Goal: Task Accomplishment & Management: Use online tool/utility

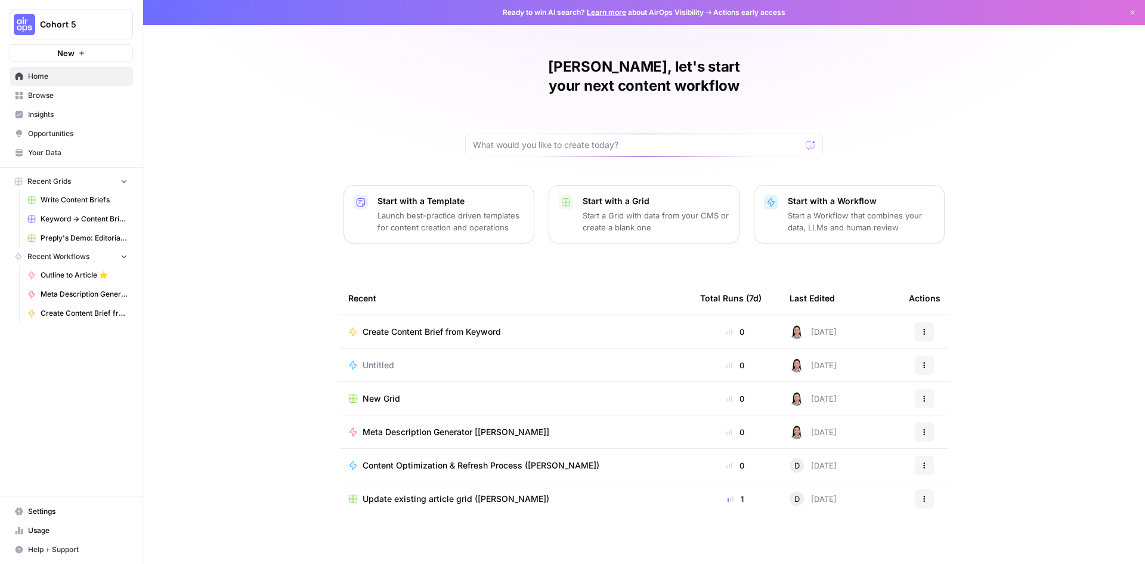
click at [75, 91] on span "Browse" at bounding box center [78, 95] width 100 height 11
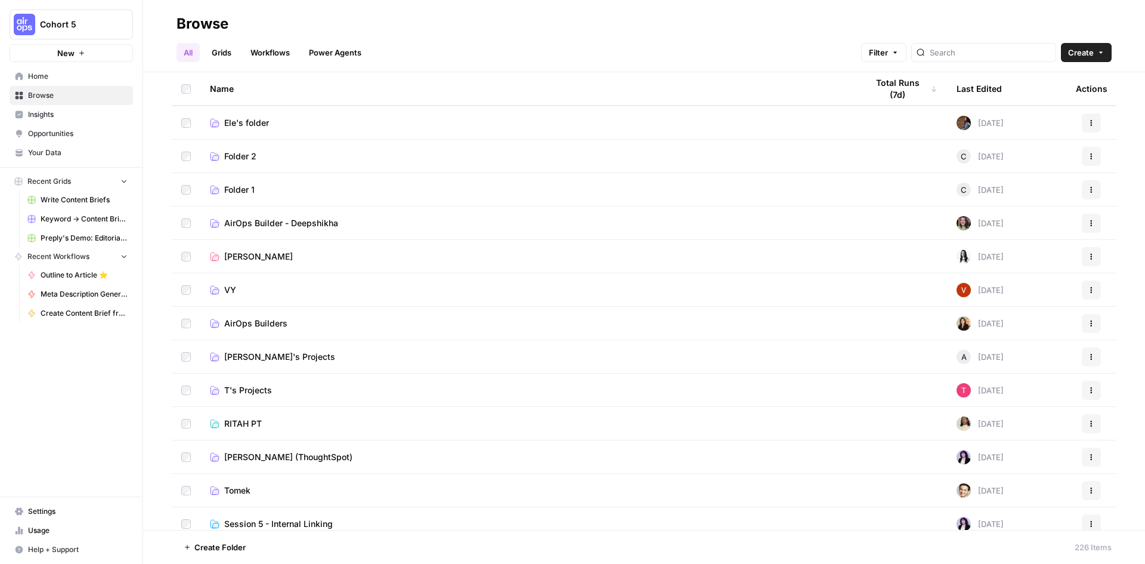
scroll to position [398, 0]
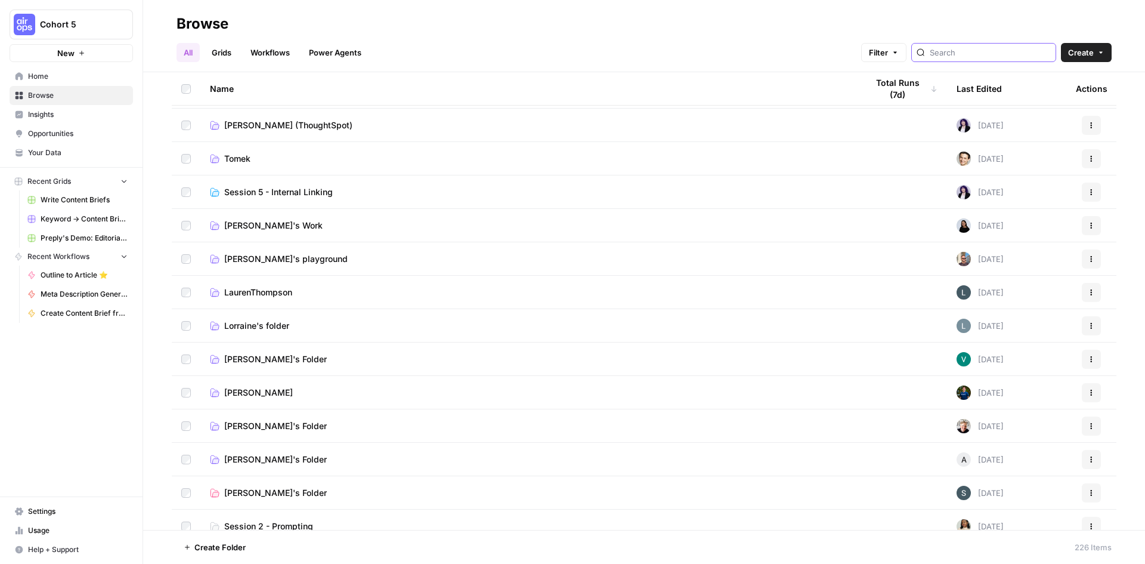
click at [988, 54] on input "search" at bounding box center [990, 53] width 121 height 12
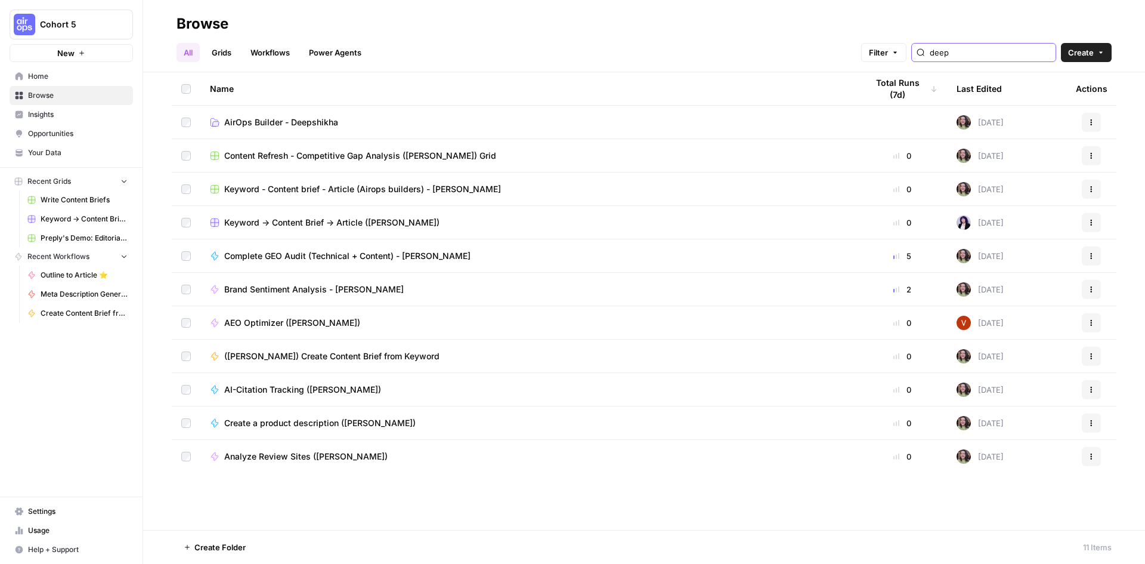
type input "deep"
click at [420, 189] on span "Keyword - Content brief - Article (Airops builders) - Deepshikha" at bounding box center [362, 189] width 277 height 12
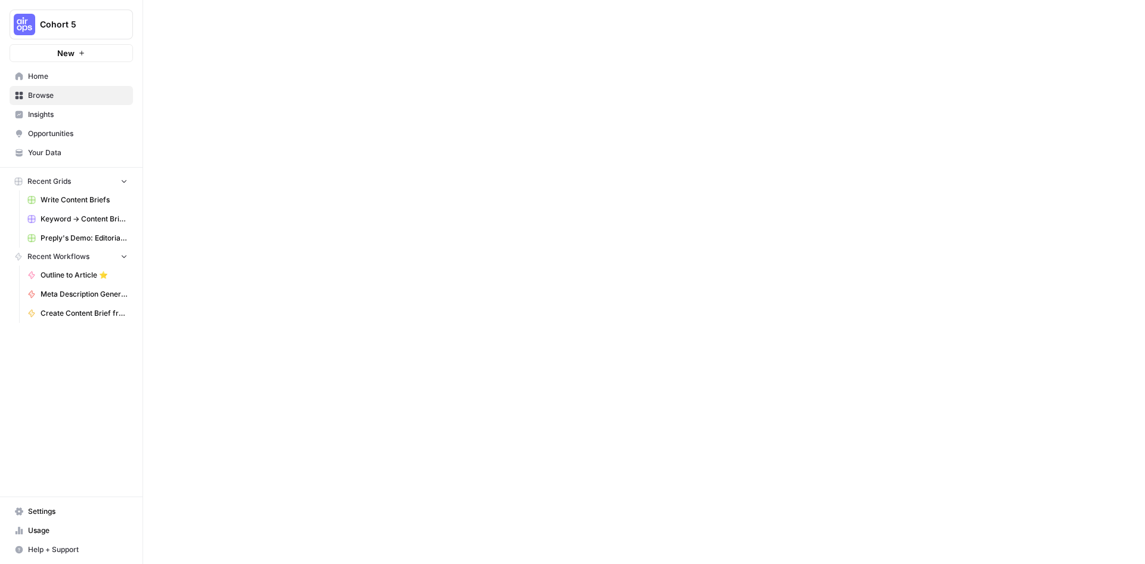
click at [420, 189] on div at bounding box center [644, 282] width 1002 height 564
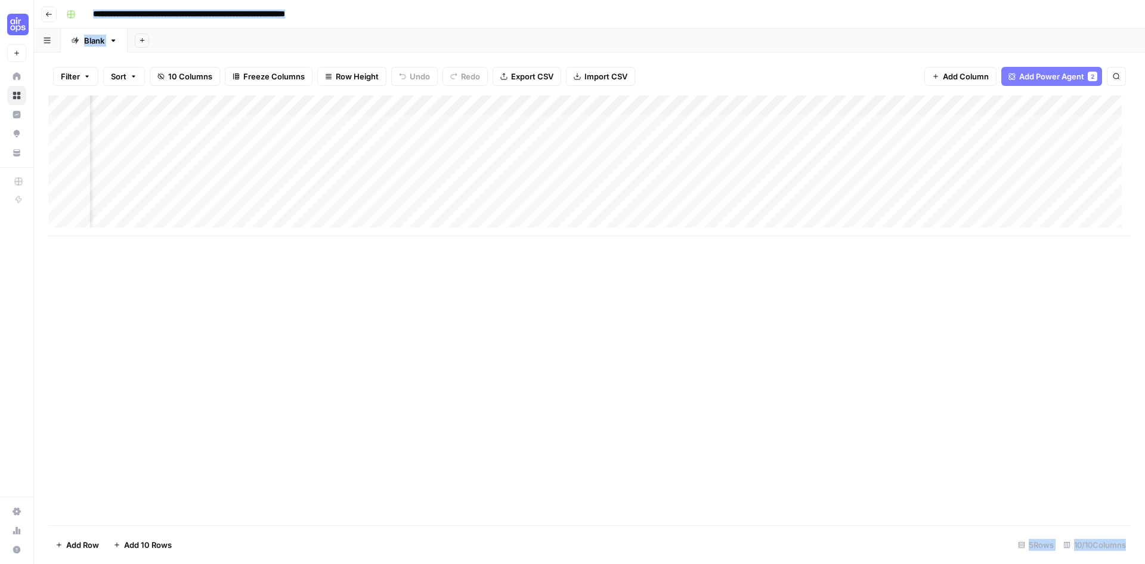
scroll to position [0, 155]
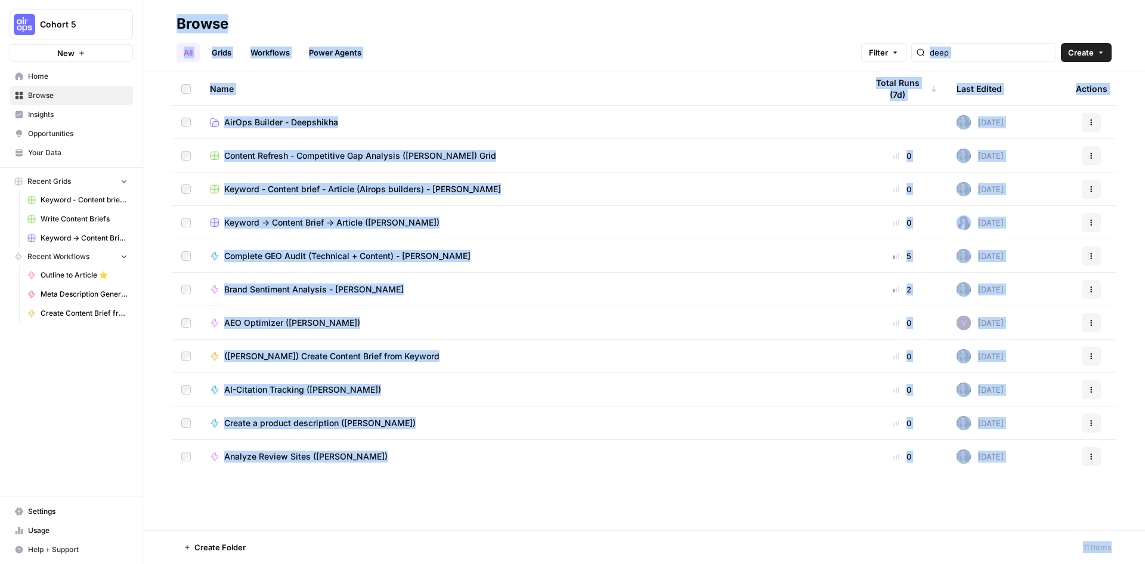
click at [318, 128] on span "AirOps Builder - Deepshikha" at bounding box center [281, 122] width 114 height 12
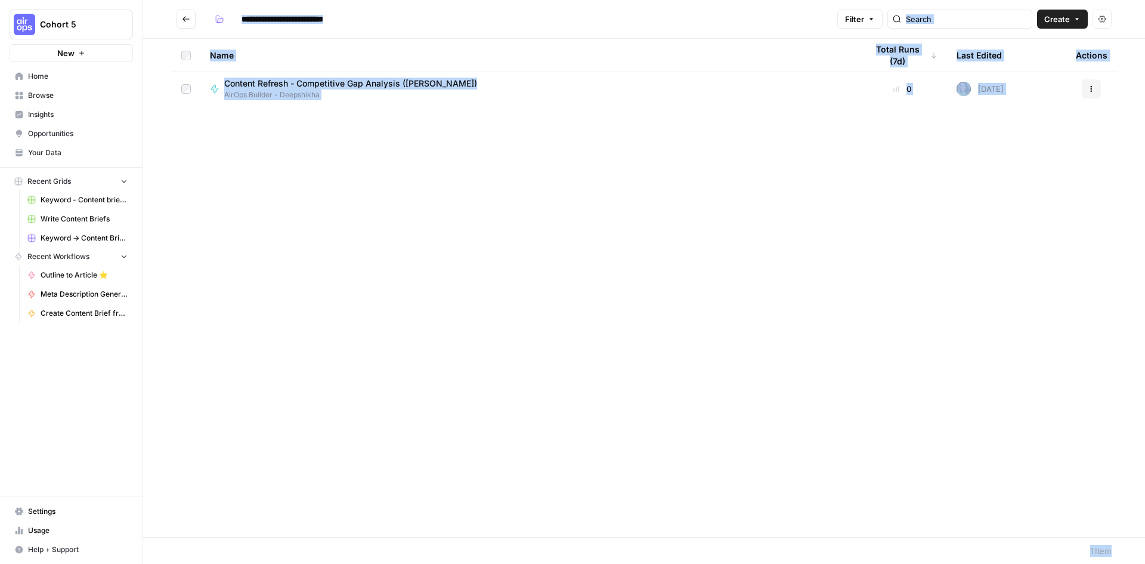
click at [302, 94] on span "AirOps Builder - Deepshikha" at bounding box center [355, 94] width 262 height 11
click at [302, 94] on div "**********" at bounding box center [644, 282] width 1002 height 564
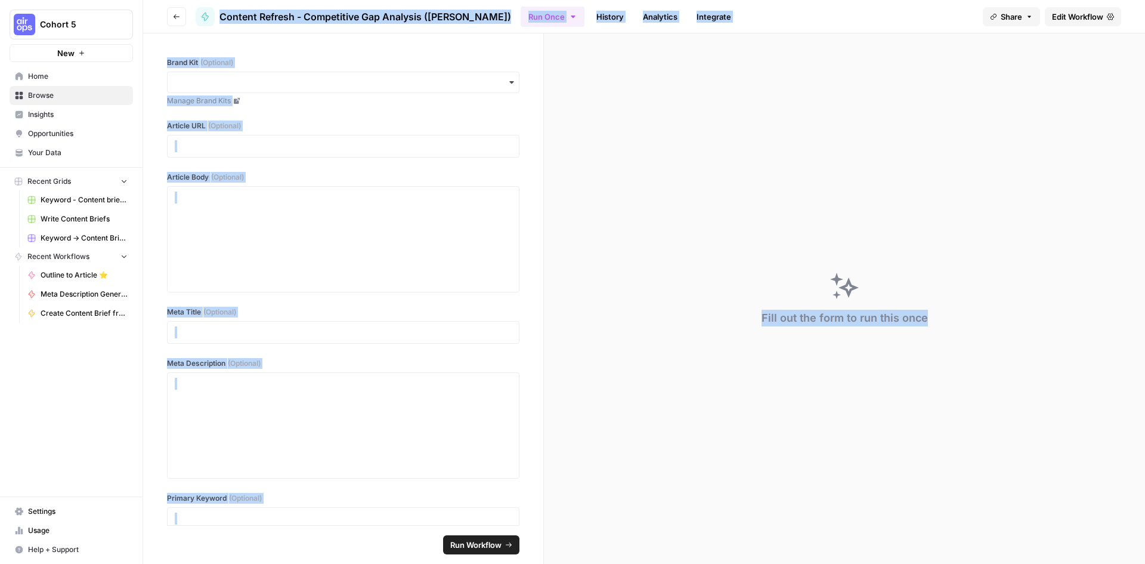
click at [645, 64] on div "Fill out the form to run this once" at bounding box center [844, 298] width 601 height 530
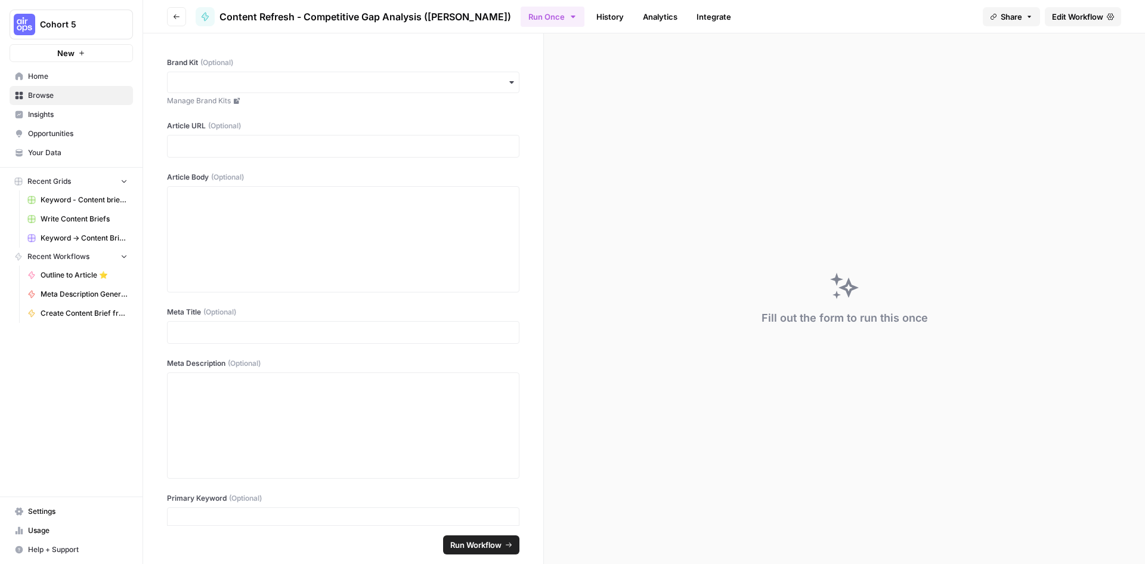
click at [1065, 21] on span "Edit Workflow" at bounding box center [1077, 17] width 51 height 12
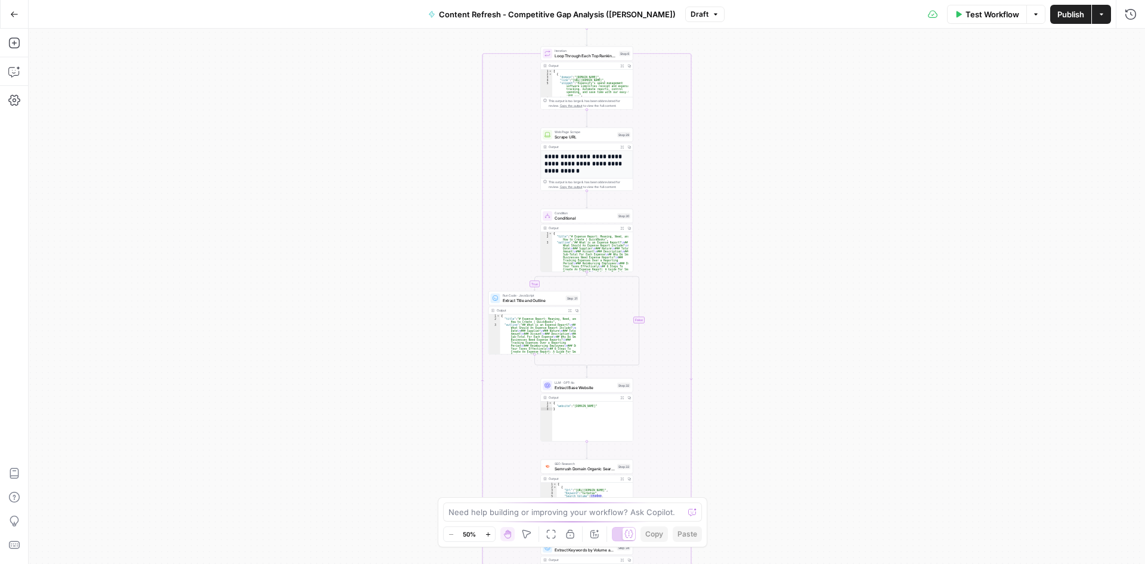
click at [490, 533] on icon "button" at bounding box center [488, 534] width 7 height 7
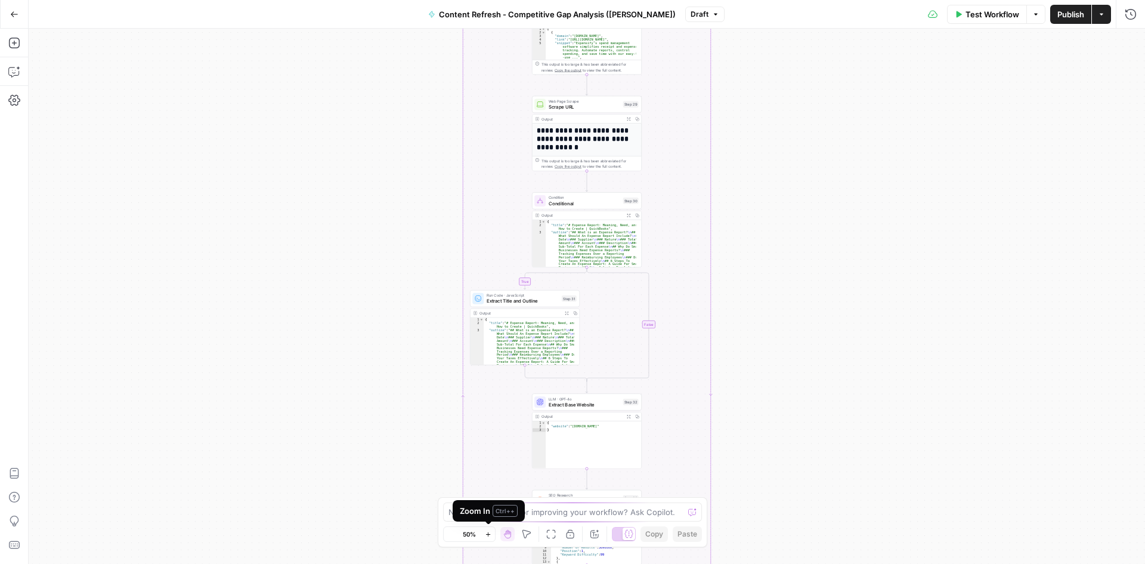
click at [490, 533] on icon "button" at bounding box center [488, 534] width 7 height 7
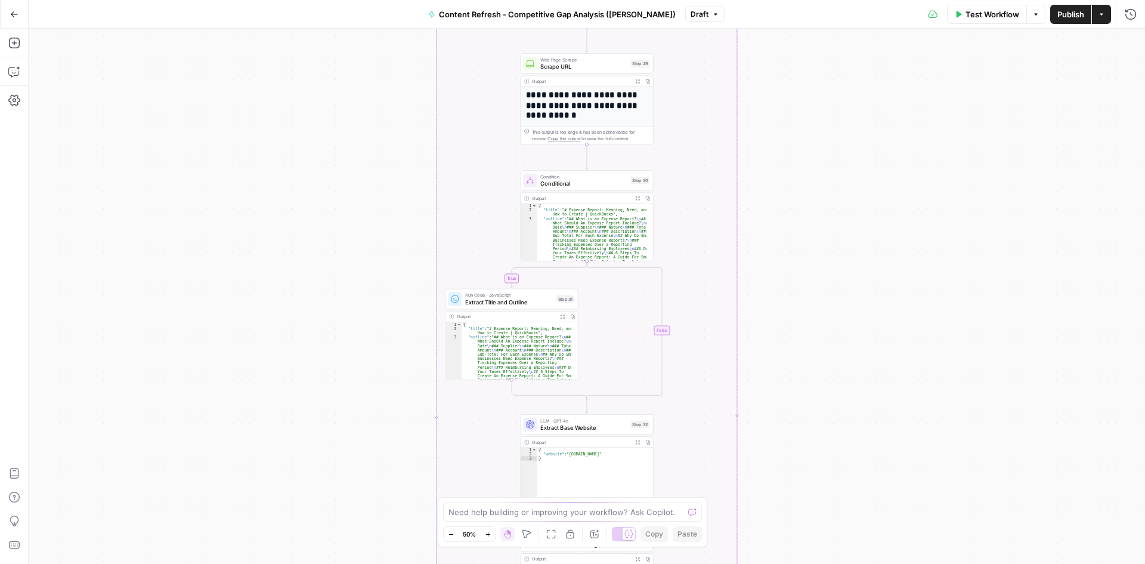
click at [490, 533] on icon "button" at bounding box center [488, 534] width 7 height 7
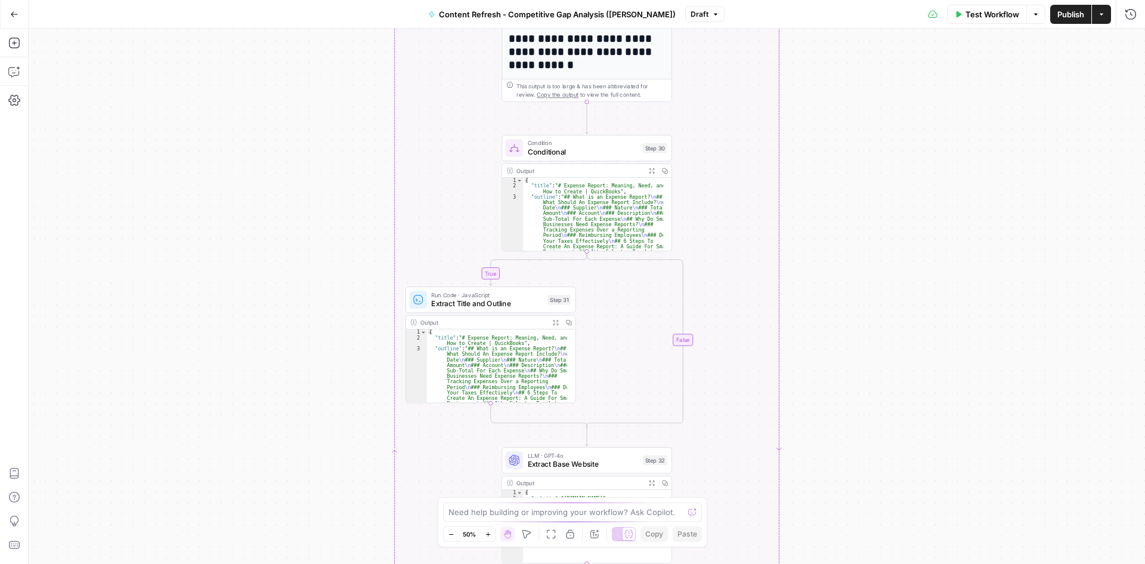
click at [489, 533] on icon "button" at bounding box center [488, 534] width 7 height 7
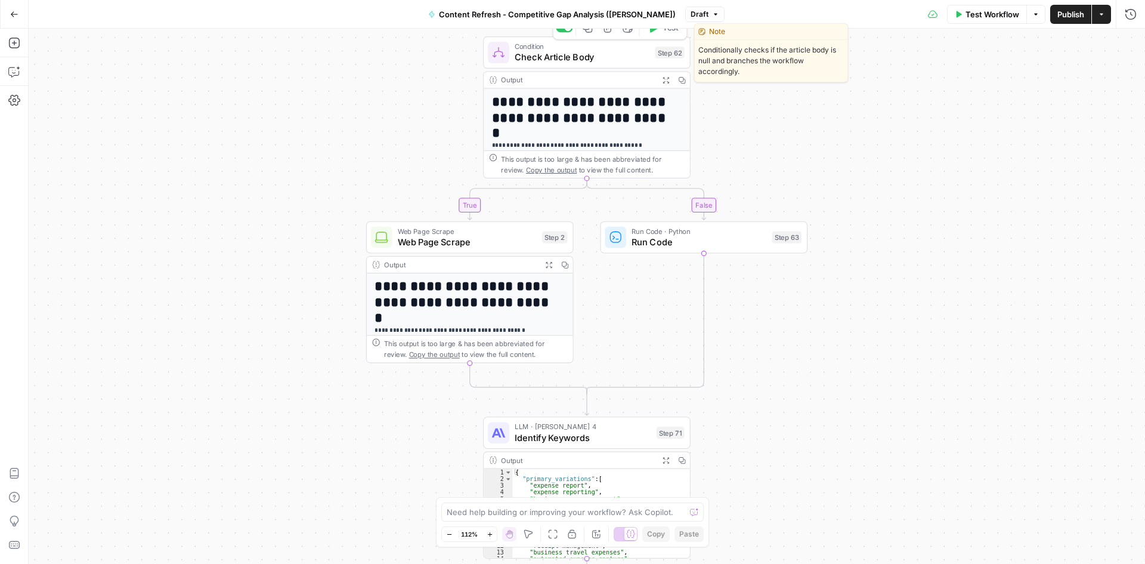
drag, startPoint x: 617, startPoint y: 51, endPoint x: 415, endPoint y: 118, distance: 212.5
click at [617, 51] on span "Check Article Body" at bounding box center [582, 57] width 135 height 13
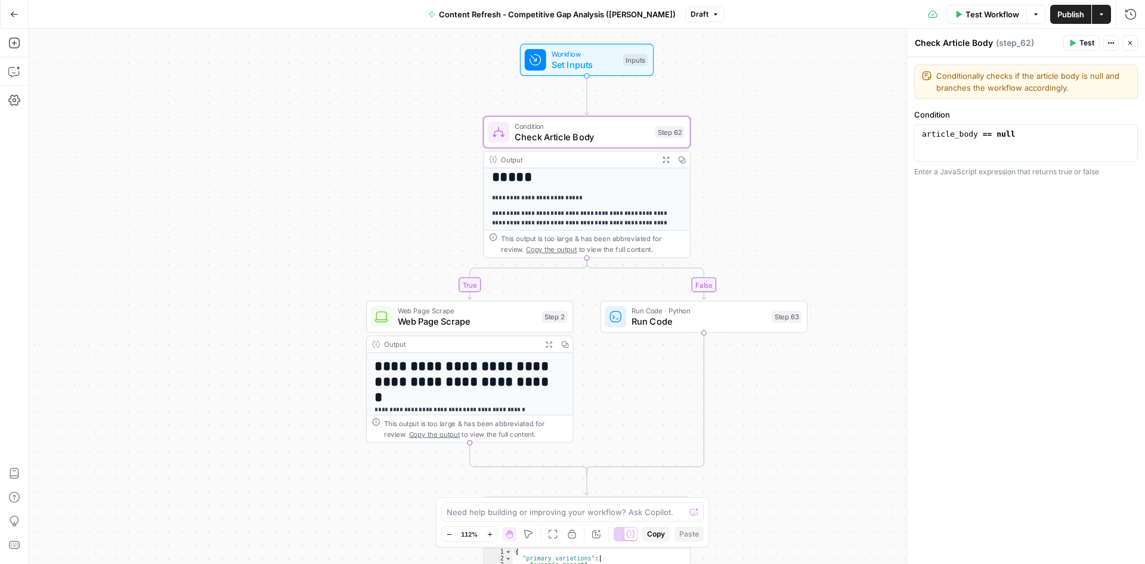
scroll to position [249, 0]
click at [17, 13] on icon "button" at bounding box center [14, 14] width 8 height 8
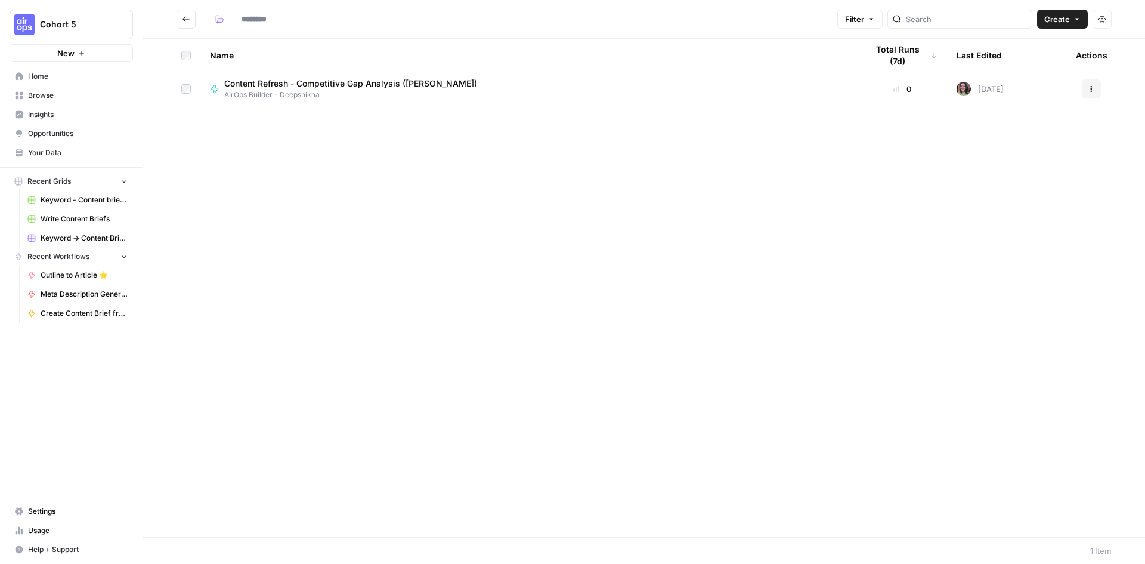
type input "**********"
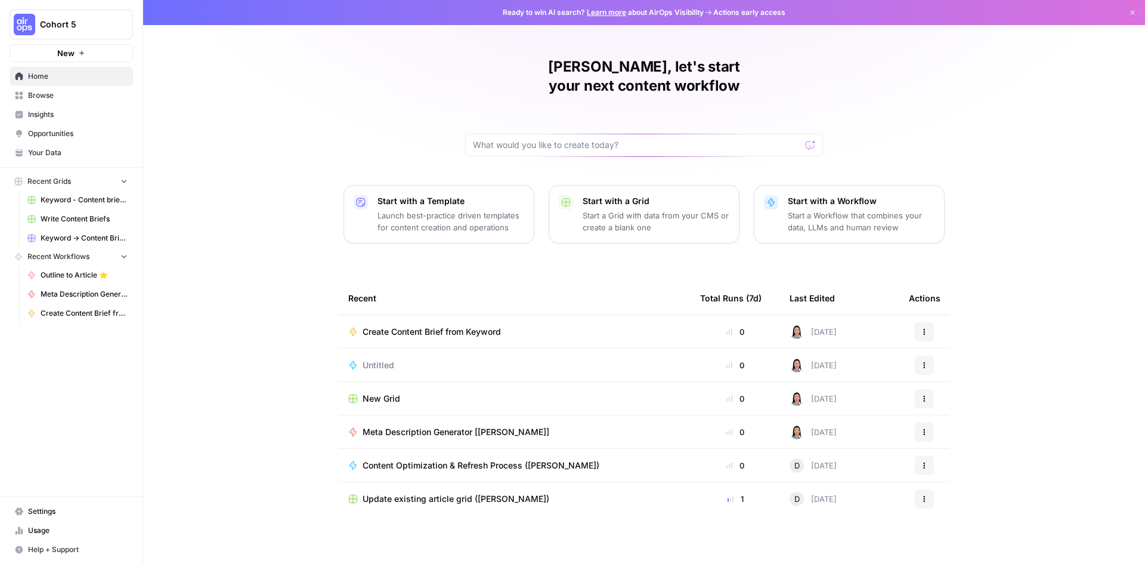
click at [58, 30] on button "Cohort 5" at bounding box center [71, 25] width 123 height 30
click at [54, 112] on span "BCI" at bounding box center [114, 109] width 157 height 12
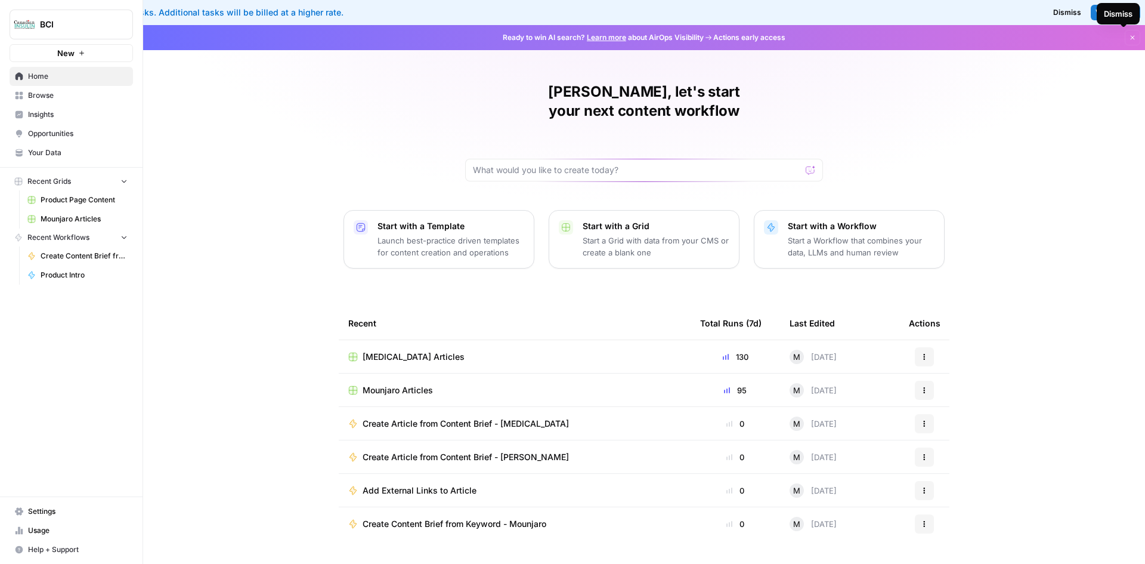
click at [1129, 36] on icon "button" at bounding box center [1132, 37] width 7 height 7
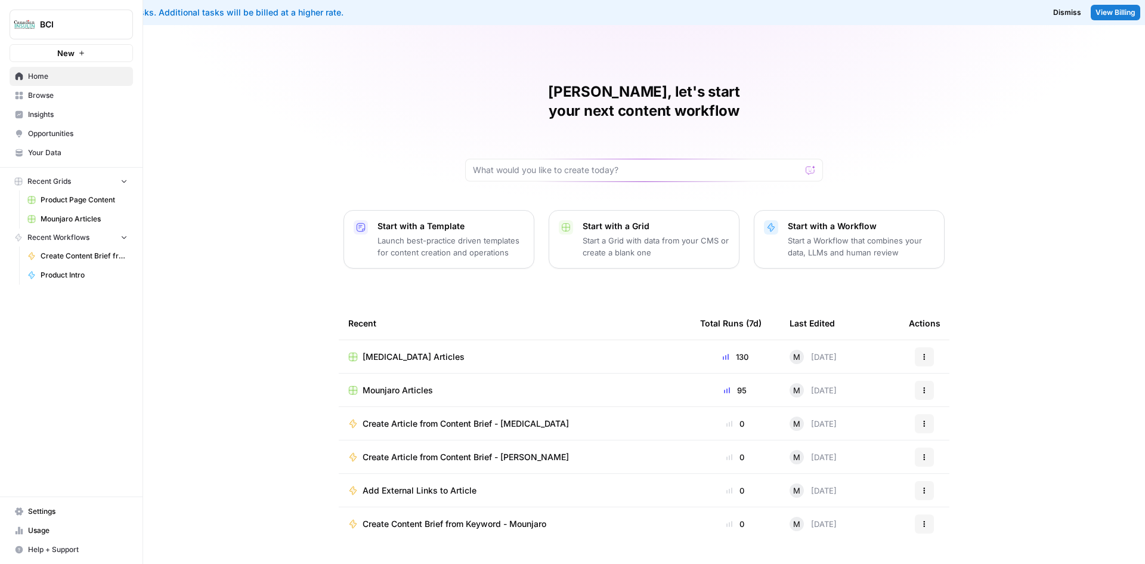
click at [1110, 13] on span "View Billing" at bounding box center [1115, 12] width 40 height 11
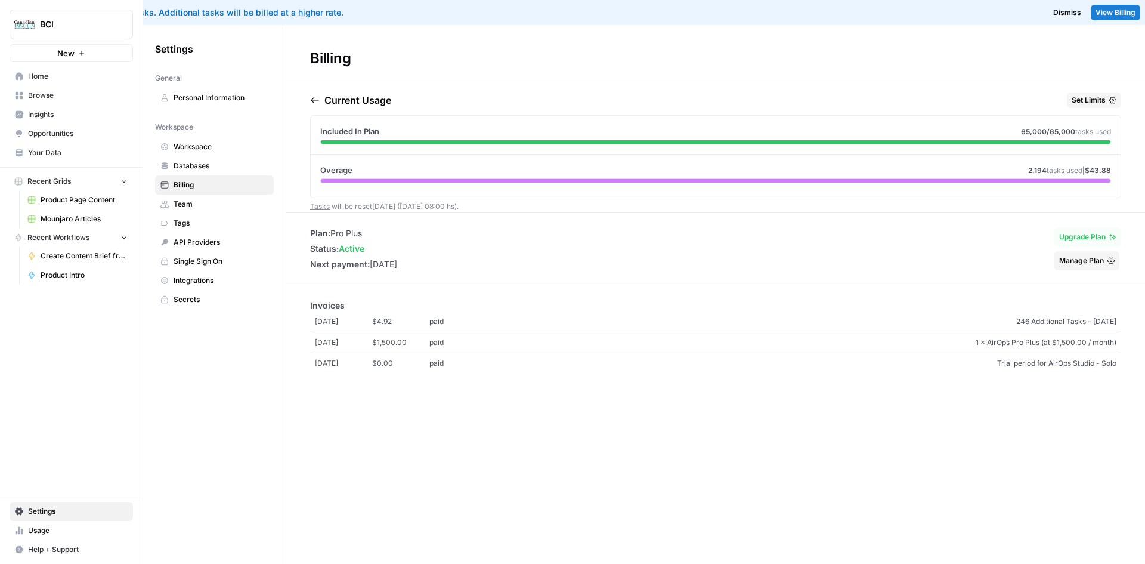
drag, startPoint x: 369, startPoint y: 203, endPoint x: 428, endPoint y: 203, distance: 59.6
click at [428, 203] on span "Tasks will be reset in 23 days (01 Oct 08:00 hs) ." at bounding box center [384, 206] width 148 height 9
click at [442, 205] on span "Tasks will be reset in 23 days (01 Oct 08:00 hs) ." at bounding box center [384, 206] width 148 height 9
click at [312, 100] on icon "button" at bounding box center [315, 100] width 8 height 7
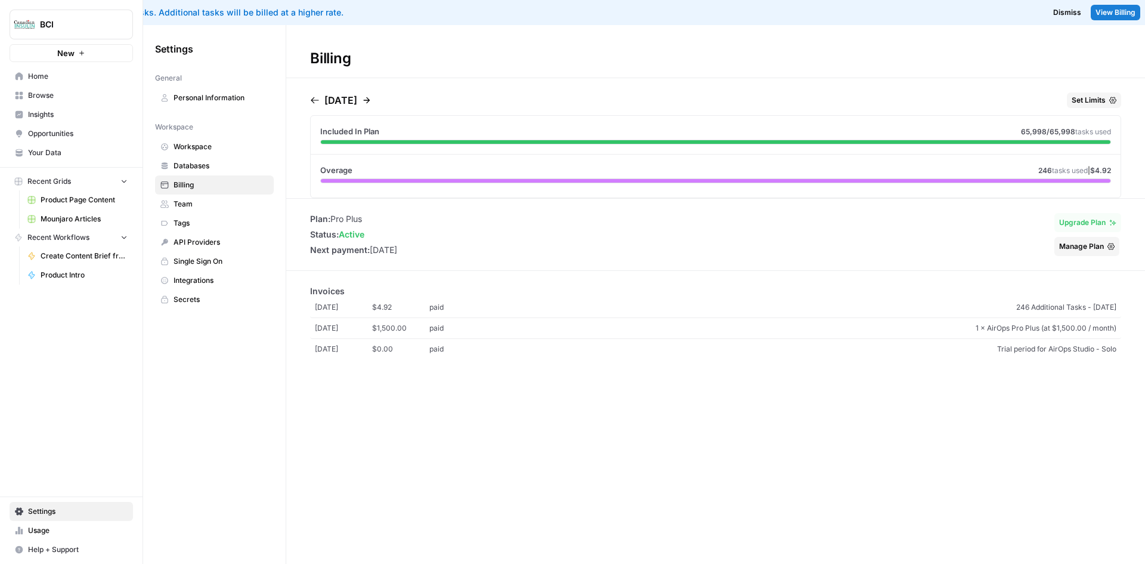
drag, startPoint x: 392, startPoint y: 98, endPoint x: 416, endPoint y: 108, distance: 25.1
click at [372, 98] on icon "button" at bounding box center [367, 100] width 10 height 10
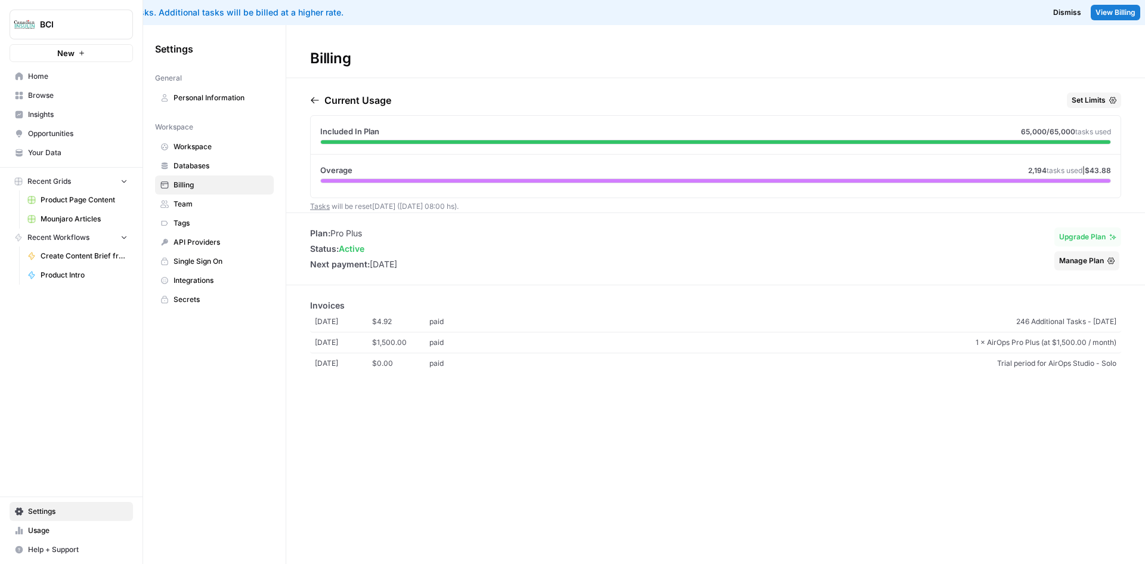
click at [318, 206] on link "Tasks" at bounding box center [320, 206] width 20 height 9
drag, startPoint x: 363, startPoint y: 134, endPoint x: 504, endPoint y: 135, distance: 141.3
click at [504, 135] on div "Included In Plan 65,000 /65,000 tasks used" at bounding box center [715, 131] width 791 height 12
click at [426, 145] on div "Included In Plan 65,000 /65,000 tasks used" at bounding box center [716, 135] width 810 height 39
drag, startPoint x: 393, startPoint y: 206, endPoint x: 447, endPoint y: 204, distance: 54.3
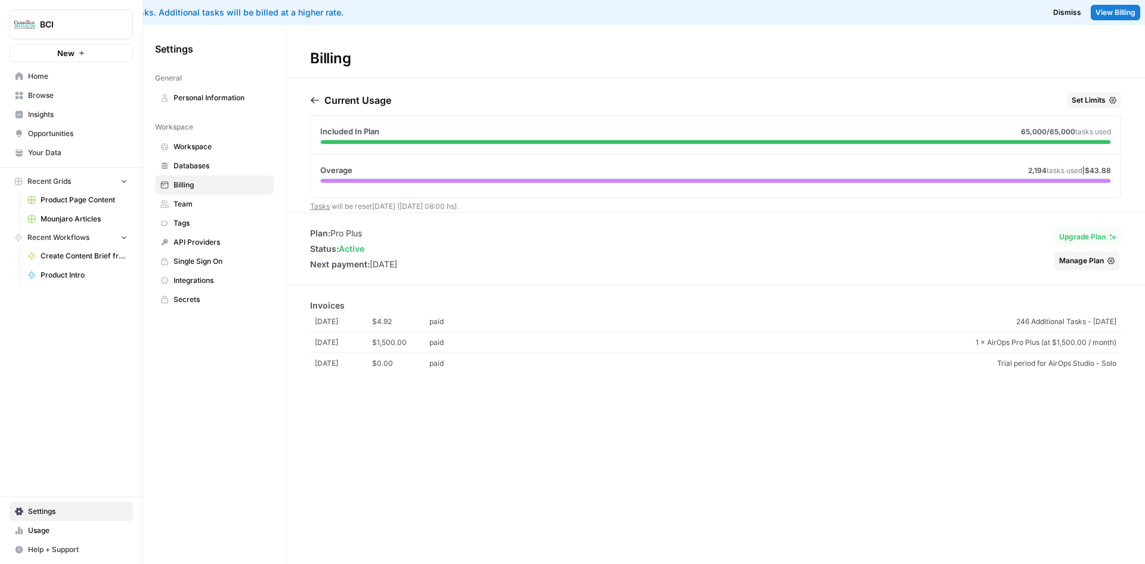
click at [447, 204] on span "Tasks will be reset in 23 days (01 Oct 08:00 hs) ." at bounding box center [384, 206] width 148 height 9
drag, startPoint x: 352, startPoint y: 203, endPoint x: 377, endPoint y: 203, distance: 25.6
click at [377, 203] on span "Tasks will be reset in 23 days (01 Oct 08:00 hs) ." at bounding box center [384, 206] width 148 height 9
click at [55, 24] on span "BCI" at bounding box center [76, 24] width 72 height 12
click at [51, 109] on span "Cohort 5" at bounding box center [114, 109] width 157 height 12
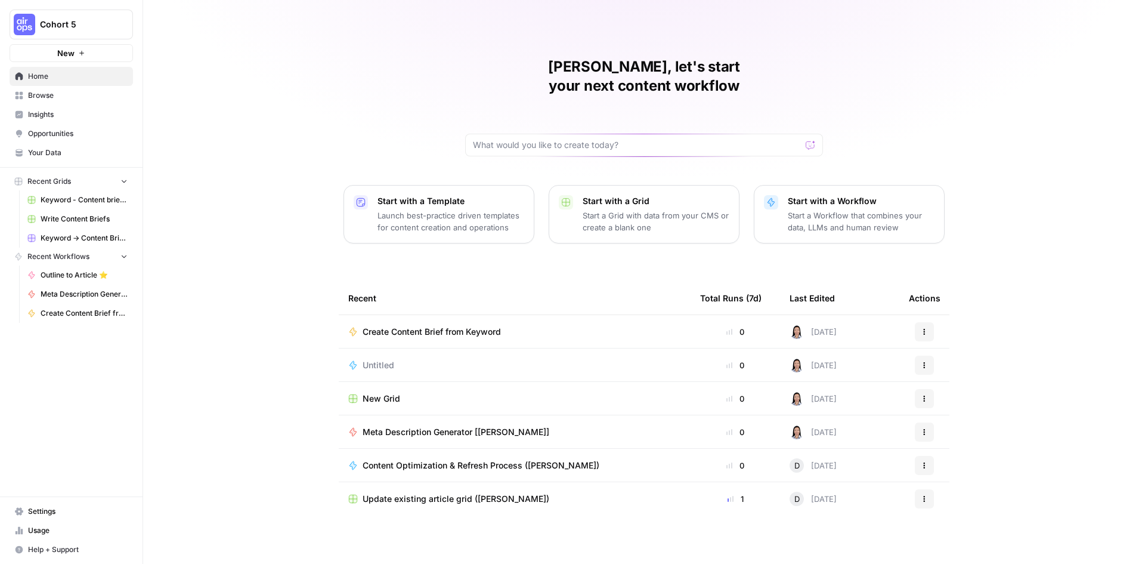
click at [123, 55] on button "New" at bounding box center [71, 53] width 123 height 18
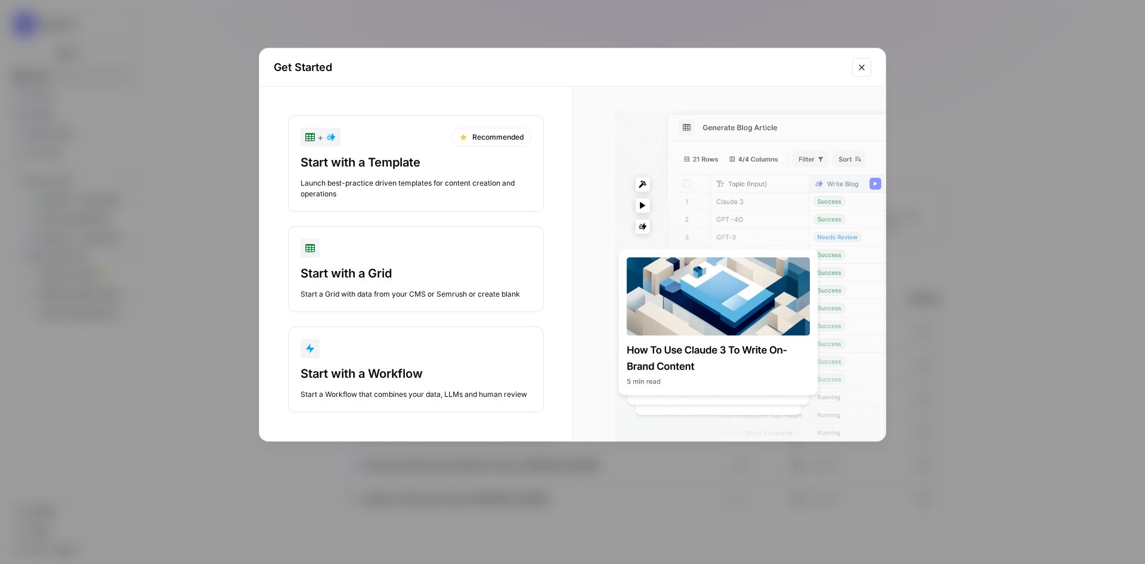
click at [865, 68] on icon "Close modal" at bounding box center [862, 68] width 10 height 10
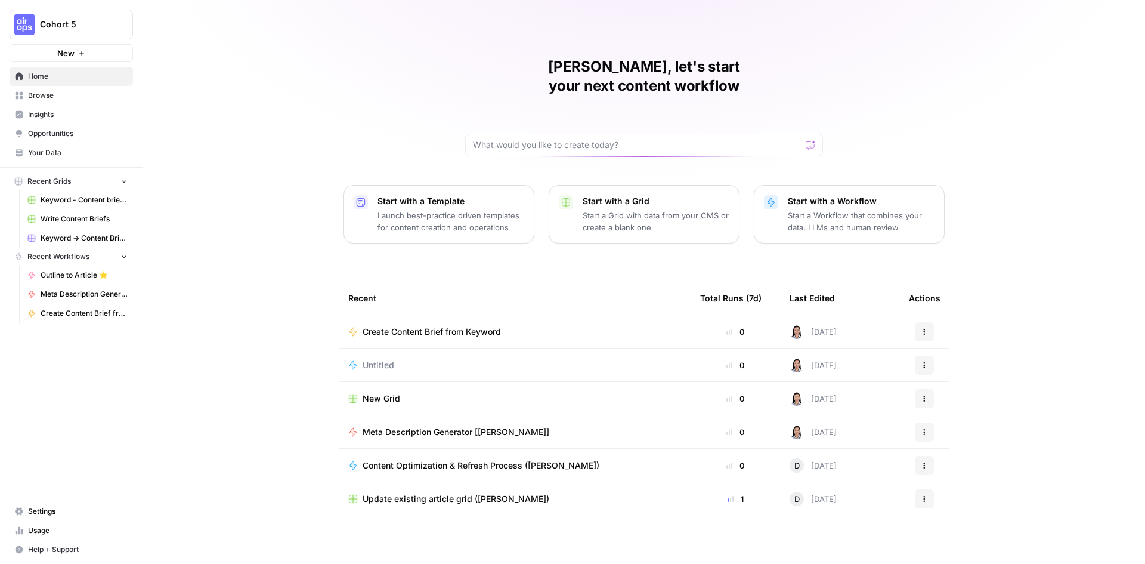
drag, startPoint x: 414, startPoint y: 348, endPoint x: 437, endPoint y: 349, distance: 23.3
click at [414, 359] on div "Untitled" at bounding box center [514, 365] width 333 height 12
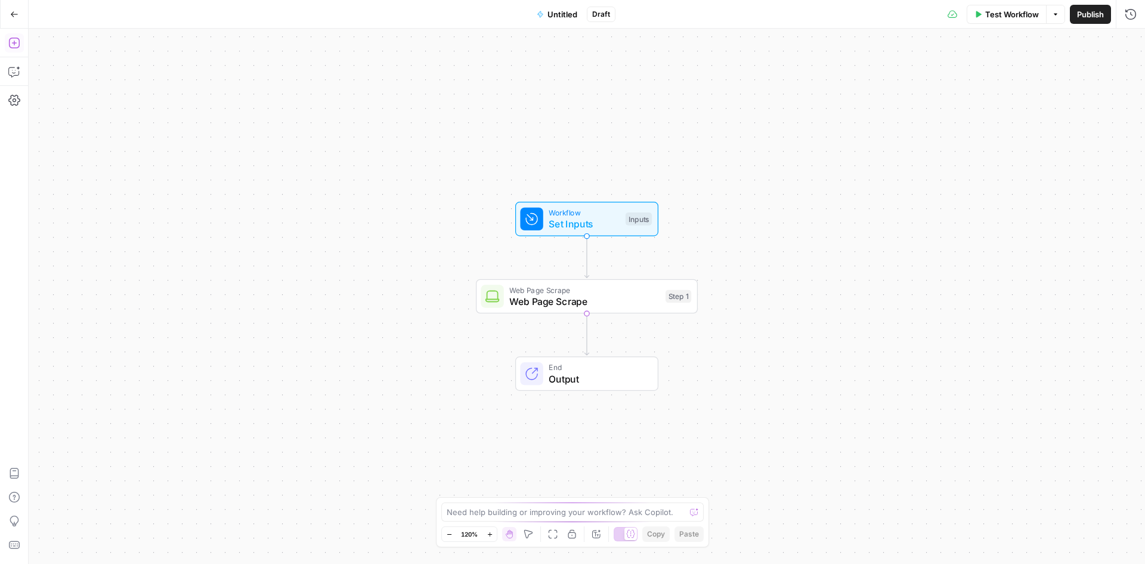
click at [18, 45] on icon "button" at bounding box center [14, 43] width 12 height 12
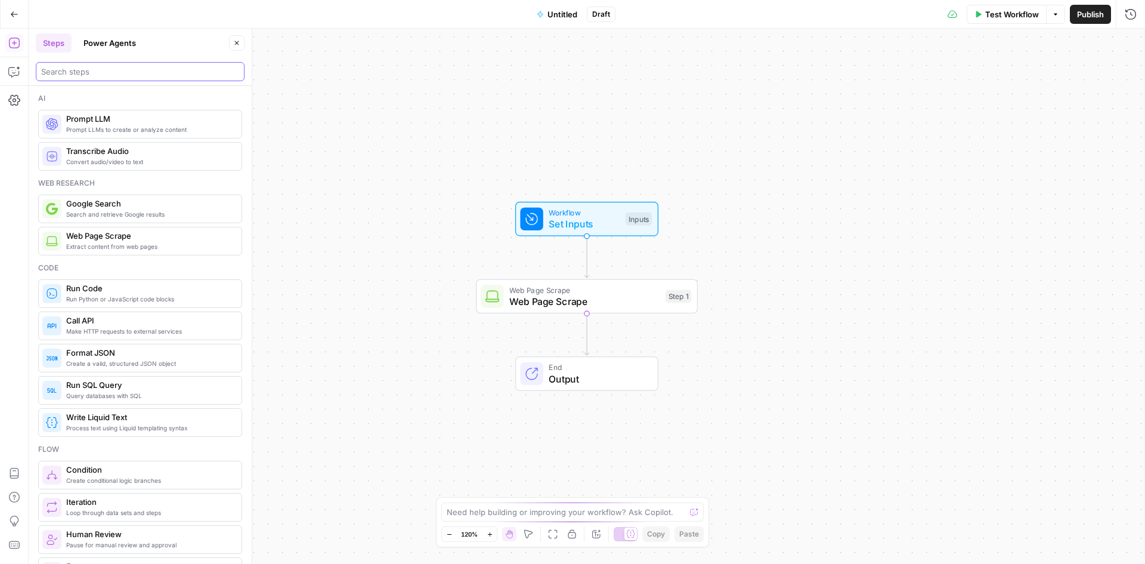
click at [159, 76] on input "search" at bounding box center [140, 72] width 198 height 12
click at [128, 42] on button "Power Agents" at bounding box center [109, 42] width 67 height 19
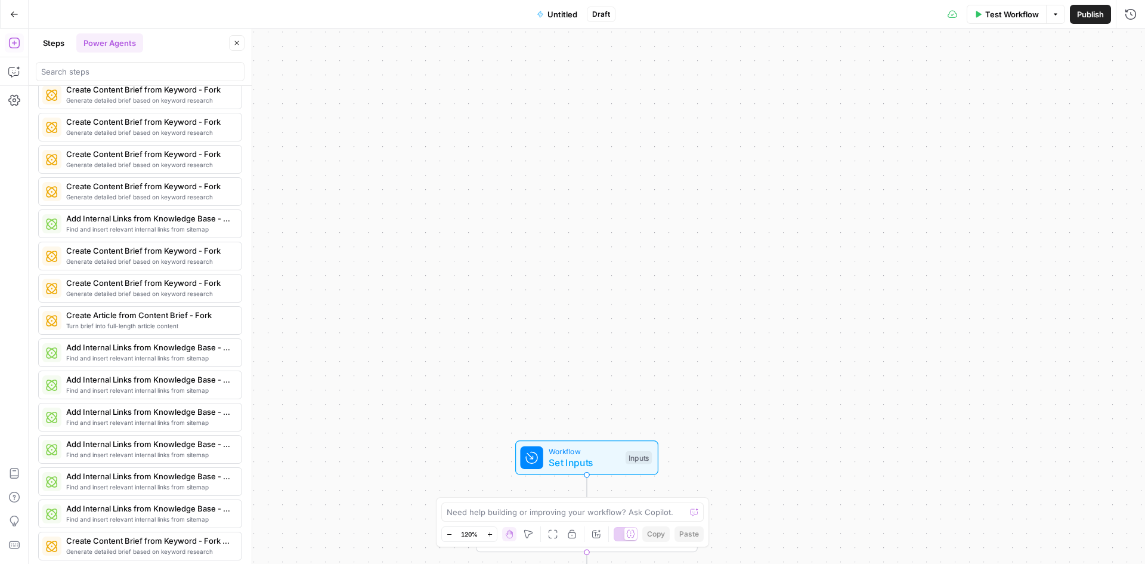
scroll to position [1838, 0]
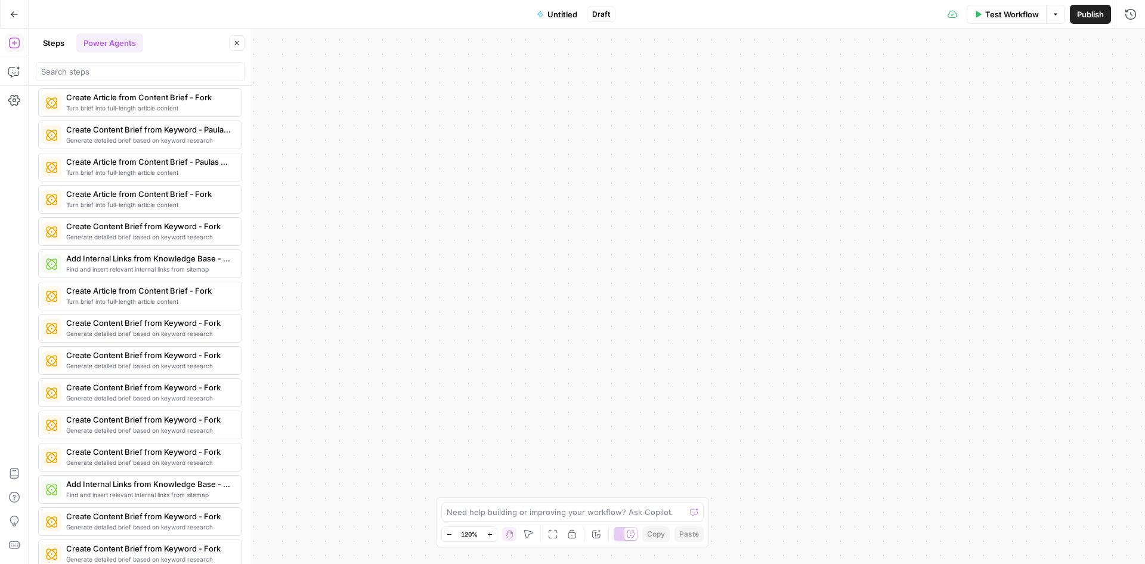
click at [9, 12] on button "Go Back" at bounding box center [14, 14] width 21 height 21
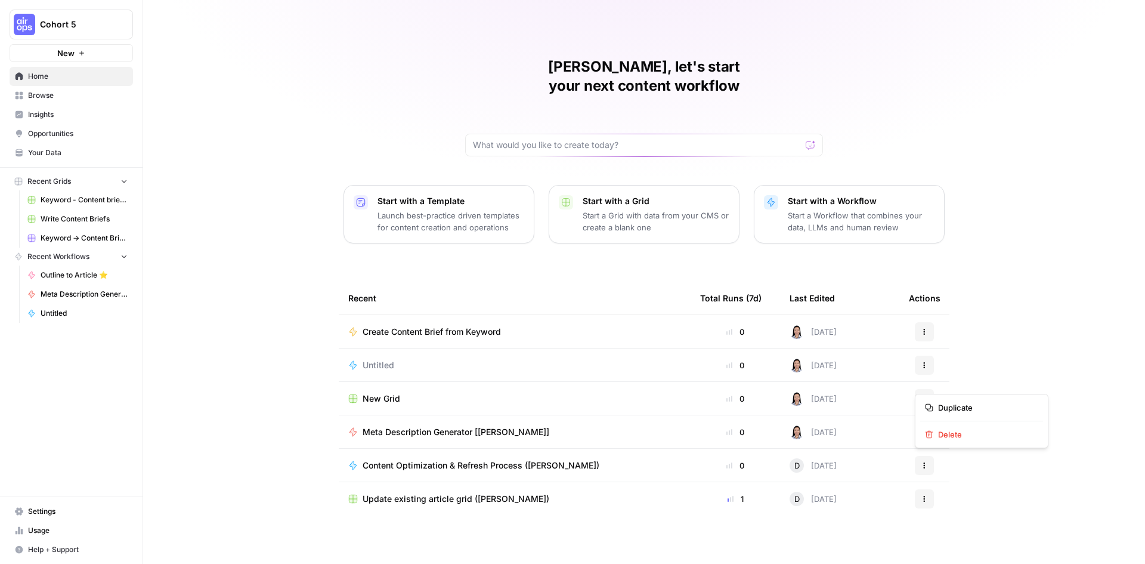
click at [927, 395] on icon "button" at bounding box center [924, 398] width 7 height 7
click at [952, 434] on span "Delete" at bounding box center [985, 434] width 95 height 12
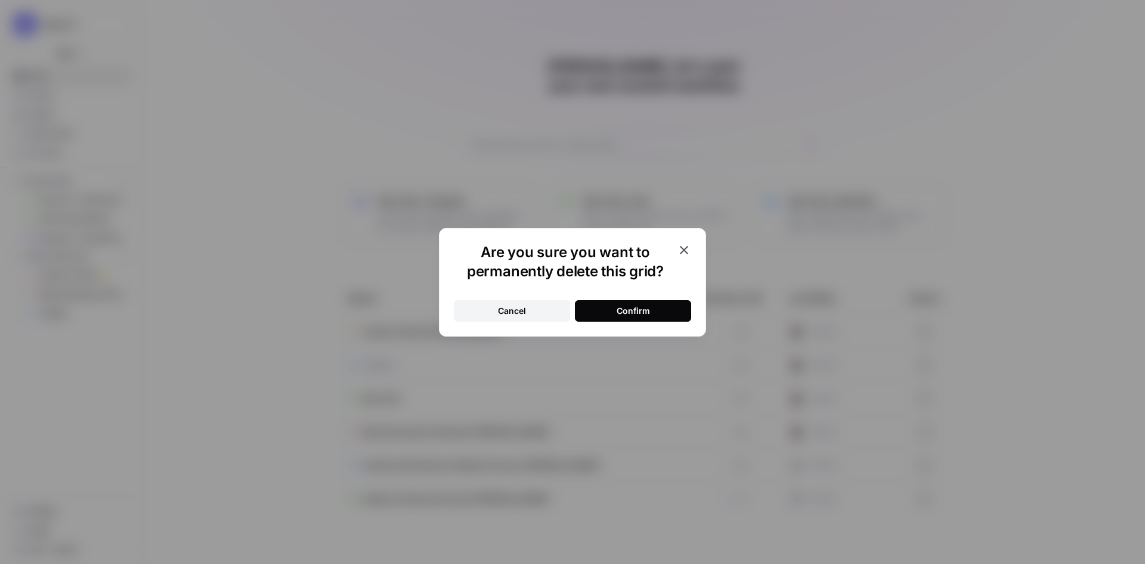
click at [653, 310] on button "Confirm" at bounding box center [633, 310] width 116 height 21
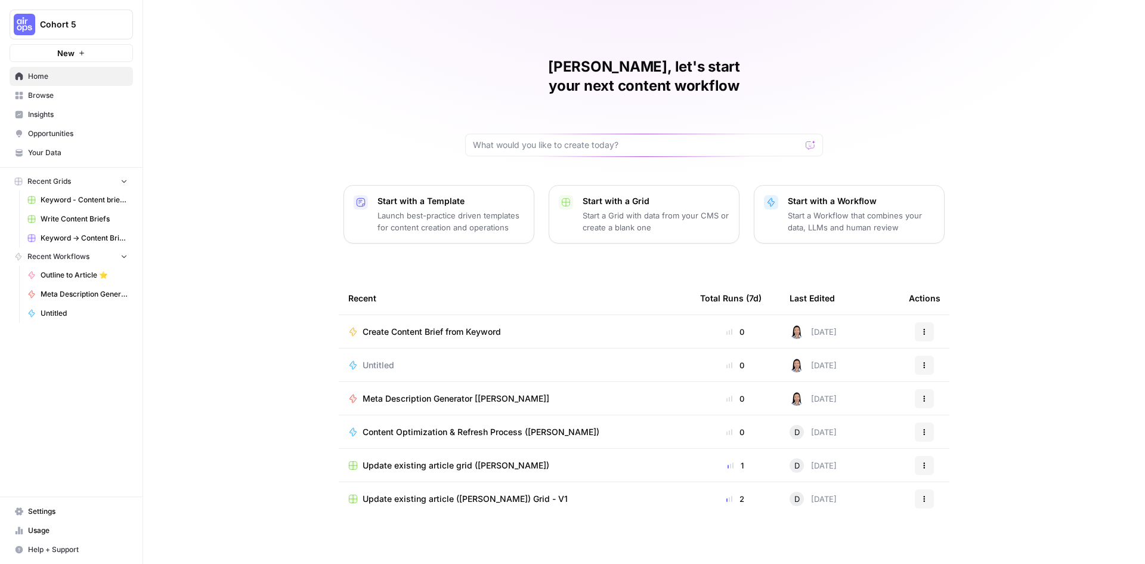
click at [450, 493] on span "Update existing article (Diane) Grid - V1" at bounding box center [465, 499] width 205 height 12
click at [524, 359] on div "Untitled" at bounding box center [514, 365] width 333 height 12
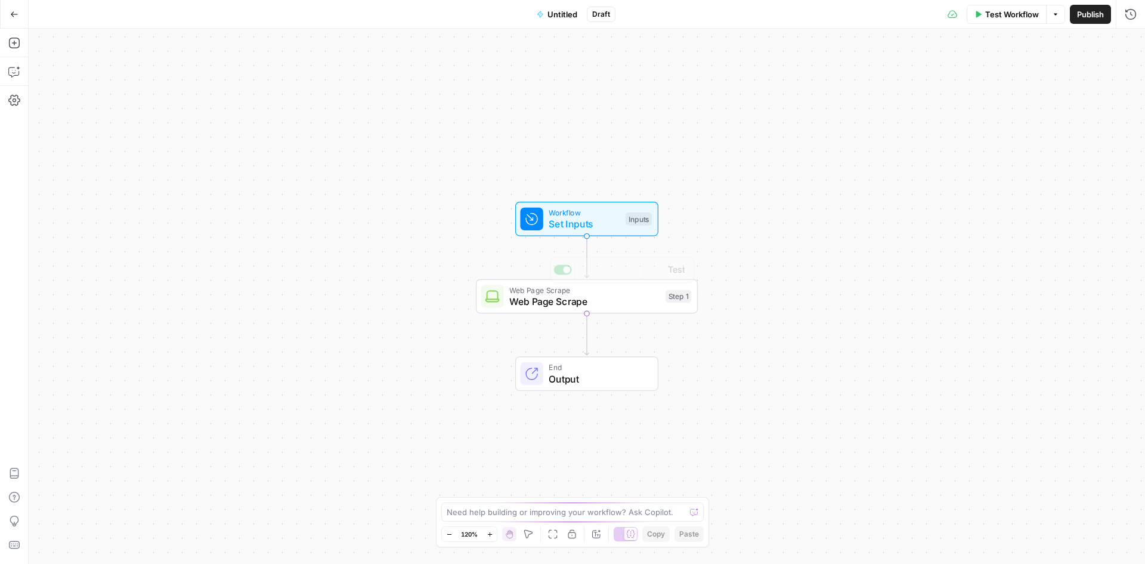
click at [639, 304] on span "Web Page Scrape" at bounding box center [584, 301] width 150 height 14
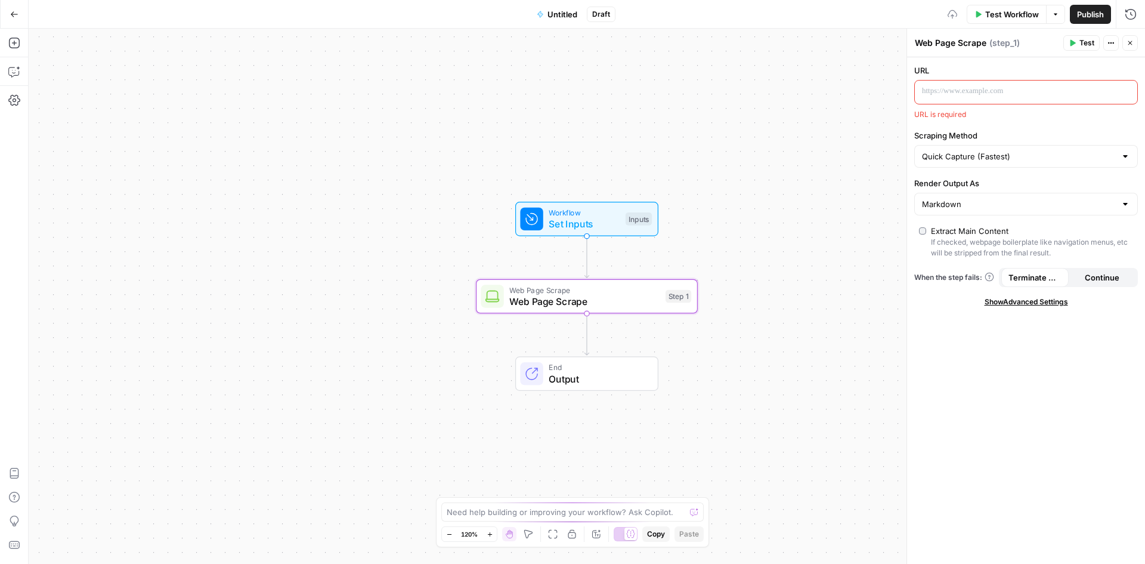
click at [600, 215] on span "Workflow" at bounding box center [584, 212] width 71 height 11
click at [979, 82] on div at bounding box center [1016, 92] width 203 height 23
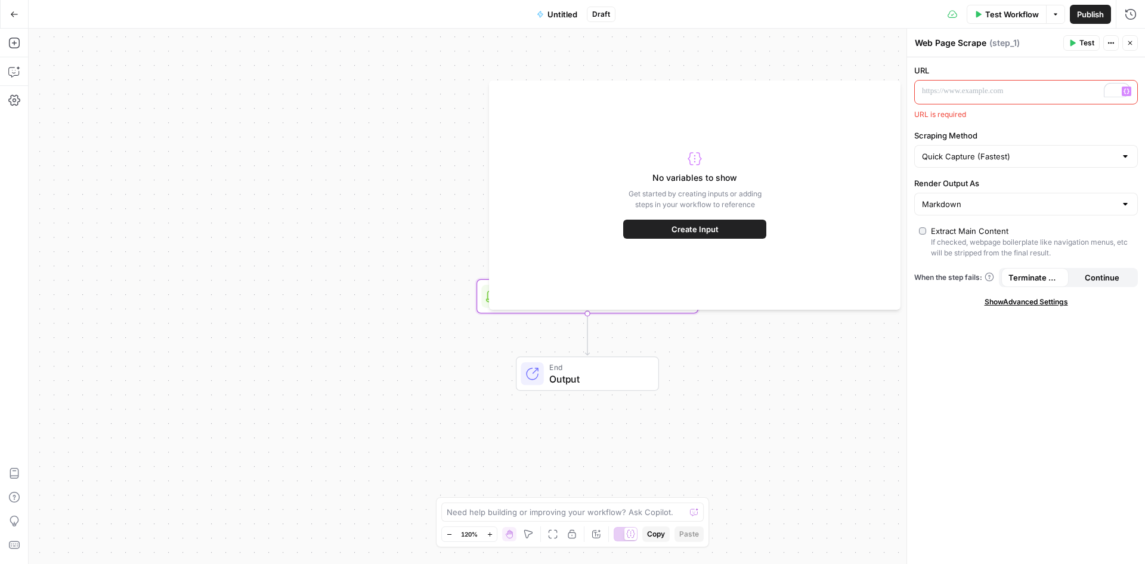
click at [998, 436] on div "URL “/” to reference Variables Menu URL is required Scraping Method Quick Captu…" at bounding box center [1026, 310] width 238 height 506
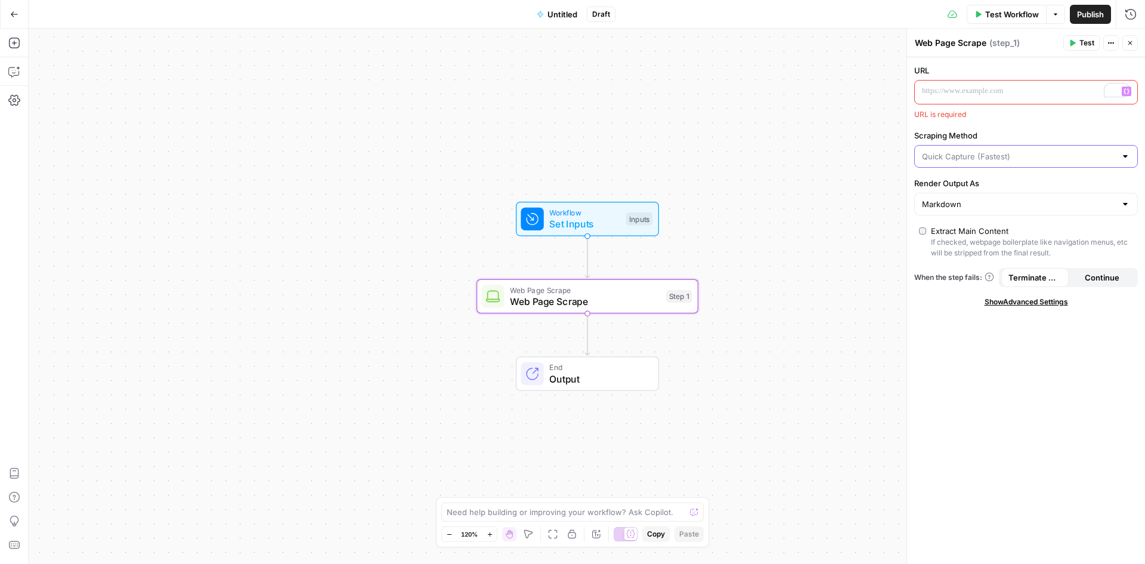
drag, startPoint x: 1005, startPoint y: 151, endPoint x: 1011, endPoint y: 155, distance: 7.0
click at [1005, 152] on input "Scraping Method" at bounding box center [1019, 156] width 194 height 12
click at [1011, 153] on input "Scraping Method" at bounding box center [1019, 156] width 194 height 12
type input "Quick Capture (Fastest)"
click at [981, 374] on div "URL “/” to reference Variables Menu URL is required Scraping Method Quick Captu…" at bounding box center [1026, 310] width 238 height 506
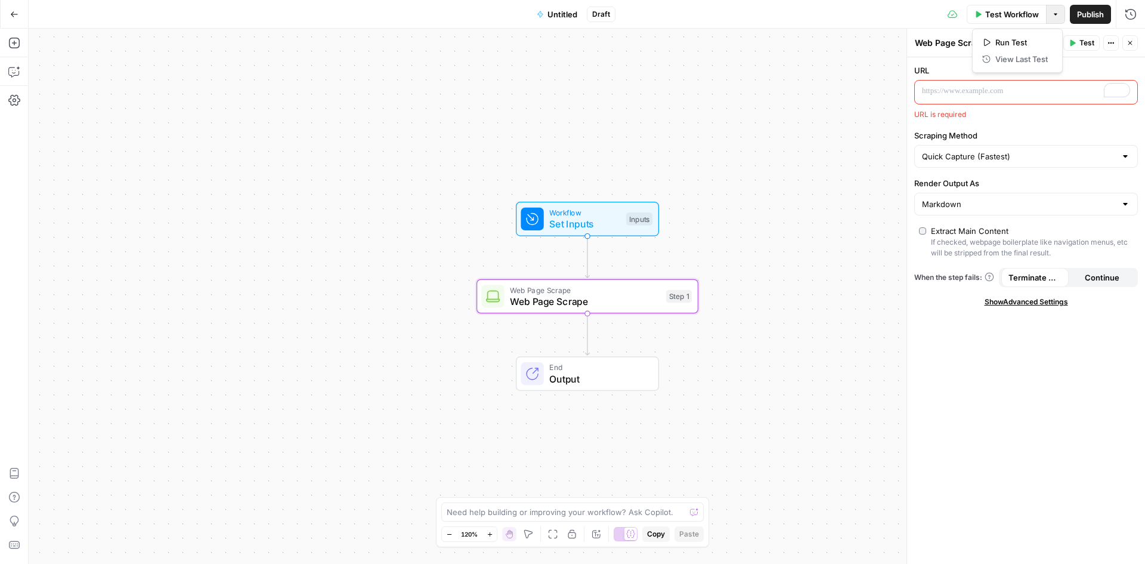
click at [1058, 15] on icon "button" at bounding box center [1055, 14] width 7 height 7
click at [1133, 43] on span "Close" at bounding box center [1133, 43] width 1 height 1
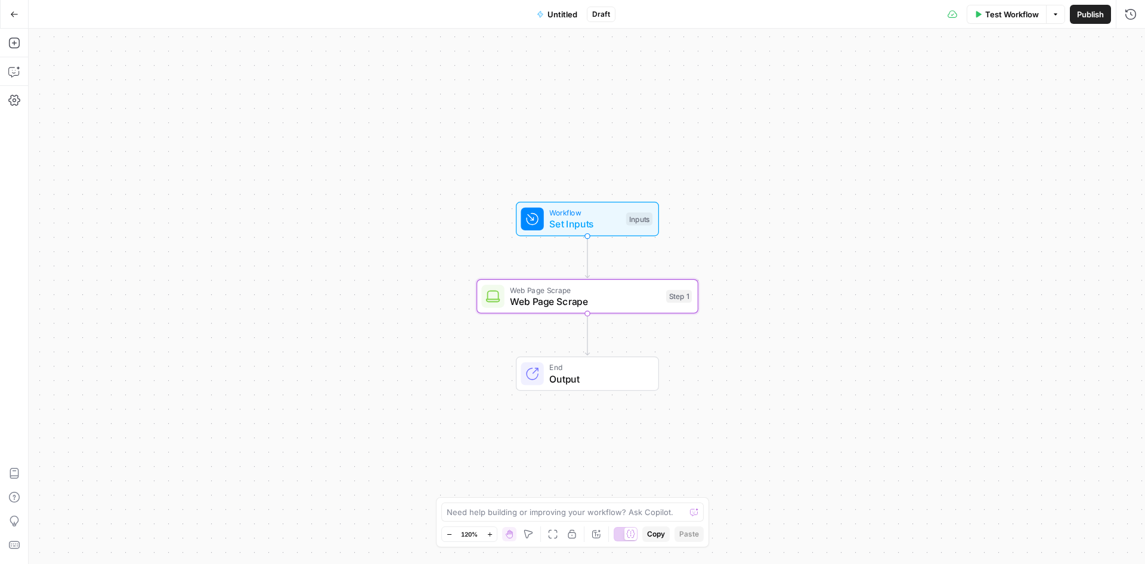
click at [12, 15] on icon "button" at bounding box center [14, 13] width 7 height 5
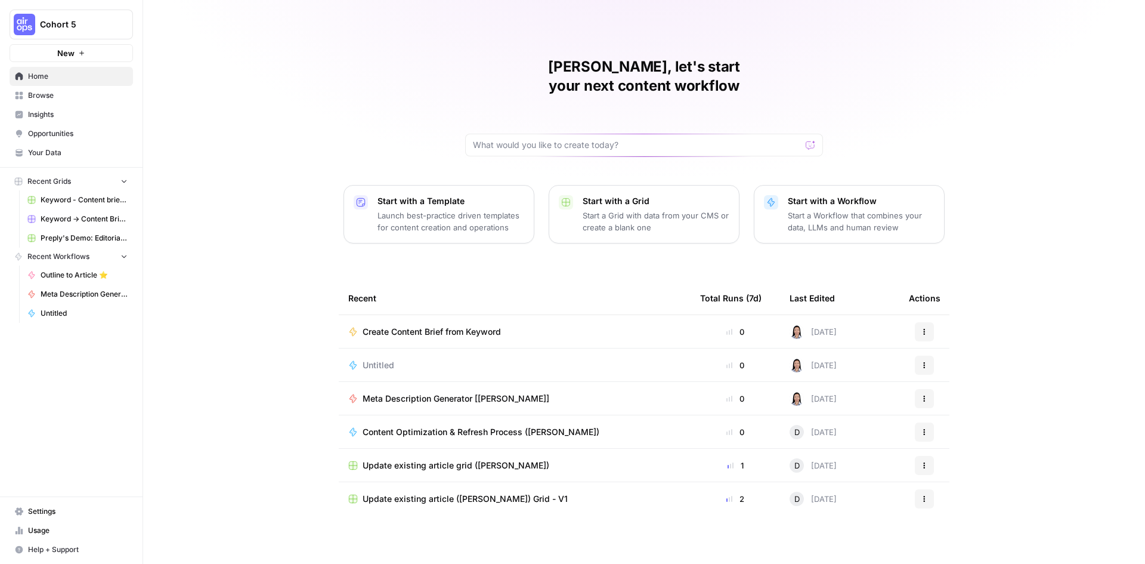
click at [94, 54] on button "New" at bounding box center [71, 53] width 123 height 18
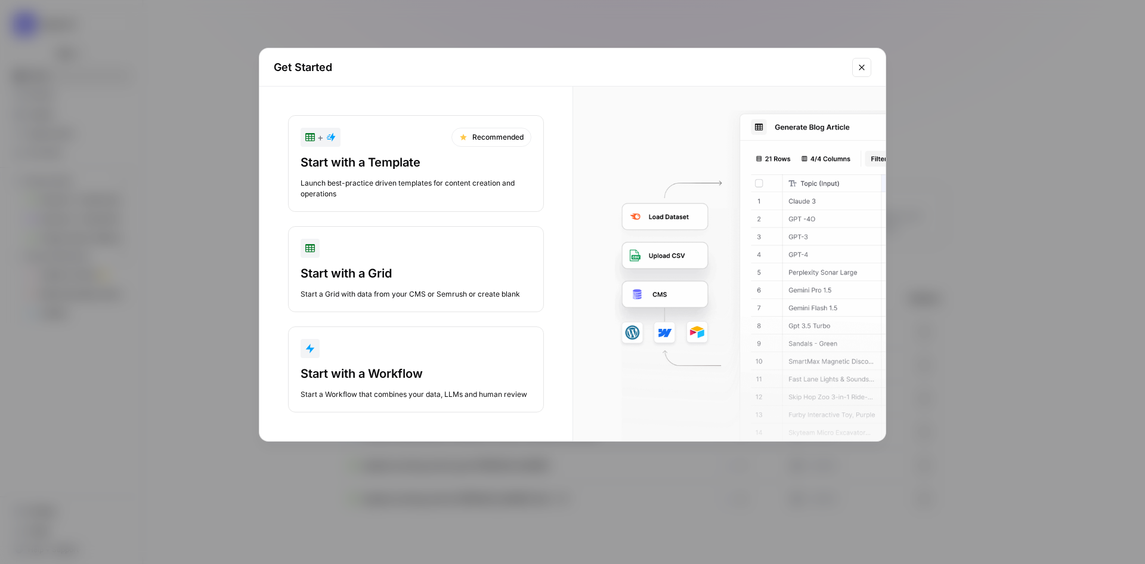
click at [387, 266] on div "Start with a Grid" at bounding box center [416, 273] width 231 height 17
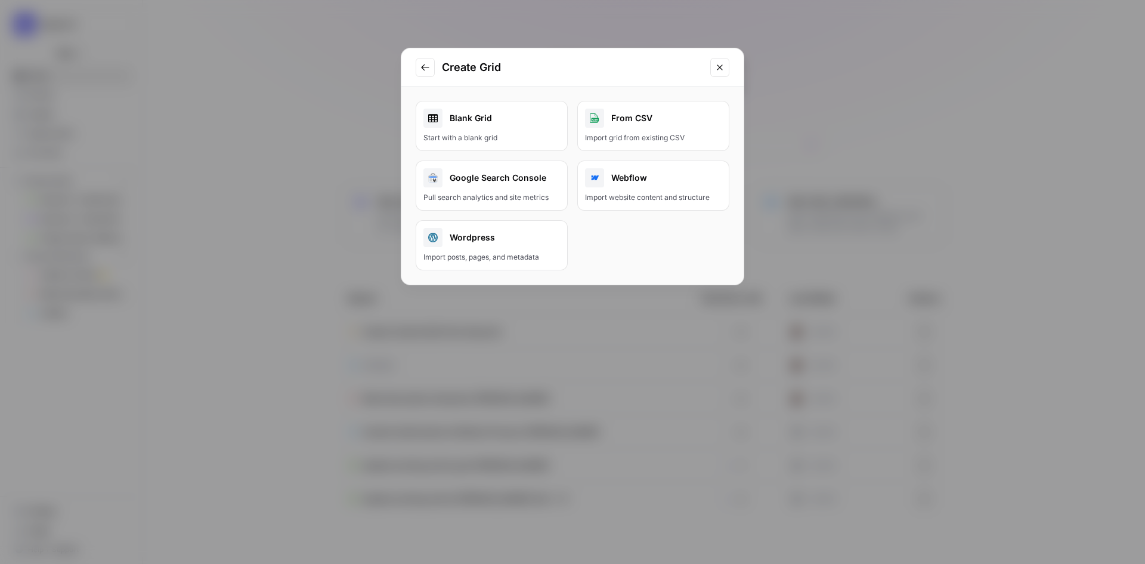
click at [480, 116] on div "Blank Grid" at bounding box center [491, 118] width 137 height 19
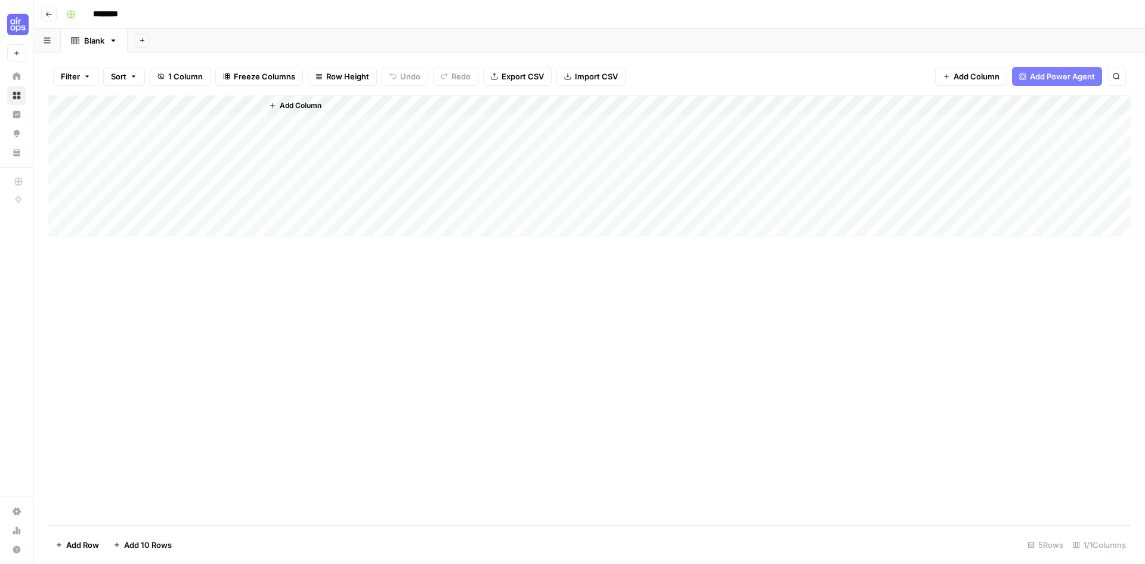
click at [115, 9] on input "********" at bounding box center [121, 14] width 67 height 19
drag, startPoint x: 113, startPoint y: 13, endPoint x: 59, endPoint y: 13, distance: 54.3
click at [59, 13] on header "Go back ********" at bounding box center [589, 14] width 1111 height 29
type input "*******"
click at [407, 302] on div "Add Column" at bounding box center [589, 309] width 1082 height 429
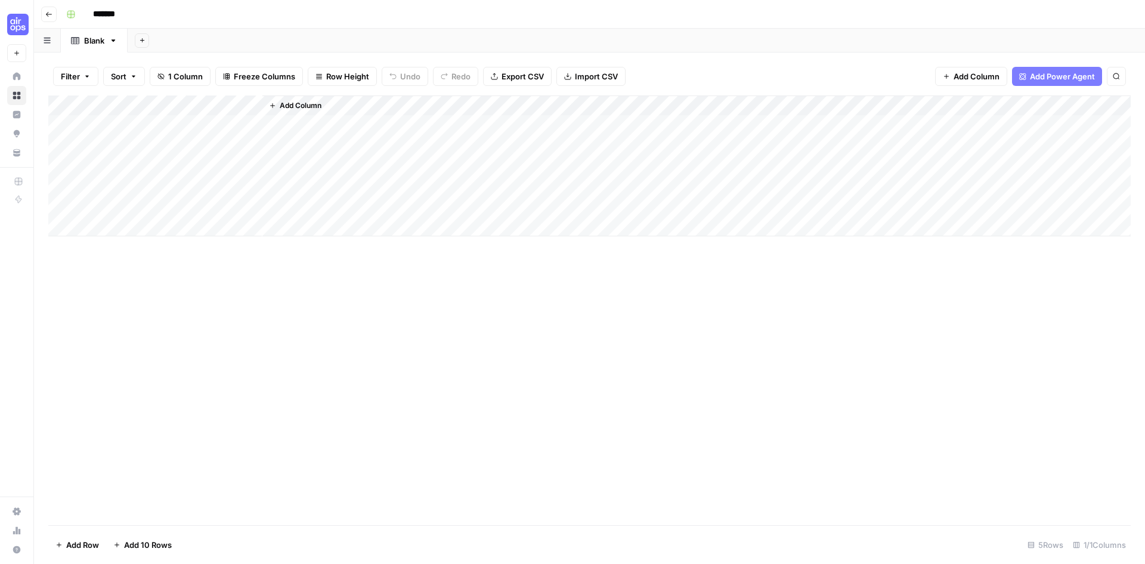
click at [188, 103] on div "Add Column" at bounding box center [589, 165] width 1082 height 141
click at [148, 126] on div "Title" at bounding box center [161, 134] width 132 height 19
drag, startPoint x: 61, startPoint y: 131, endPoint x: 10, endPoint y: 123, distance: 51.8
click at [36, 128] on body "Cohort 5 New Home Browse Insights Opportunities Your Data Recent Grids Keyword …" at bounding box center [572, 282] width 1145 height 564
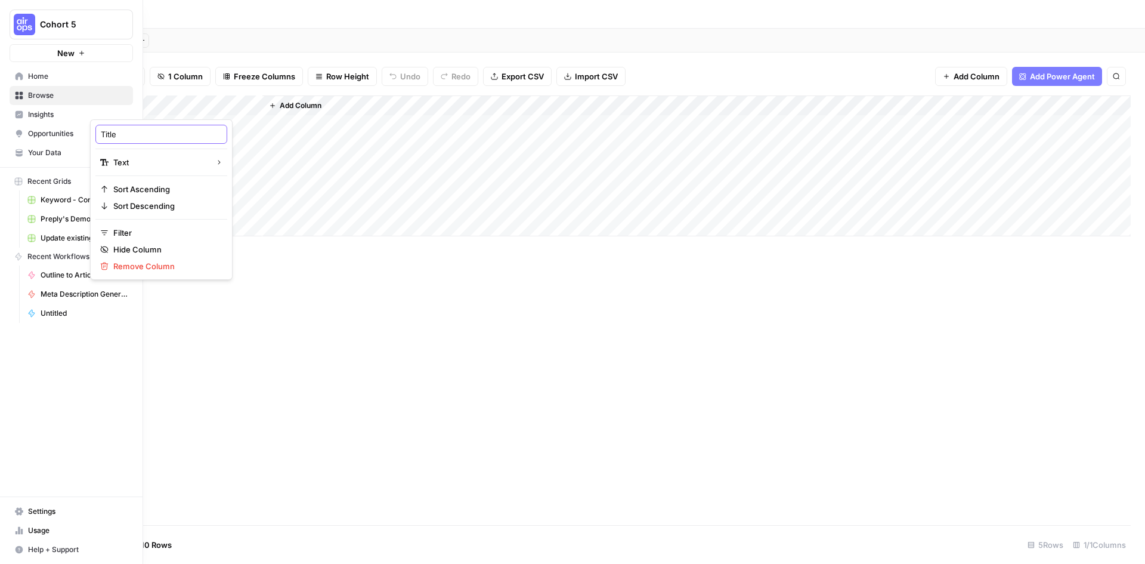
click at [61, 129] on body "Cohort 5 New Home Browse Insights Opportunities Your Data Recent Grids Keyword …" at bounding box center [572, 282] width 1145 height 564
drag, startPoint x: 125, startPoint y: 135, endPoint x: 97, endPoint y: 132, distance: 28.2
click at [97, 132] on div "Title" at bounding box center [161, 134] width 132 height 19
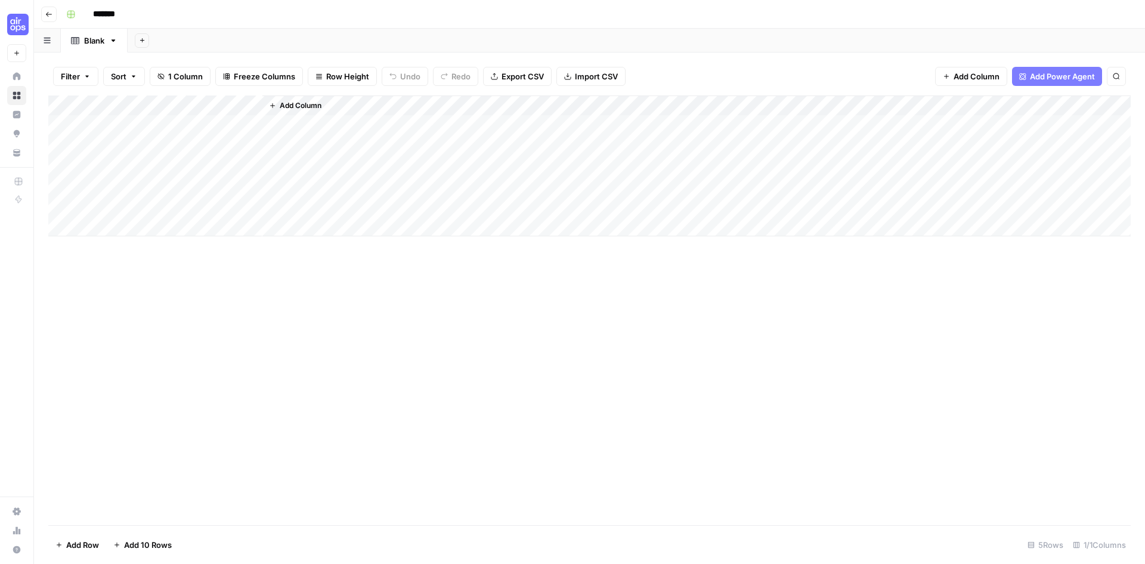
click at [132, 11] on input "*******" at bounding box center [121, 14] width 67 height 19
click at [1038, 75] on span "Add Power Agent" at bounding box center [1062, 76] width 65 height 12
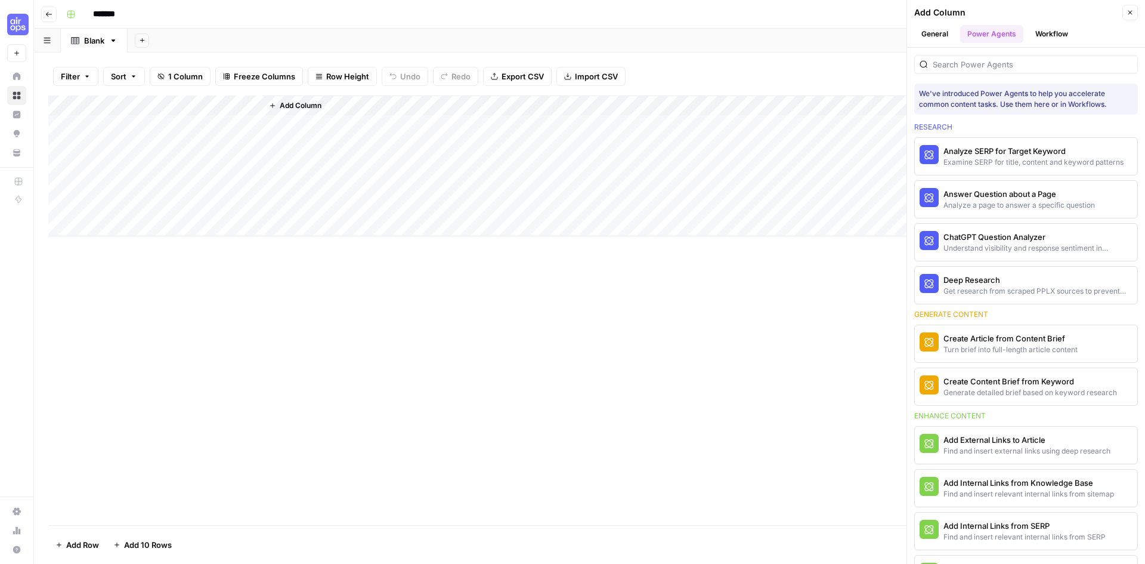
click at [1035, 24] on header "Add Column Close General Power Agents Workflow" at bounding box center [1026, 24] width 238 height 48
click at [1046, 30] on button "Workflow" at bounding box center [1051, 34] width 47 height 18
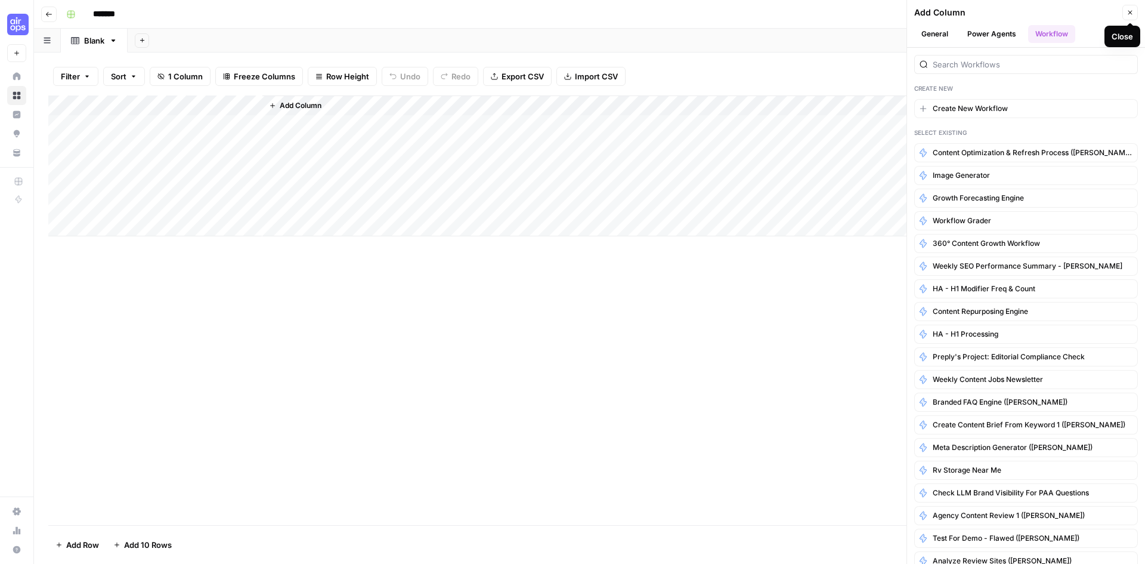
click at [1131, 13] on icon "button" at bounding box center [1129, 12] width 7 height 7
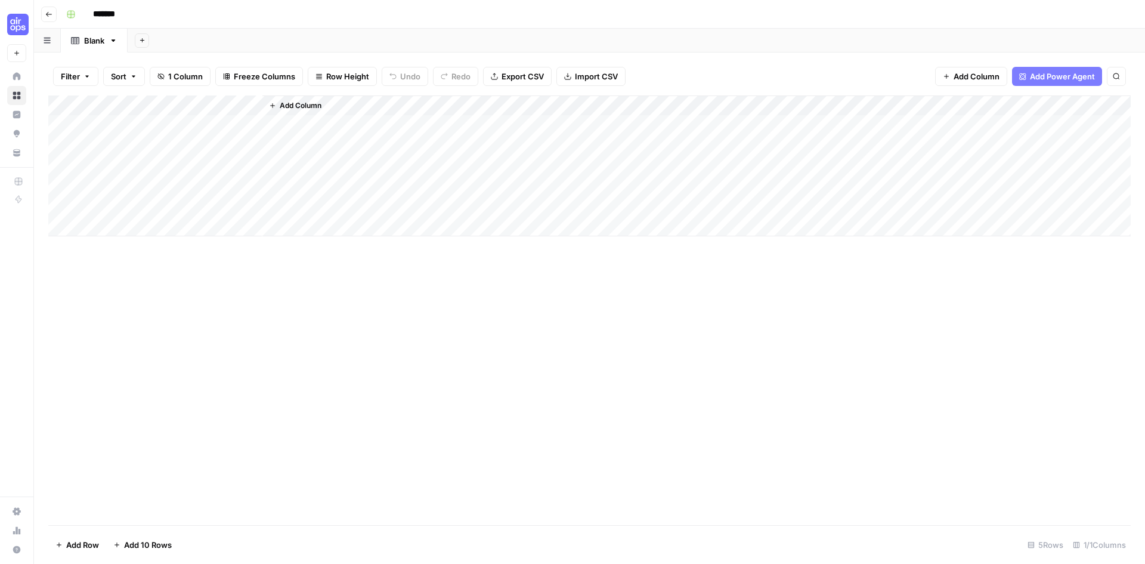
click at [45, 16] on icon "button" at bounding box center [48, 14] width 7 height 7
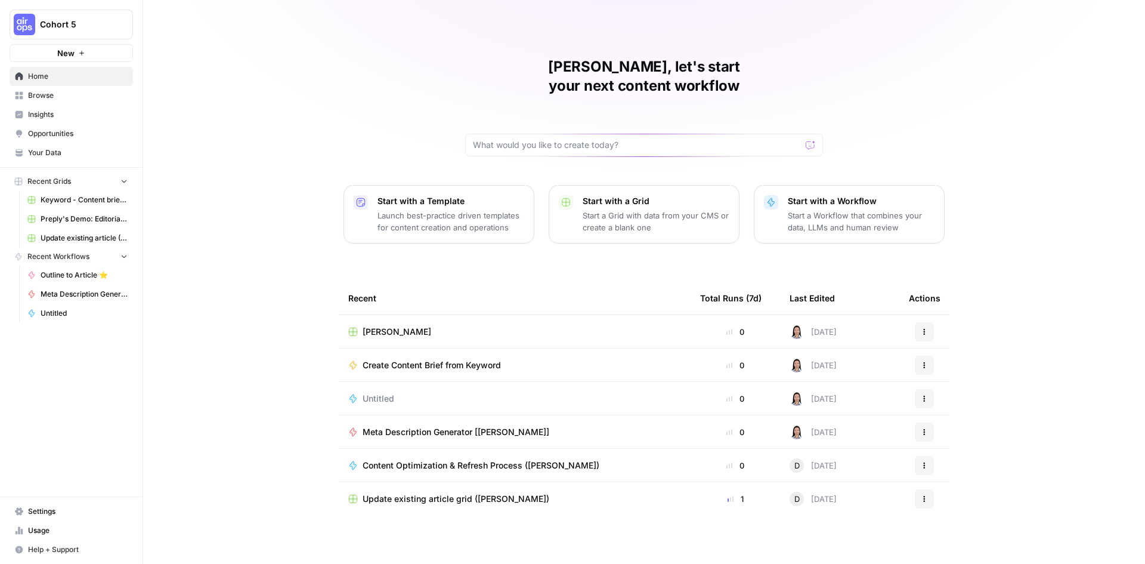
click at [924, 364] on icon "button" at bounding box center [925, 365] width 2 height 2
click at [962, 481] on span "Delete" at bounding box center [985, 478] width 95 height 12
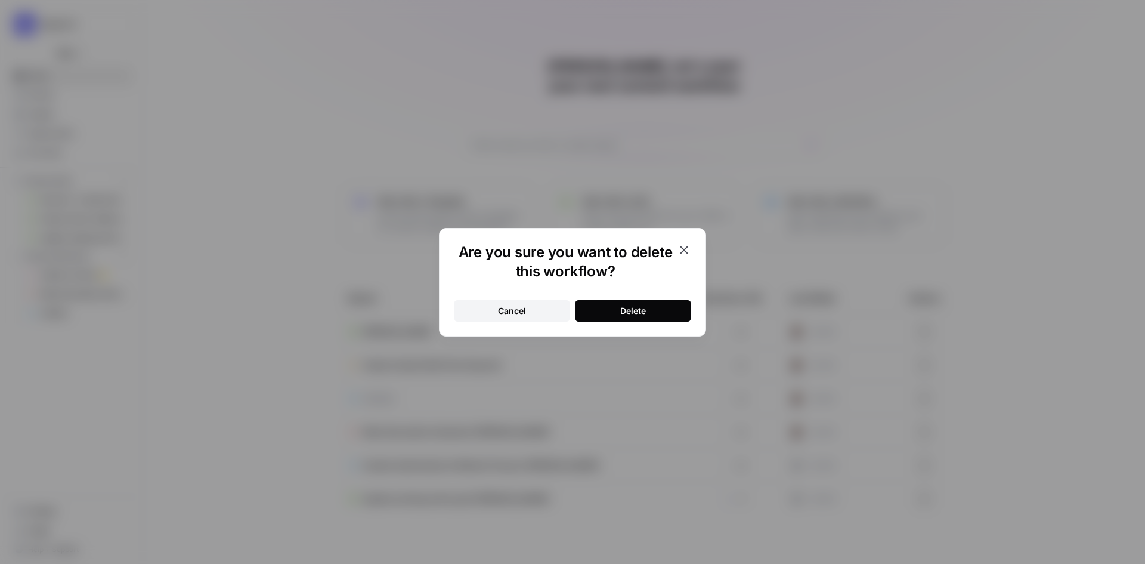
drag, startPoint x: 643, startPoint y: 305, endPoint x: 501, endPoint y: 307, distance: 142.5
click at [644, 305] on div "Delete" at bounding box center [633, 311] width 26 height 12
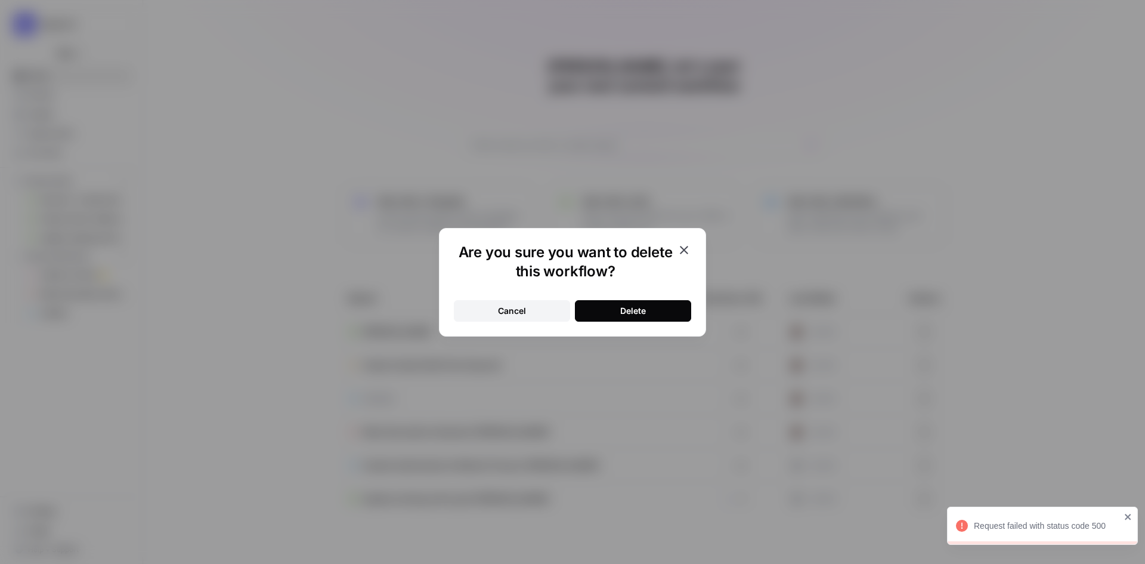
click at [685, 249] on icon "button" at bounding box center [684, 250] width 8 height 8
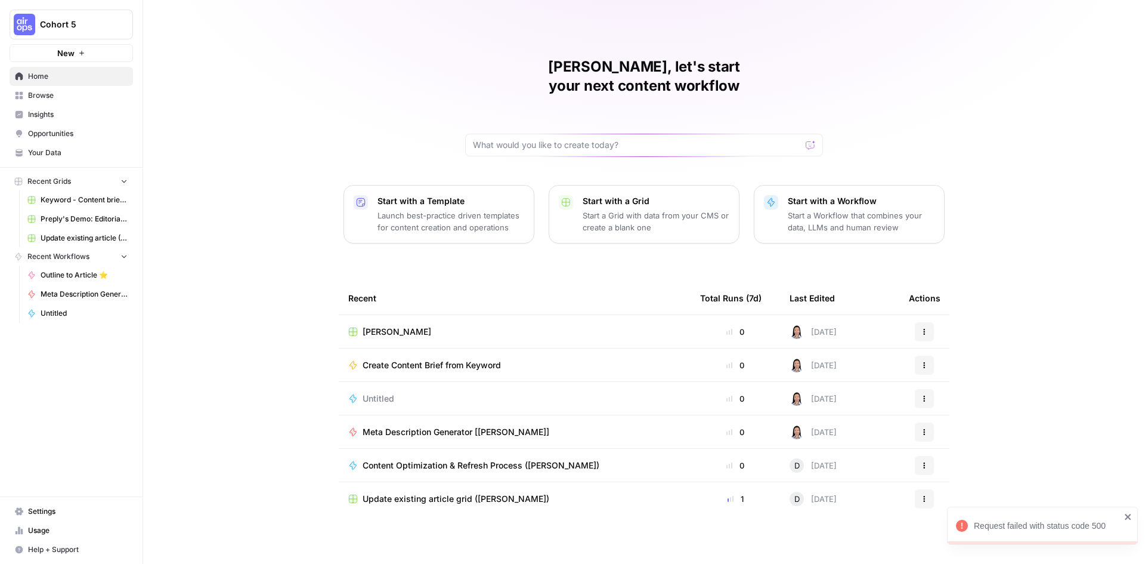
click at [446, 348] on td "Create Content Brief from Keyword" at bounding box center [515, 364] width 352 height 33
click at [450, 359] on span "Create Content Brief from Keyword" at bounding box center [432, 365] width 138 height 12
click at [450, 342] on div "Melanie, let's start your next content workflow Start with a Template Launch be…" at bounding box center [644, 282] width 1002 height 564
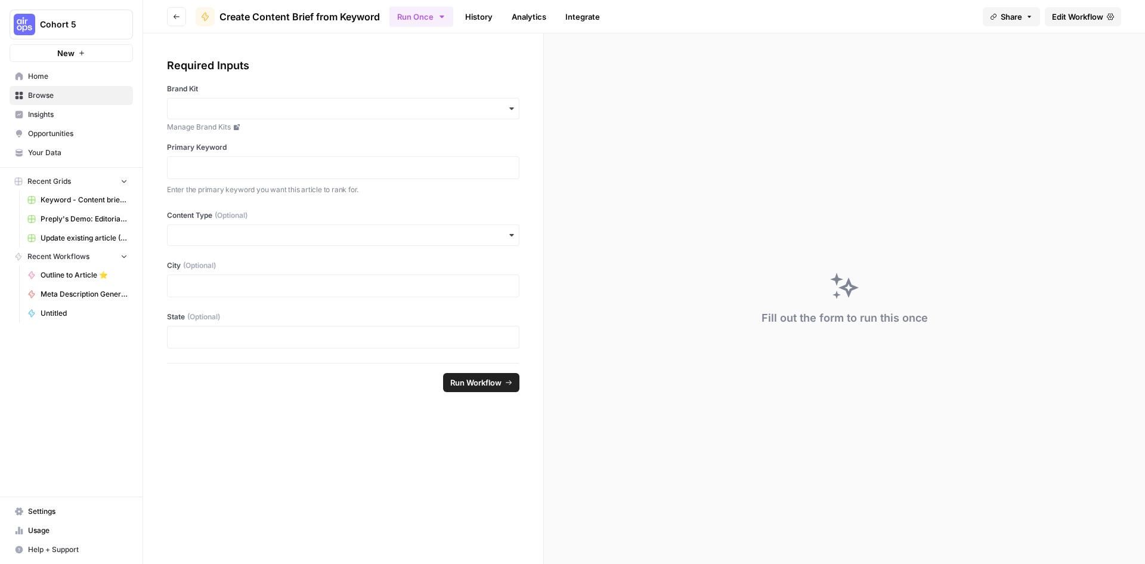
click at [1073, 16] on span "Edit Workflow" at bounding box center [1077, 17] width 51 height 12
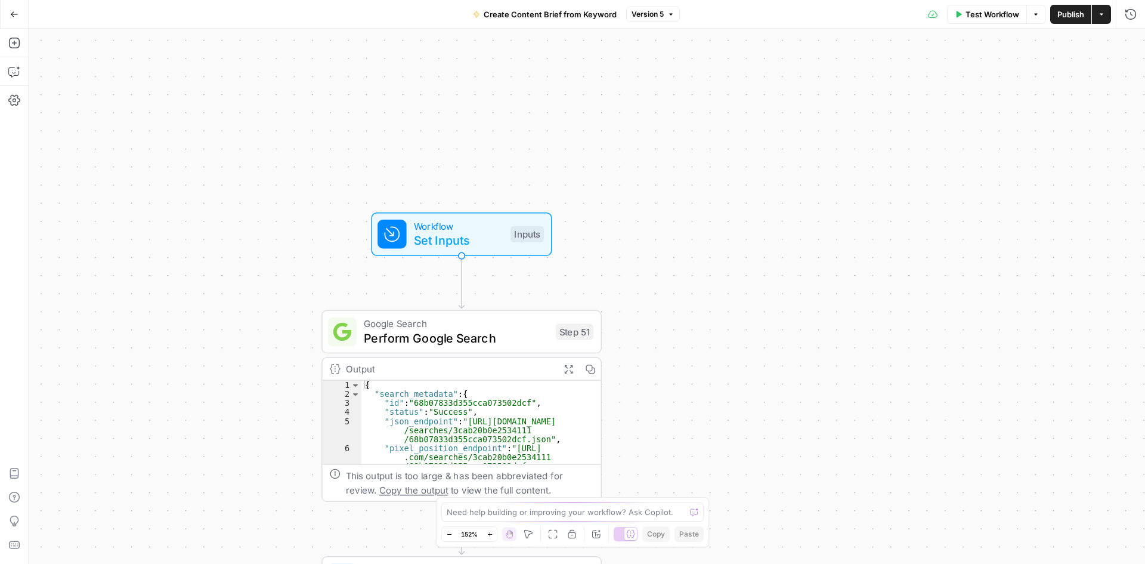
drag, startPoint x: 478, startPoint y: 285, endPoint x: 689, endPoint y: 72, distance: 299.8
click at [689, 73] on div "Workflow Set Inputs Inputs Google Search Perform Google Search Step 51 Output E…" at bounding box center [587, 296] width 1116 height 535
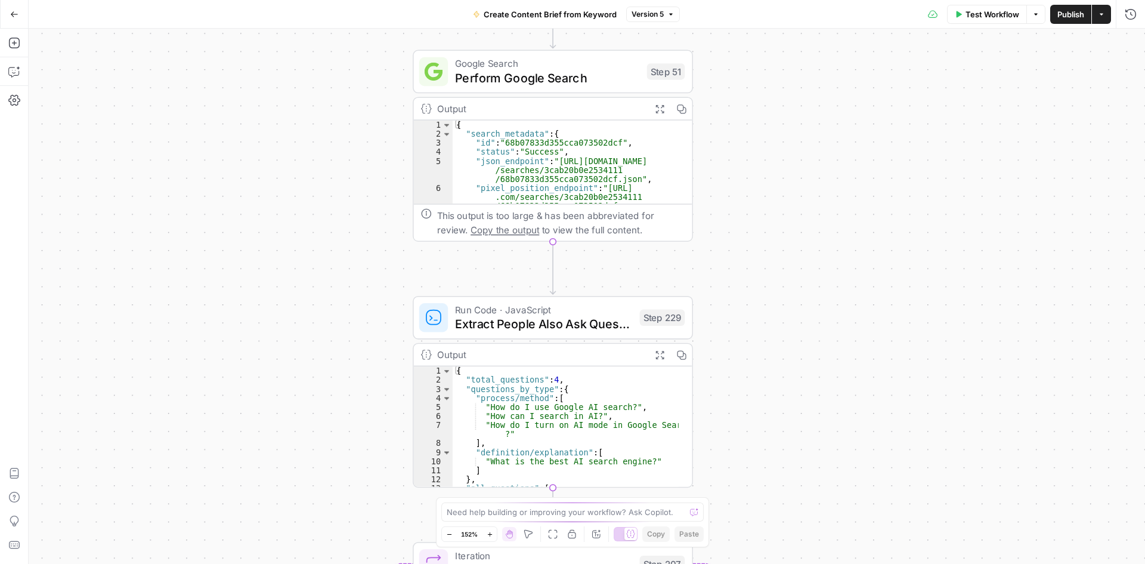
drag, startPoint x: 713, startPoint y: 336, endPoint x: 762, endPoint y: 135, distance: 207.5
click at [762, 135] on div "Workflow Set Inputs Inputs Google Search Perform Google Search Step 51 Output E…" at bounding box center [587, 296] width 1116 height 535
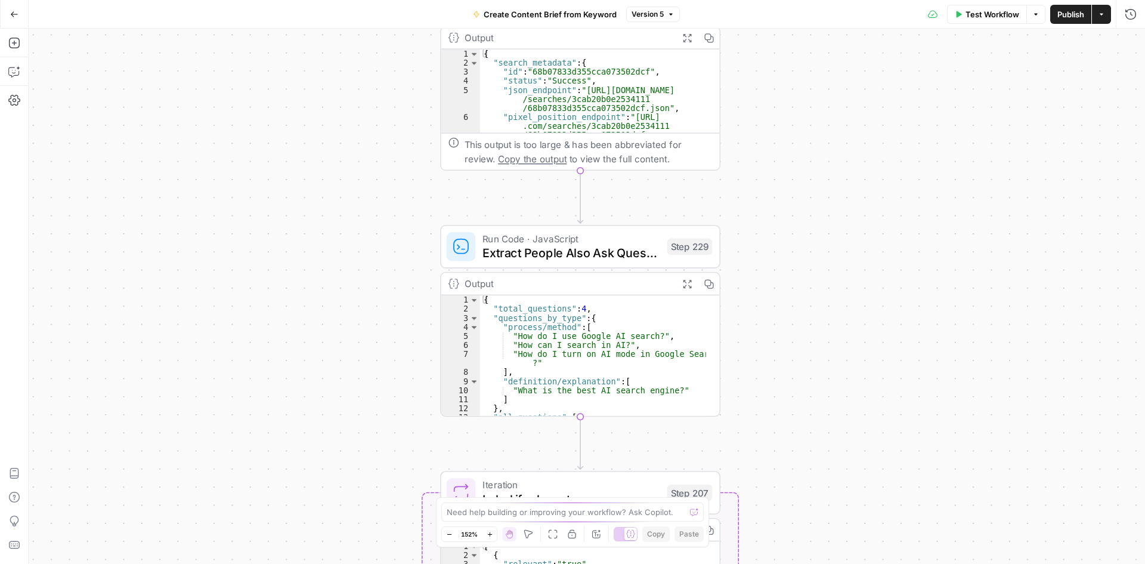
drag, startPoint x: 277, startPoint y: 221, endPoint x: 287, endPoint y: 173, distance: 48.6
click at [287, 175] on div "Workflow Set Inputs Inputs Google Search Perform Google Search Step 51 Output E…" at bounding box center [587, 296] width 1116 height 535
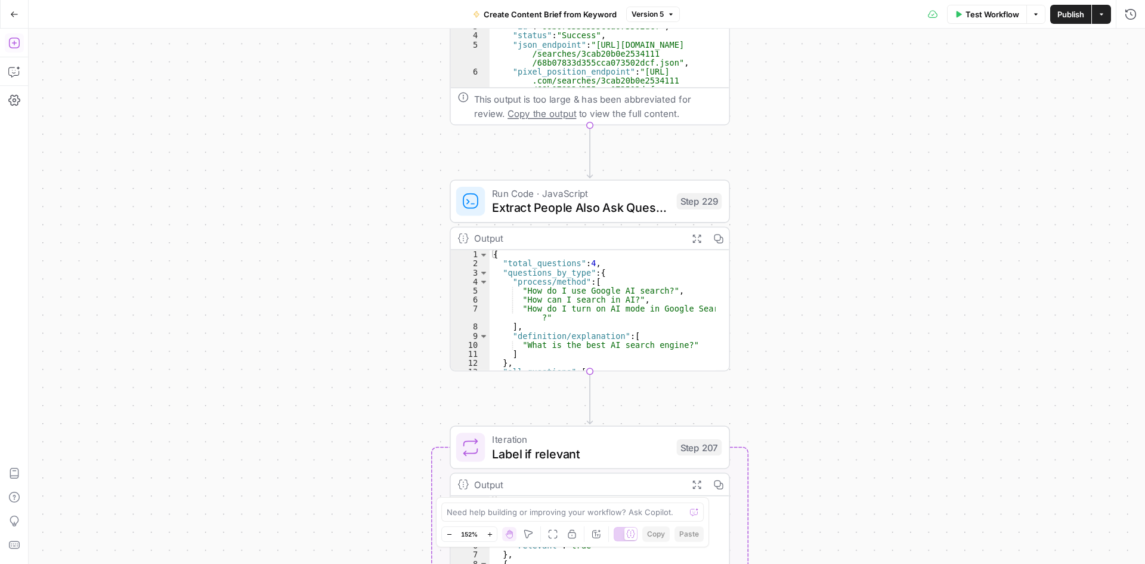
click at [14, 39] on icon "button" at bounding box center [14, 43] width 12 height 12
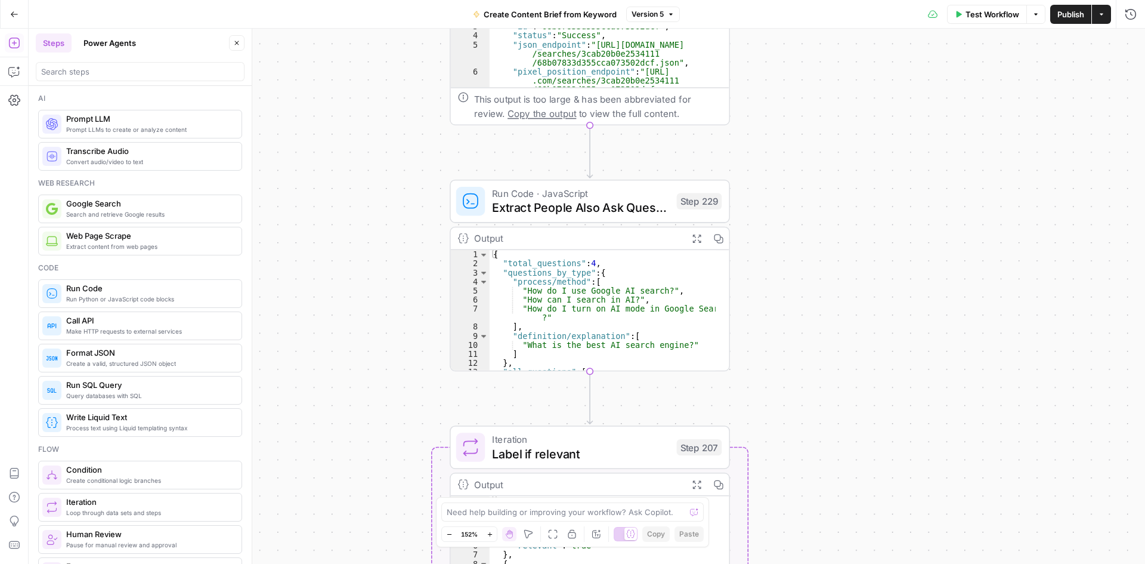
click at [106, 44] on button "Power Agents" at bounding box center [109, 42] width 67 height 19
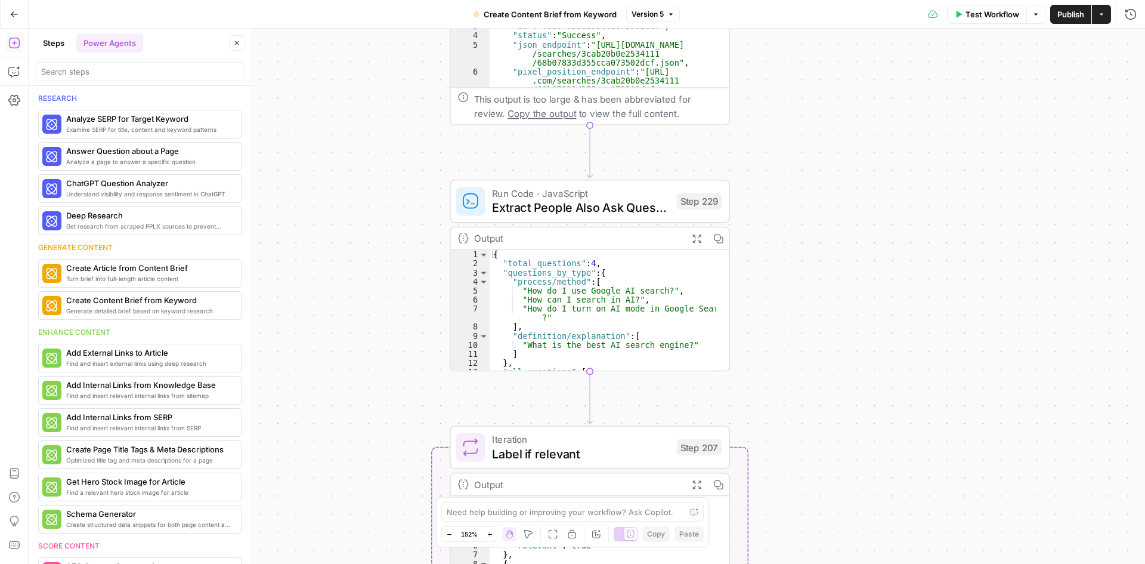
click at [47, 41] on button "Steps" at bounding box center [54, 42] width 36 height 19
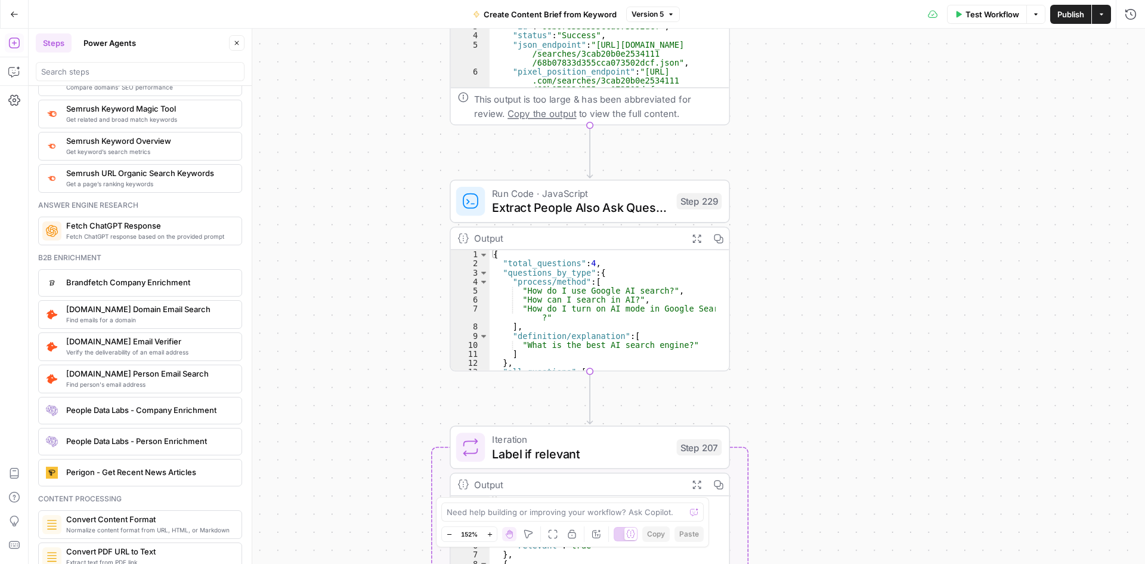
scroll to position [1294, 0]
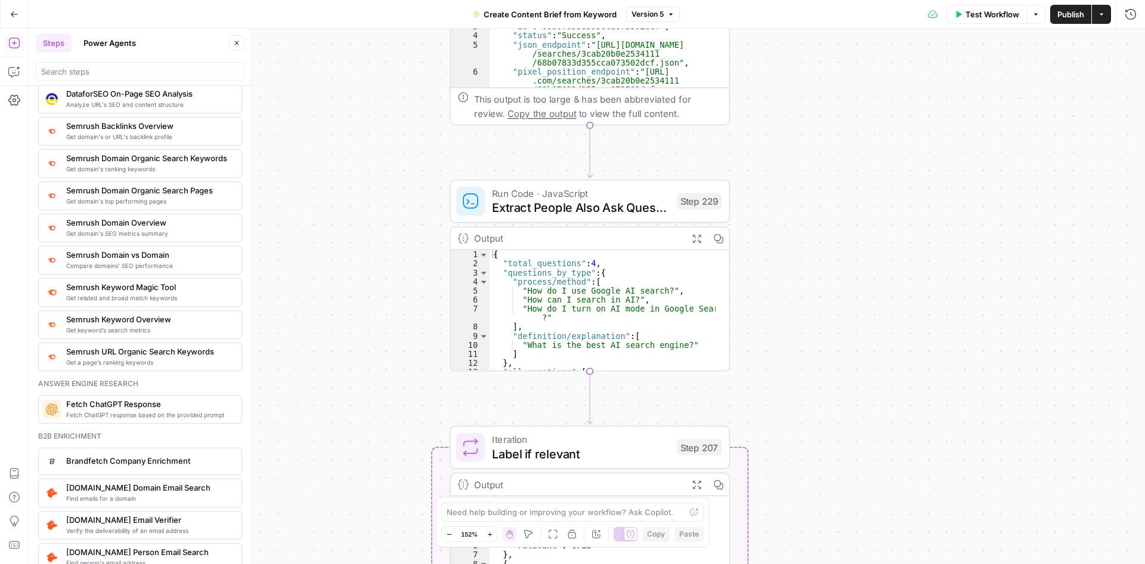
click at [13, 16] on icon "button" at bounding box center [14, 14] width 8 height 8
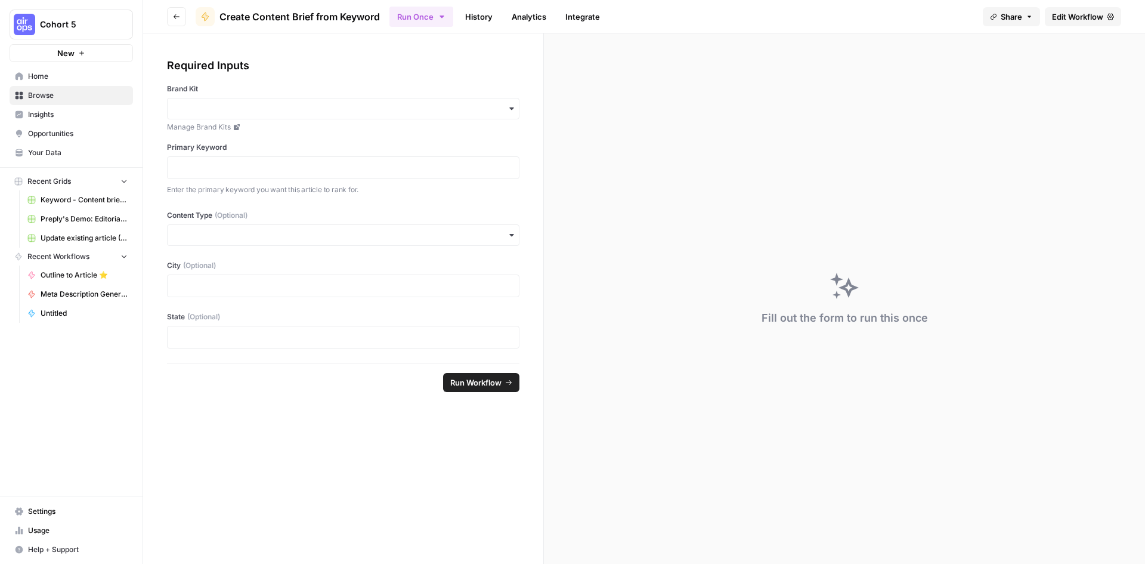
click at [88, 20] on span "Cohort 5" at bounding box center [76, 24] width 72 height 12
drag, startPoint x: 70, startPoint y: 114, endPoint x: 81, endPoint y: 114, distance: 10.7
click at [72, 114] on span "BCI" at bounding box center [114, 109] width 157 height 12
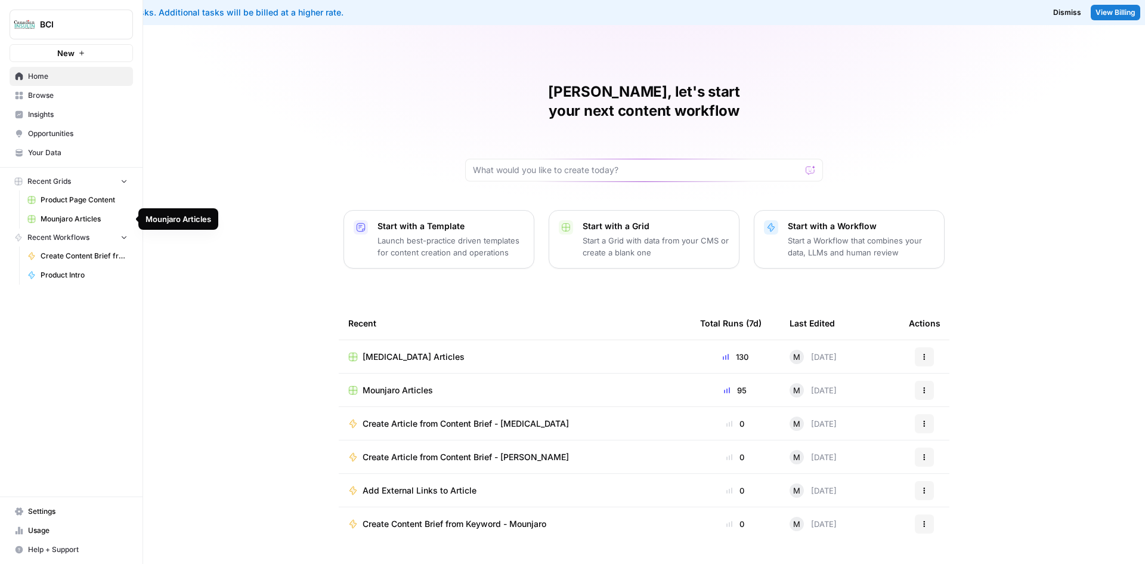
click at [79, 219] on span "Mounjaro Articles" at bounding box center [84, 218] width 87 height 11
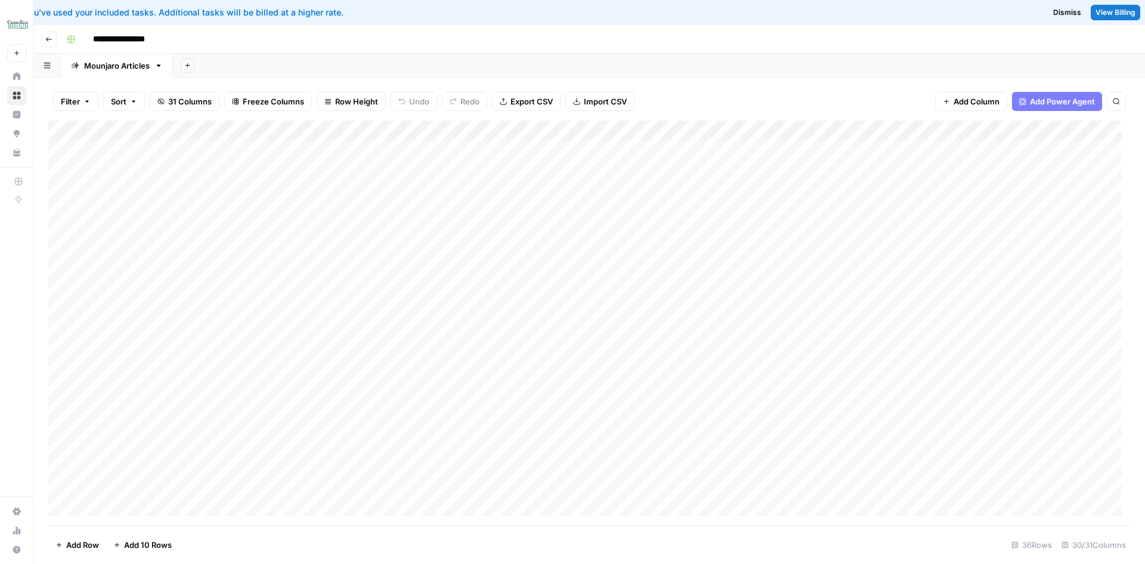
click at [524, 150] on div "Add Column" at bounding box center [589, 322] width 1082 height 404
click at [535, 150] on div "Add Column" at bounding box center [589, 322] width 1082 height 404
click at [535, 150] on textarea "**********" at bounding box center [583, 151] width 191 height 17
click at [523, 169] on div "Add Column" at bounding box center [589, 322] width 1082 height 404
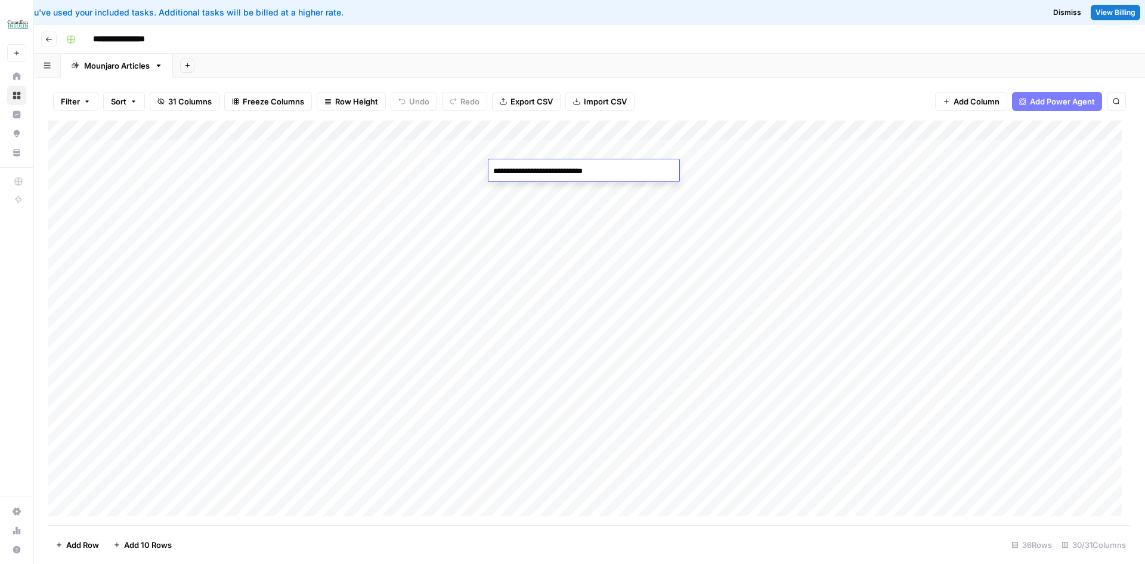
click at [694, 97] on div "Filter Sort 31 Columns Freeze Columns Row Height Undo Redo Export CSV Import CS…" at bounding box center [589, 101] width 1082 height 38
click at [344, 132] on div "Add Column" at bounding box center [589, 322] width 1082 height 404
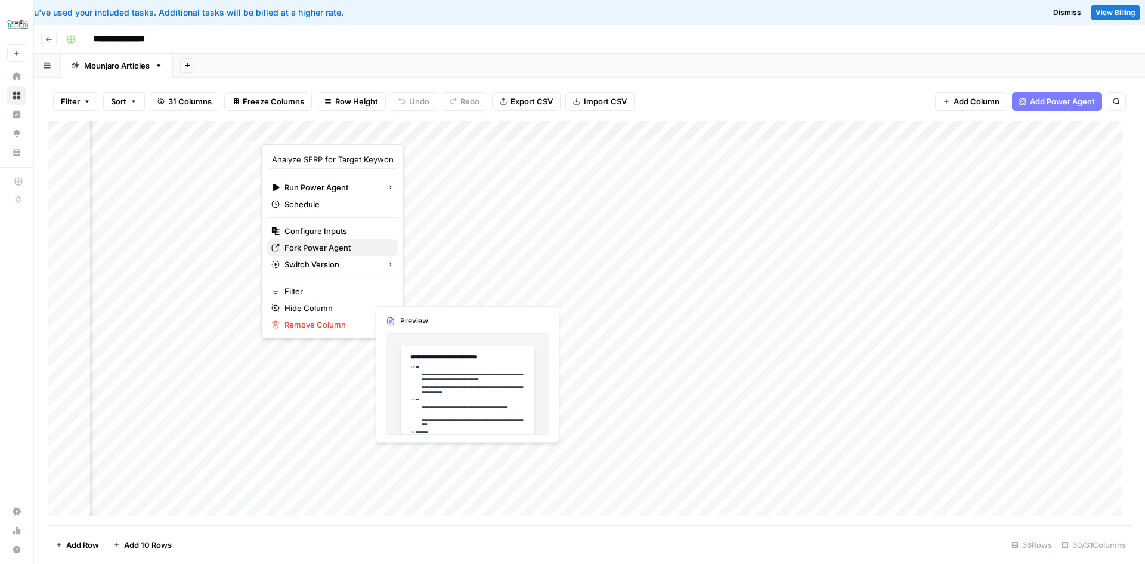
click at [348, 248] on span "Fork Power Agent" at bounding box center [336, 248] width 104 height 12
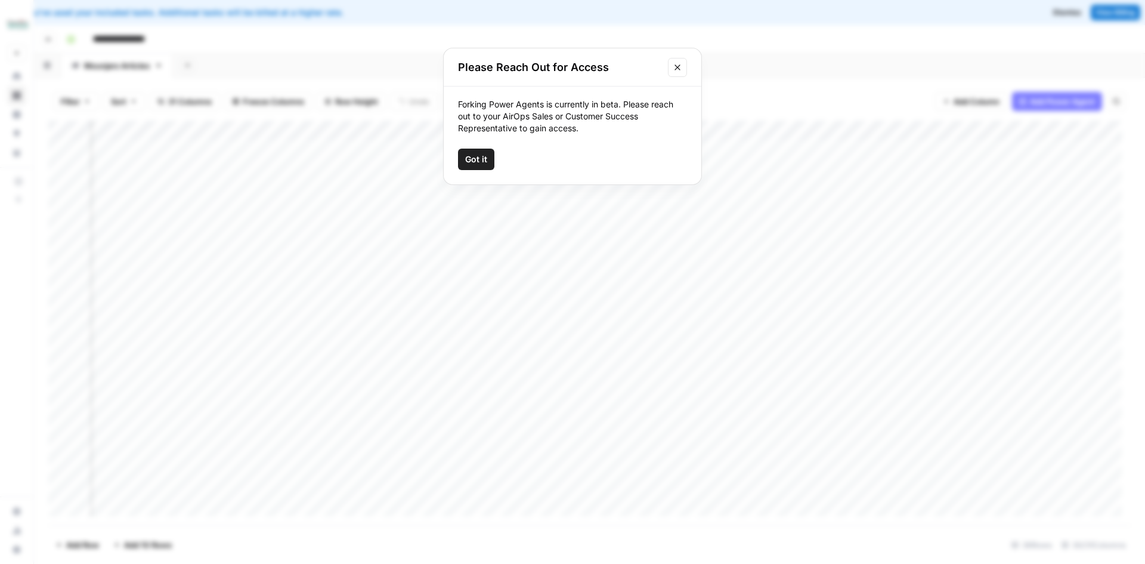
drag, startPoint x: 681, startPoint y: 67, endPoint x: 565, endPoint y: 66, distance: 116.3
click at [681, 66] on icon "Close modal" at bounding box center [678, 68] width 10 height 10
click at [341, 129] on div "Add Column" at bounding box center [589, 322] width 1082 height 404
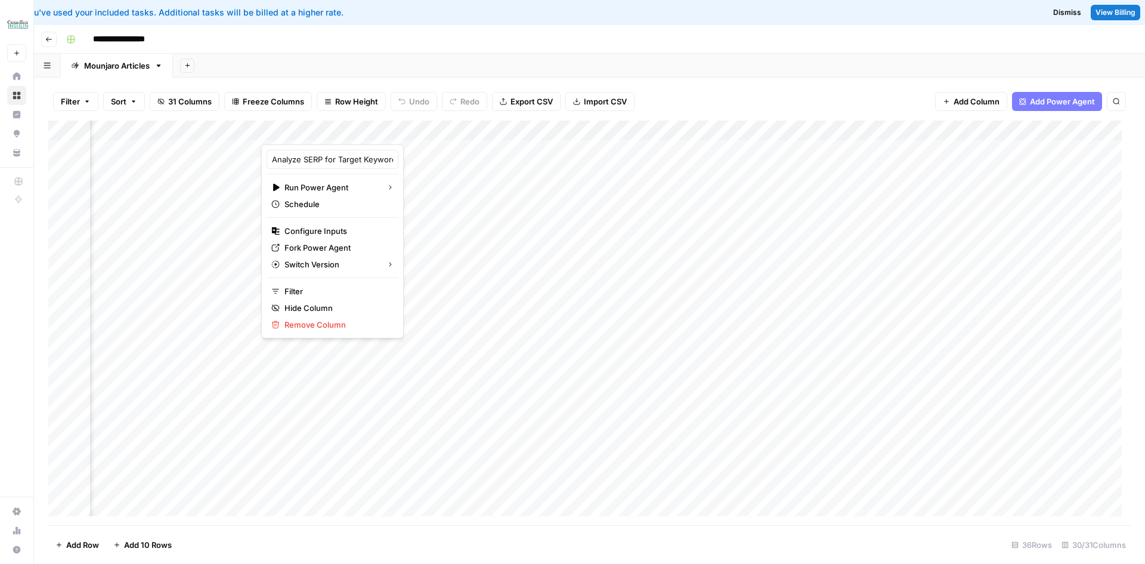
click at [414, 46] on div "**********" at bounding box center [597, 39] width 1072 height 19
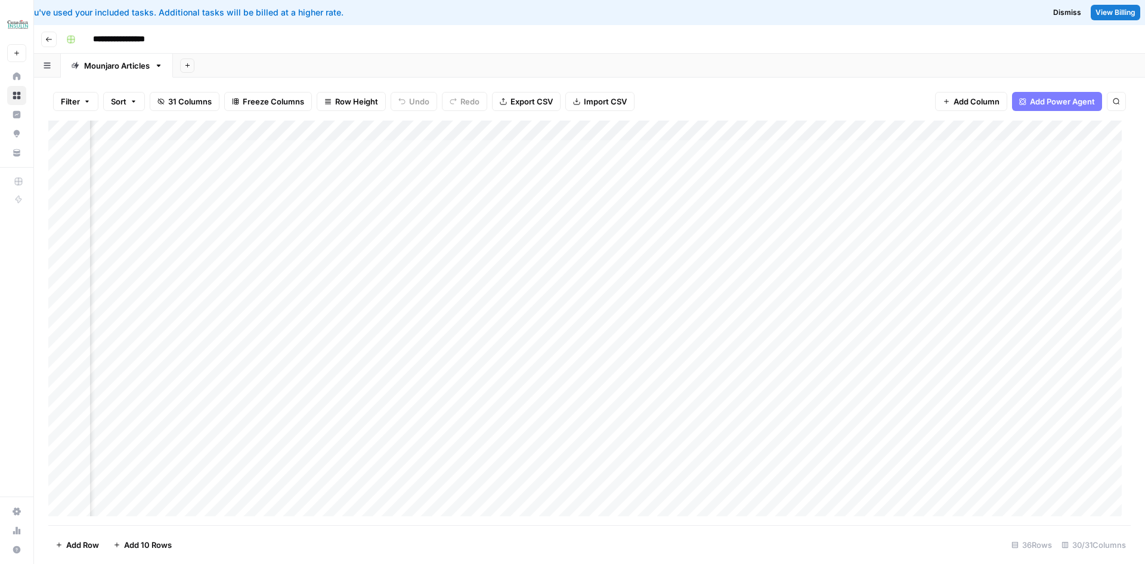
click at [343, 131] on div "Add Column" at bounding box center [589, 322] width 1082 height 404
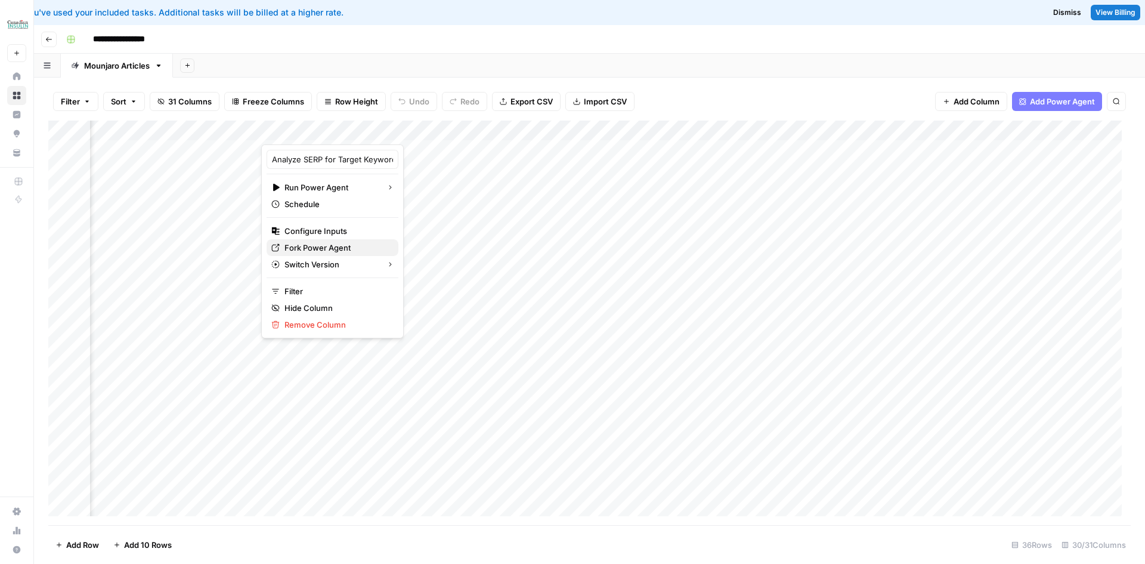
click at [275, 248] on icon "button" at bounding box center [275, 247] width 8 height 8
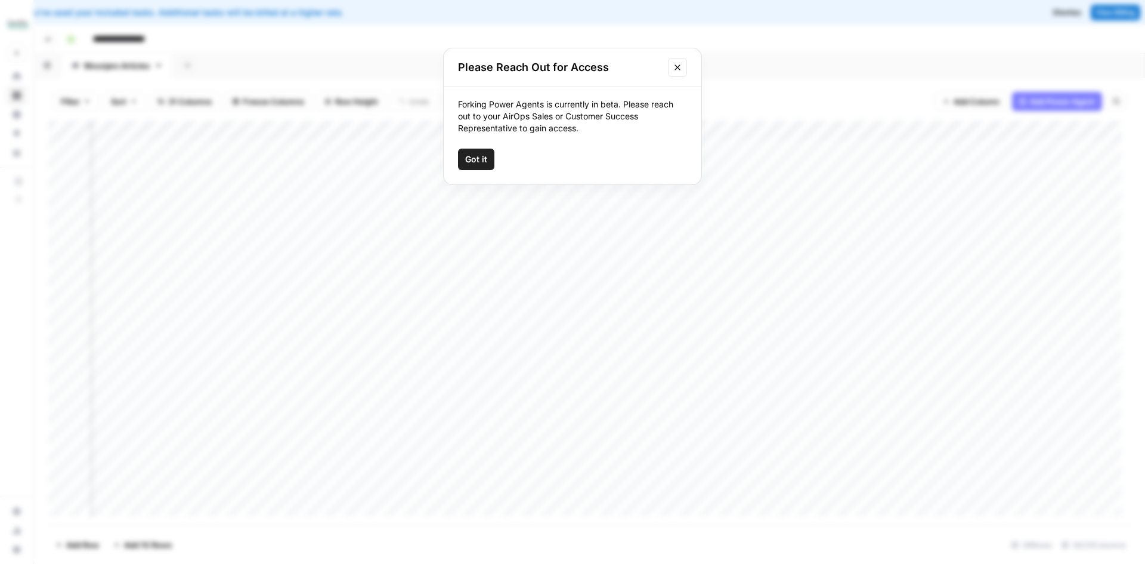
drag, startPoint x: 679, startPoint y: 66, endPoint x: 667, endPoint y: 70, distance: 13.2
click at [680, 66] on icon "Close modal" at bounding box center [678, 68] width 10 height 10
click at [556, 129] on div "Add Column" at bounding box center [589, 322] width 1082 height 404
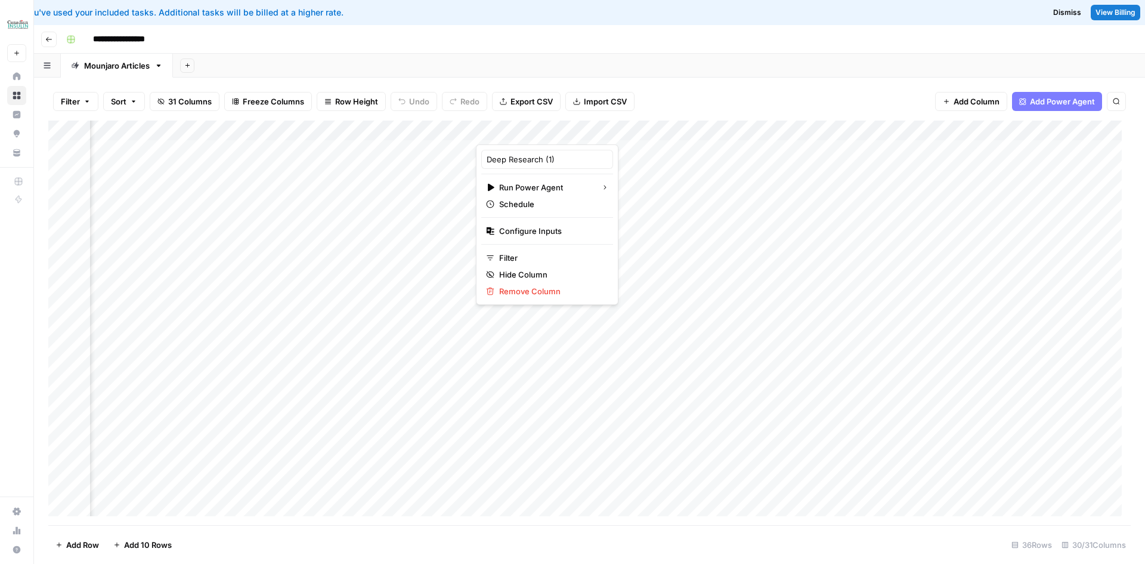
click at [345, 130] on div "Add Column" at bounding box center [589, 322] width 1082 height 404
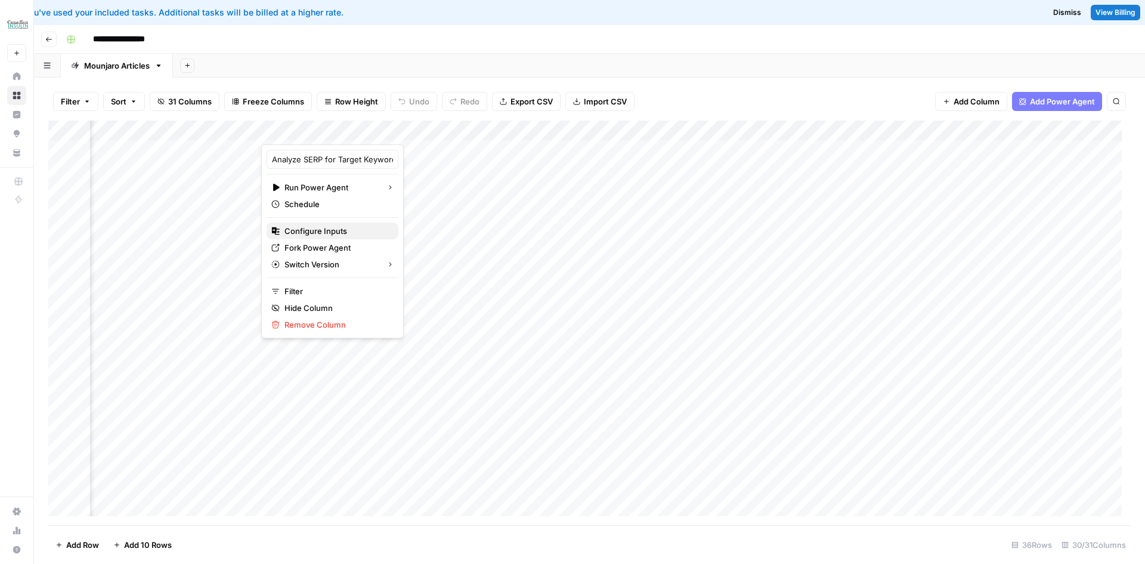
click at [320, 230] on span "Configure Inputs" at bounding box center [336, 231] width 104 height 12
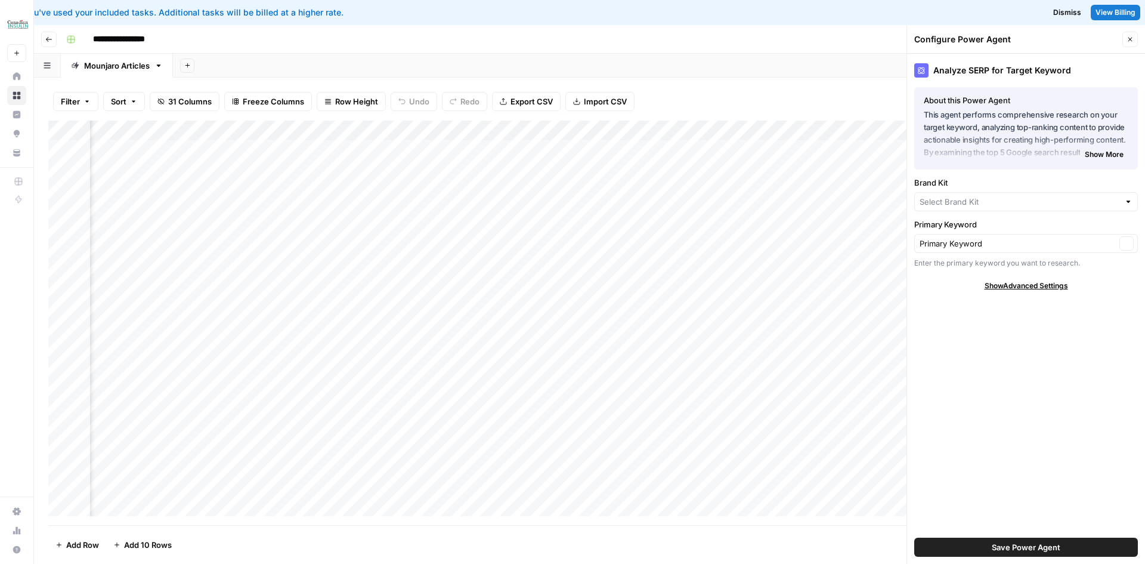
type input "Buy Canadian Insulin"
click at [1132, 42] on icon "button" at bounding box center [1129, 39] width 7 height 7
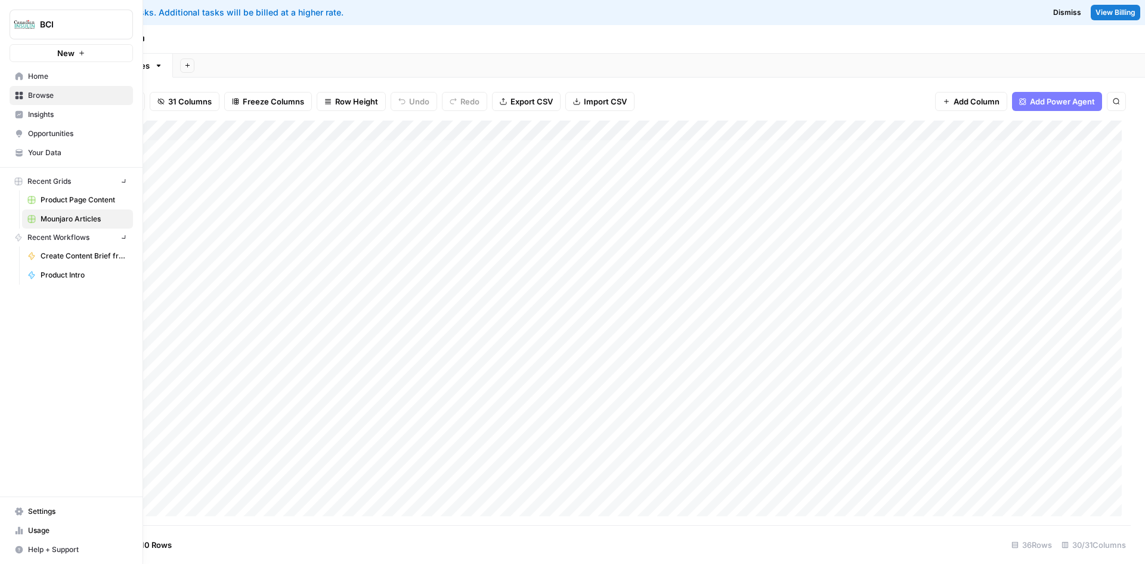
click at [17, 26] on img "Workspace: BCI" at bounding box center [24, 24] width 21 height 21
click at [69, 113] on span "Cohort 5" at bounding box center [114, 109] width 157 height 12
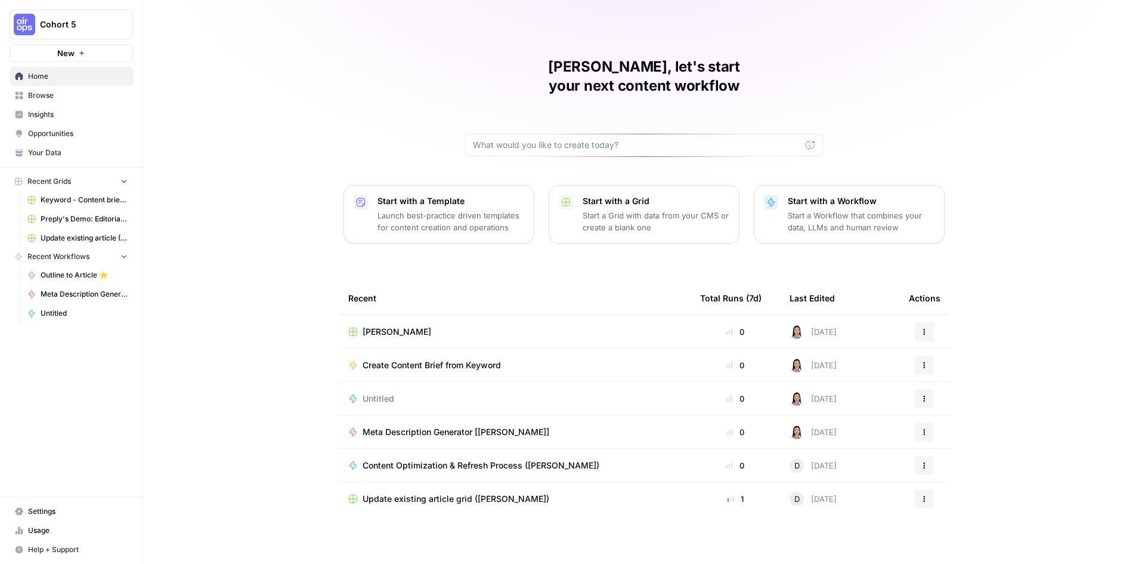
click at [420, 315] on td "[PERSON_NAME]" at bounding box center [515, 331] width 352 height 33
click at [382, 326] on span "[PERSON_NAME]" at bounding box center [397, 332] width 69 height 12
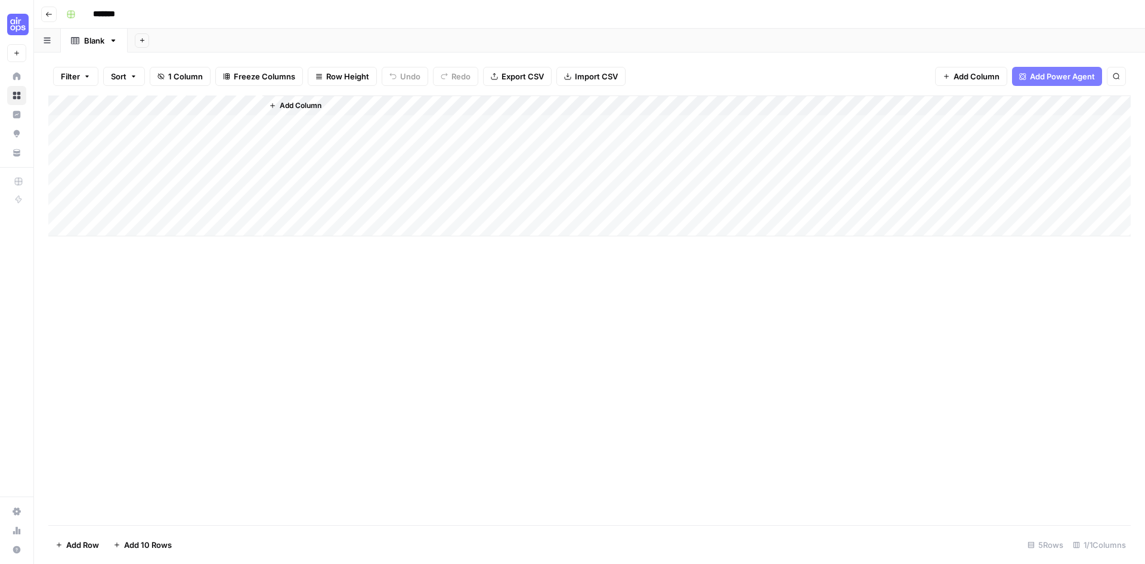
click at [127, 104] on div "Add Column" at bounding box center [589, 165] width 1082 height 141
drag, startPoint x: 135, startPoint y: 134, endPoint x: 69, endPoint y: 127, distance: 66.6
click at [69, 127] on body "Cohort 5 New Home Browse Insights Opportunities Your Data Recent Grids Keyword …" at bounding box center [572, 282] width 1145 height 564
type input "T"
type input "e"
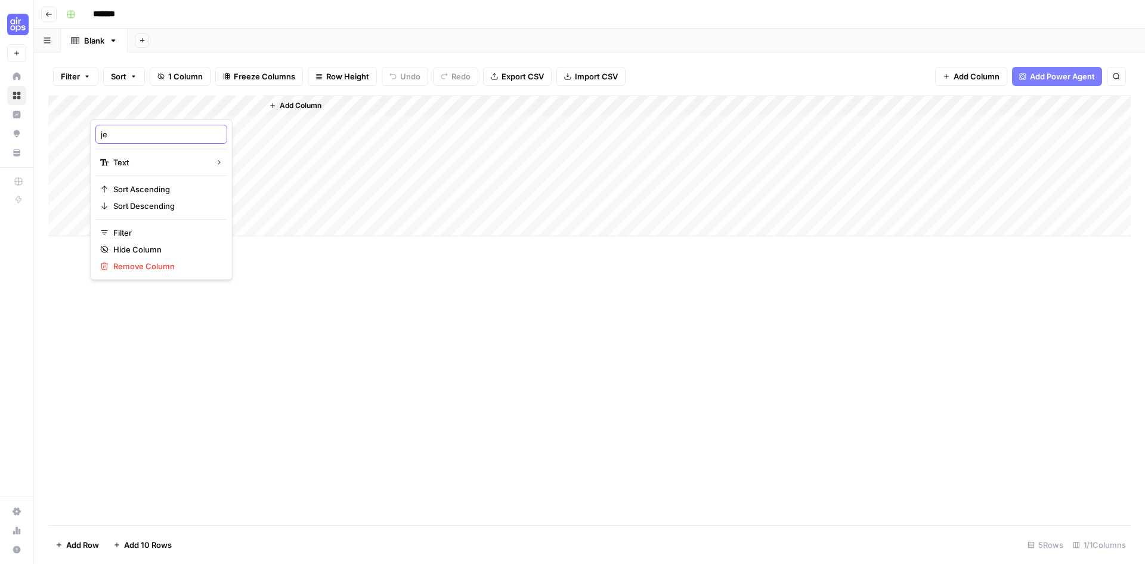
type input "j"
type input "k"
type input "Keyword"
click at [318, 265] on div "Add Column" at bounding box center [589, 309] width 1082 height 429
click at [205, 124] on div "Add Column" at bounding box center [589, 165] width 1082 height 141
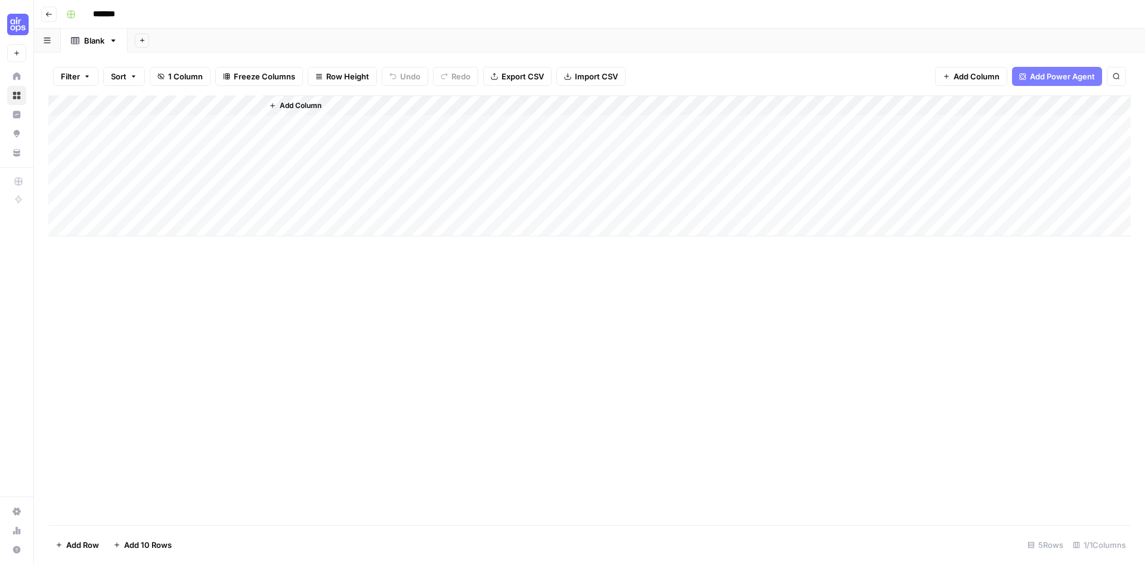
click at [116, 127] on div "Add Column" at bounding box center [589, 165] width 1082 height 141
type textarea "**********"
click at [386, 106] on div "Add Column" at bounding box center [696, 165] width 868 height 141
click at [1038, 76] on span "Add Power Agent" at bounding box center [1062, 76] width 65 height 12
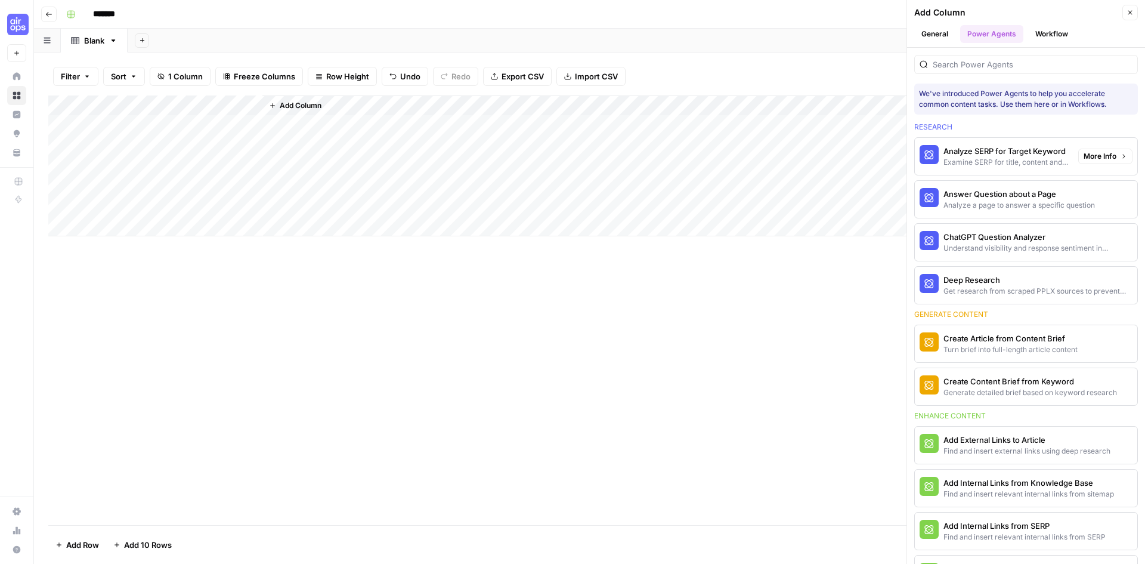
click at [997, 151] on div "Analyze SERP for Target Keyword" at bounding box center [1005, 151] width 125 height 12
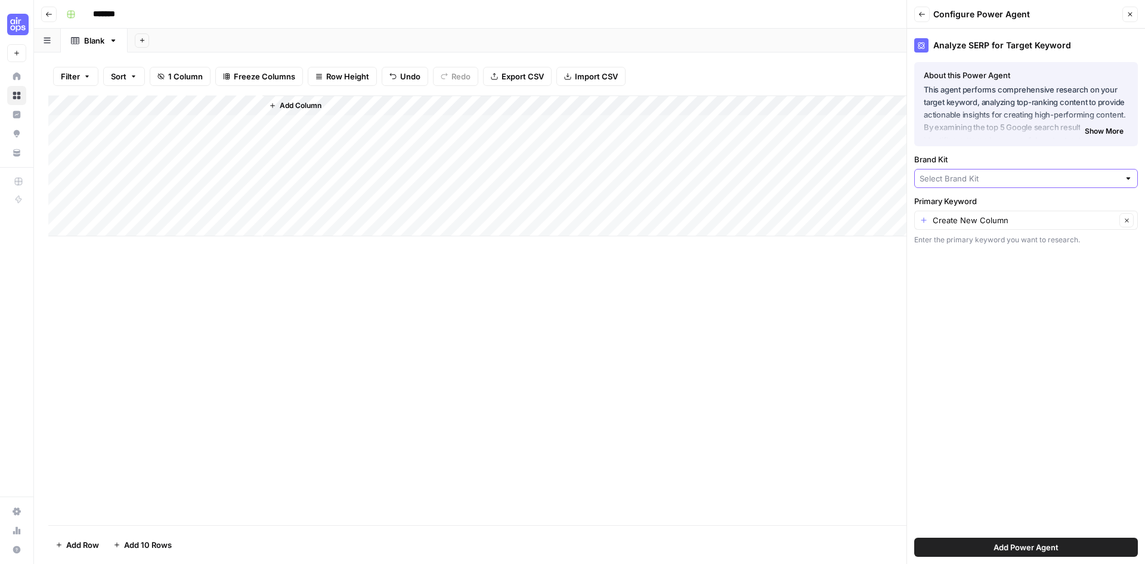
click at [976, 181] on input "Brand Kit" at bounding box center [1020, 178] width 200 height 12
type input "m"
click at [971, 205] on span "Pharma Giant" at bounding box center [1023, 206] width 199 height 12
type input "Pharma Giant"
click at [985, 218] on input "Primary Keyword" at bounding box center [1024, 220] width 183 height 12
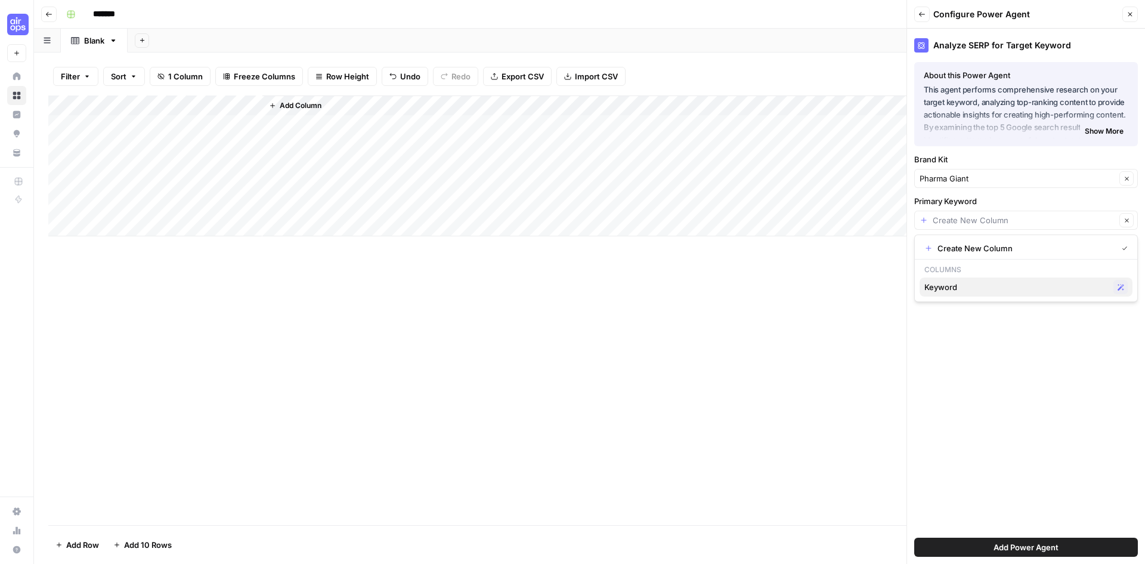
click at [981, 292] on span "Keyword" at bounding box center [1016, 287] width 184 height 12
type input "Keyword"
click at [992, 547] on button "Add Power Agent" at bounding box center [1026, 546] width 224 height 19
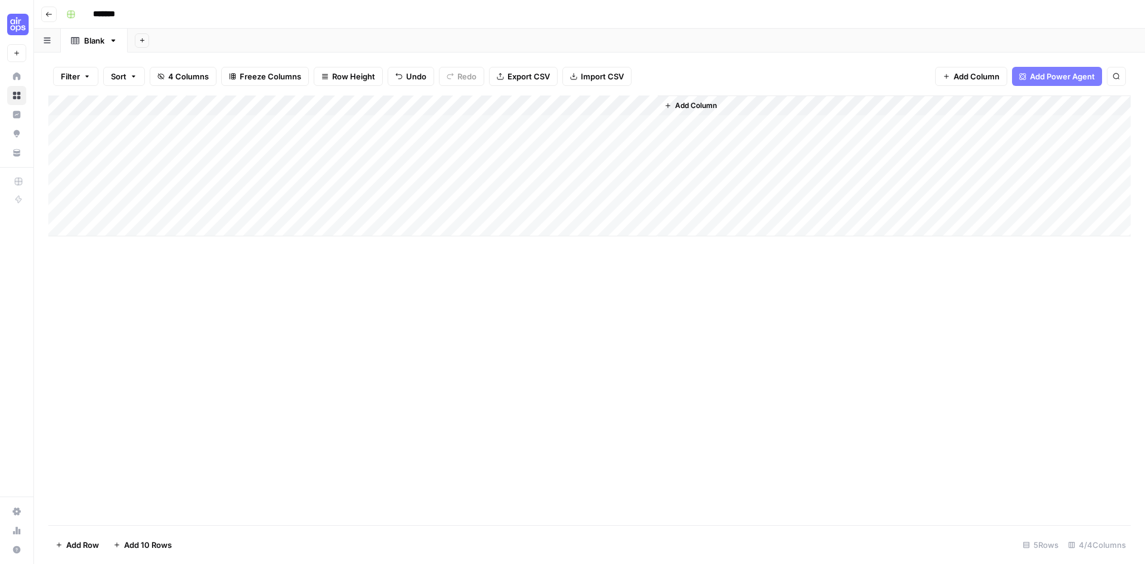
click at [418, 109] on div "Add Column" at bounding box center [589, 165] width 1082 height 141
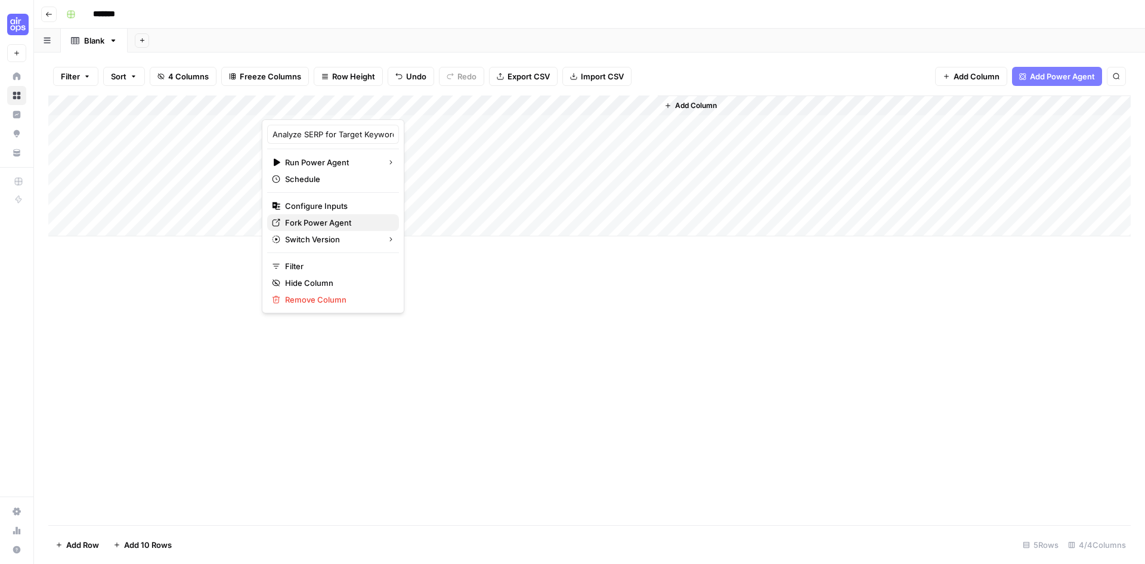
click at [321, 227] on span "Fork Power Agent" at bounding box center [337, 222] width 104 height 12
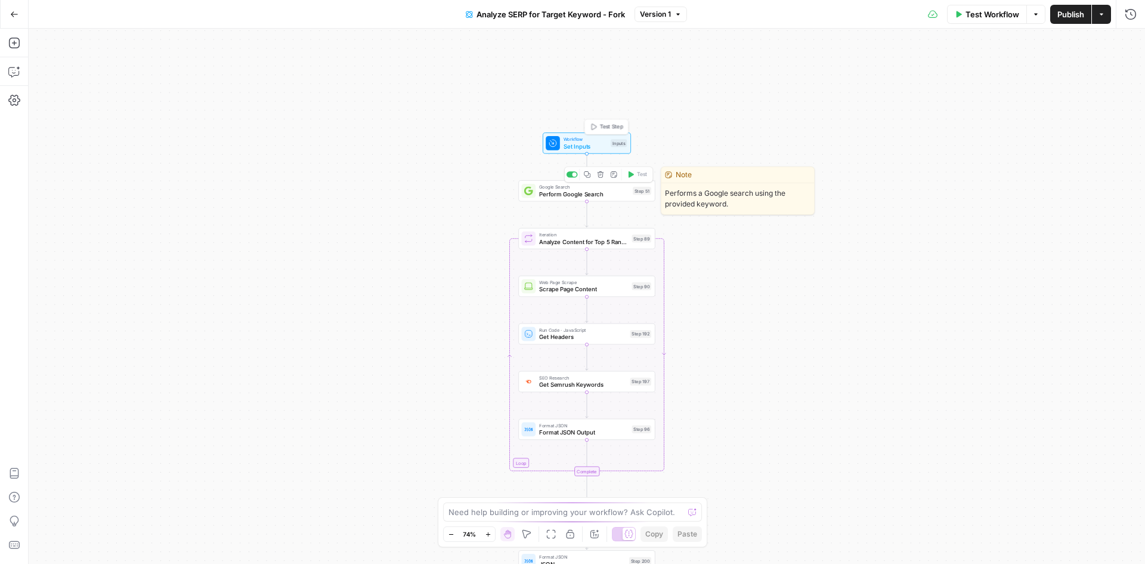
click at [596, 144] on span "Set Inputs" at bounding box center [586, 146] width 44 height 9
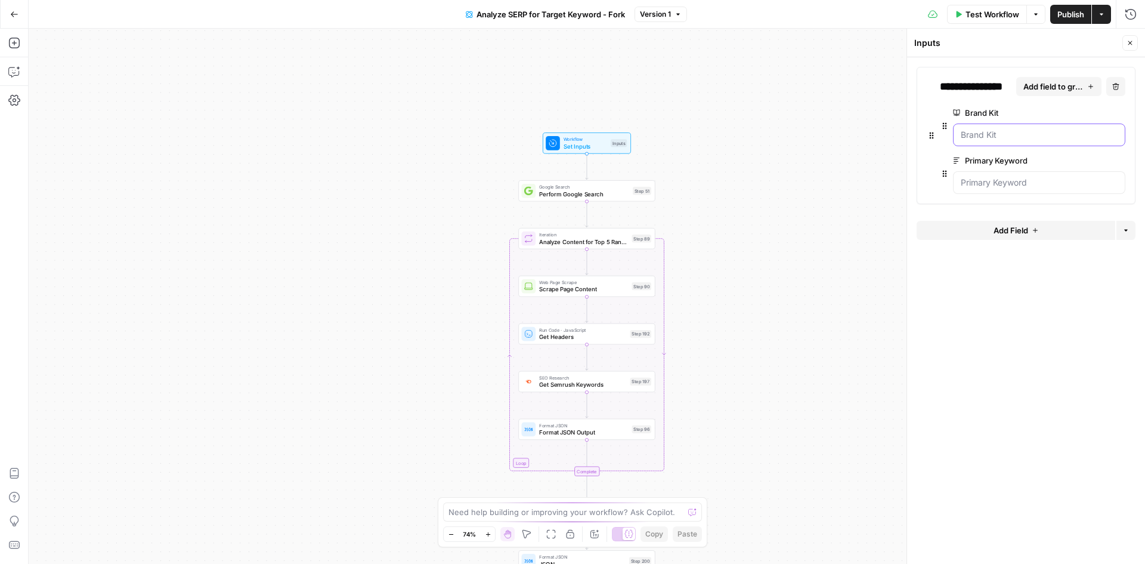
click at [1002, 139] on Kit "Brand Kit" at bounding box center [1039, 135] width 157 height 12
click at [1013, 182] on Keyword "Primary Keyword" at bounding box center [1039, 183] width 157 height 12
click at [1036, 135] on Kit "Brand Kit" at bounding box center [1039, 135] width 157 height 12
click at [1099, 116] on icon "button" at bounding box center [1100, 113] width 7 height 7
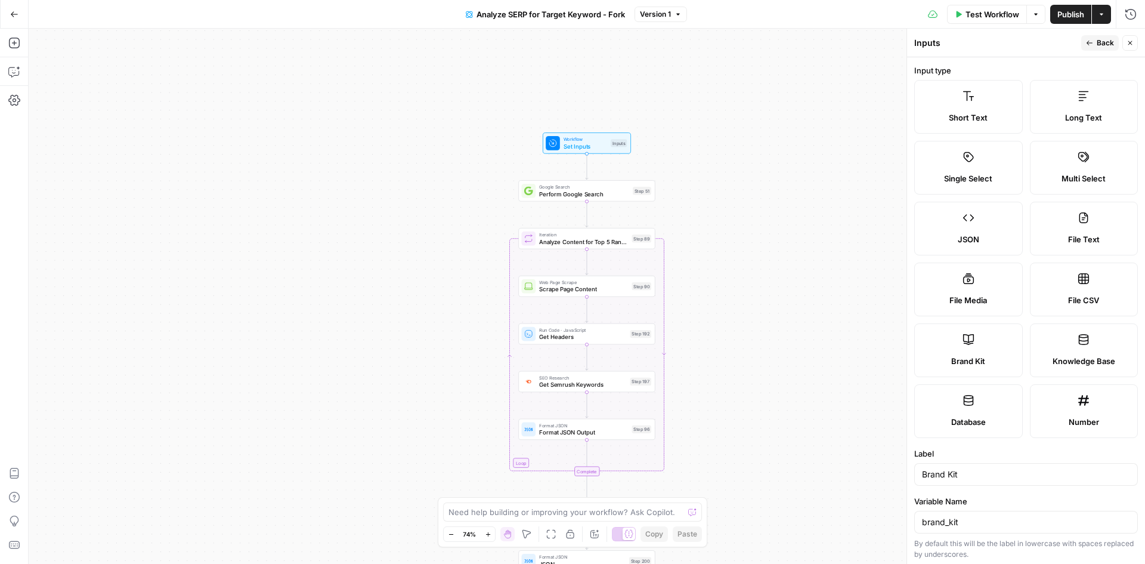
click at [1130, 44] on icon "button" at bounding box center [1129, 42] width 7 height 7
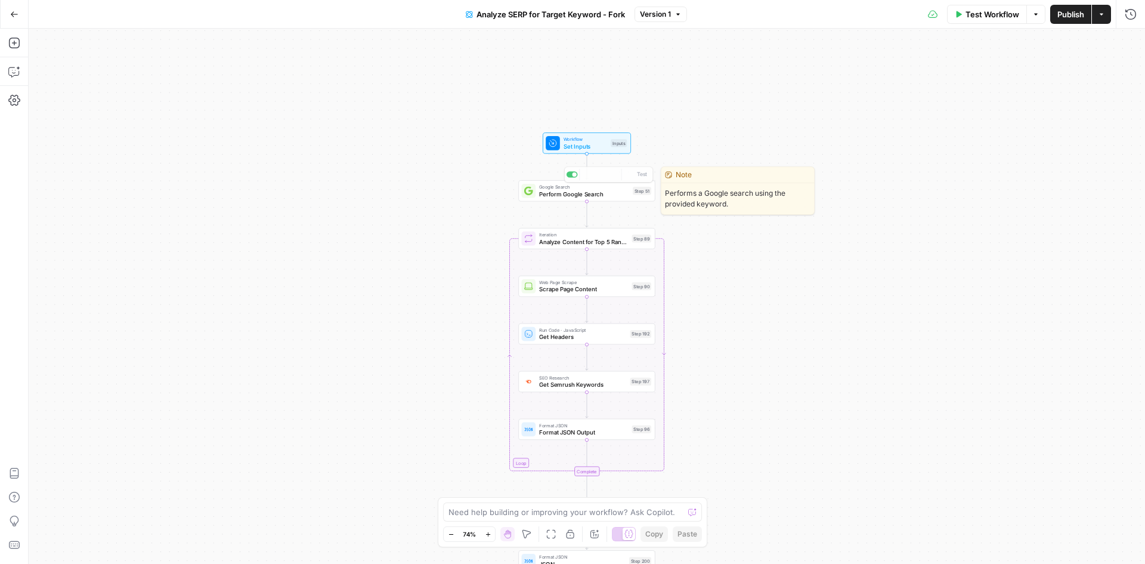
click at [595, 147] on span "Set Inputs" at bounding box center [586, 146] width 44 height 9
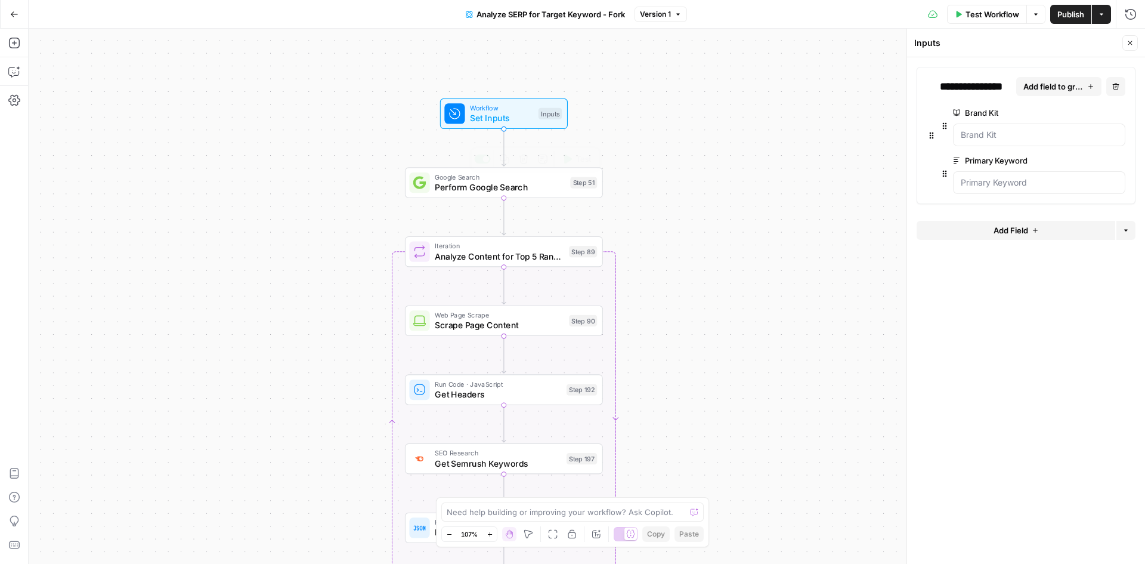
click at [551, 190] on span "Perform Google Search" at bounding box center [500, 187] width 130 height 13
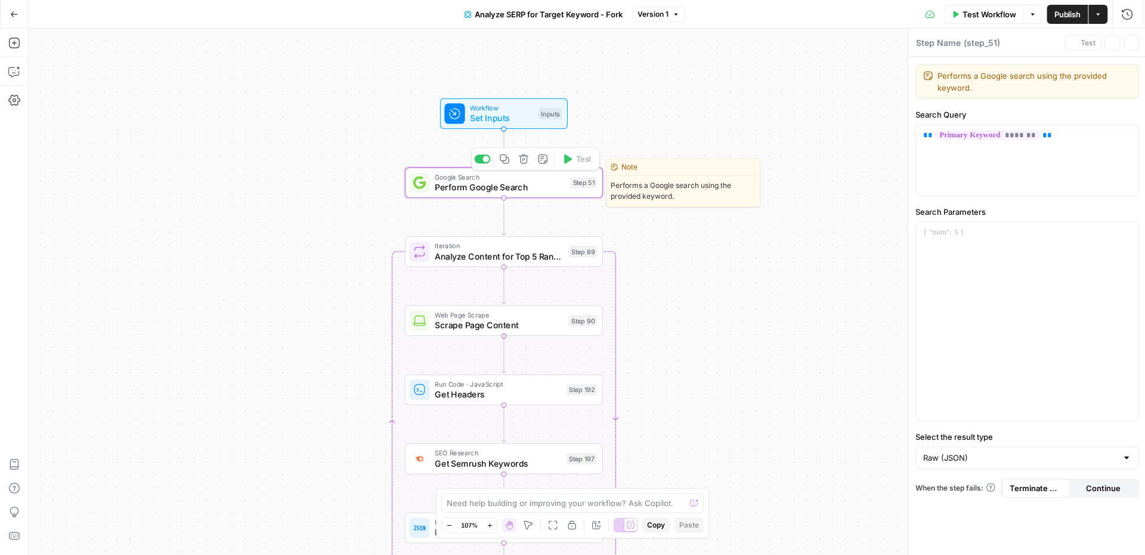
type textarea "Perform Google Search"
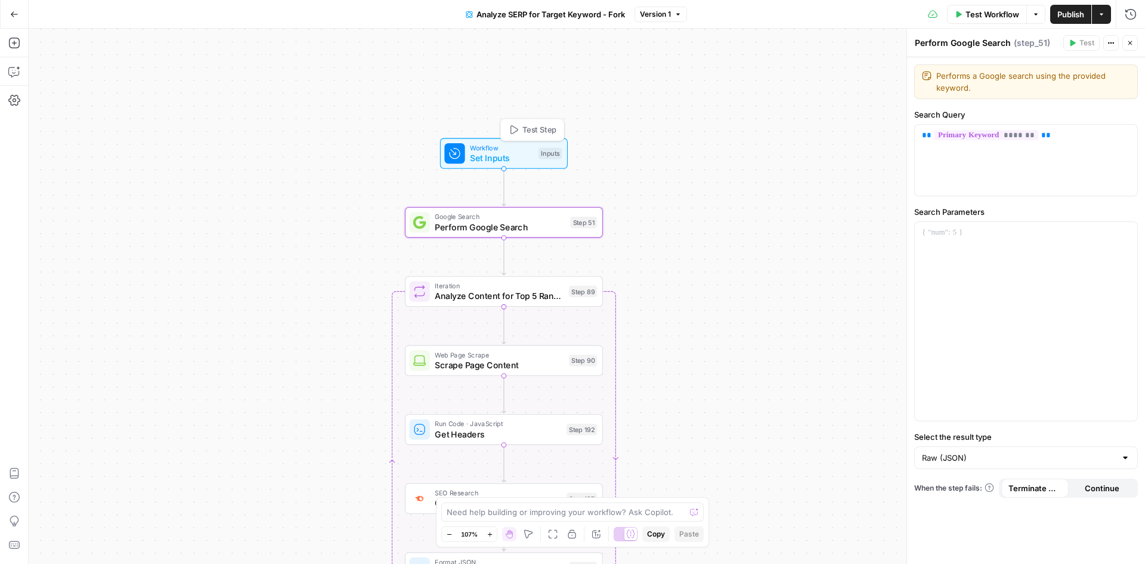
click at [524, 154] on span "Set Inputs" at bounding box center [501, 157] width 63 height 13
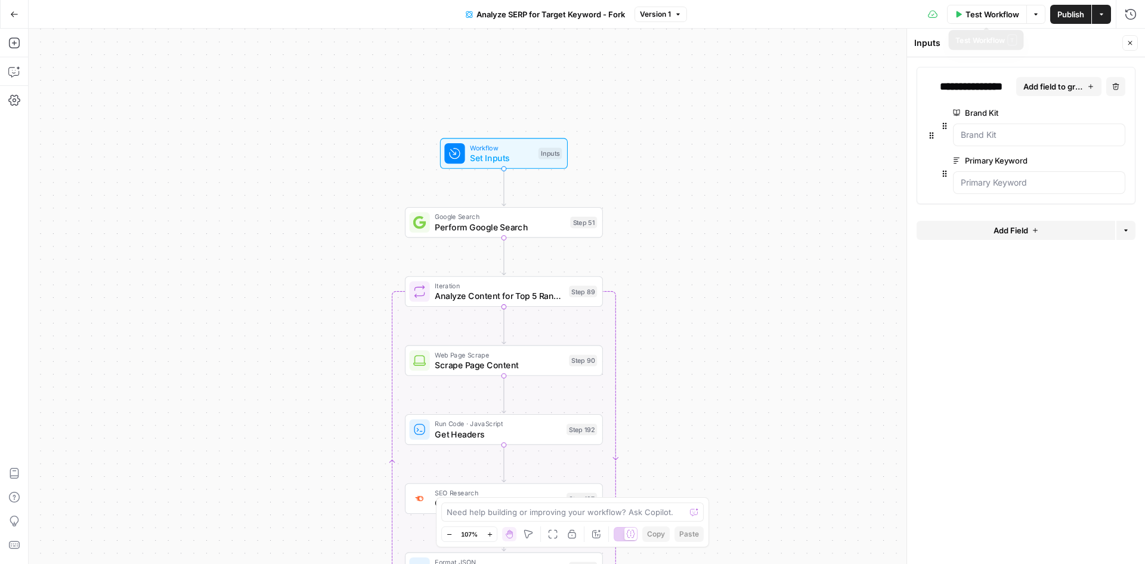
click at [959, 13] on icon "button" at bounding box center [958, 14] width 5 height 7
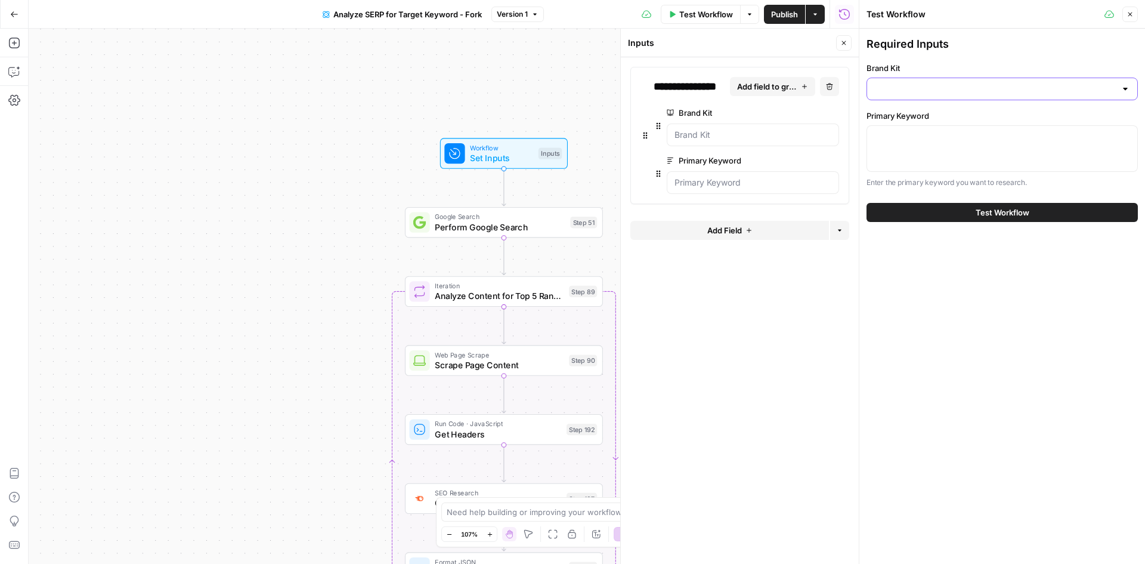
click at [910, 90] on input "Brand Kit" at bounding box center [995, 89] width 242 height 12
click at [913, 119] on span "Pharma Giant" at bounding box center [1000, 119] width 246 height 12
type input "Pharma Giant"
click at [925, 149] on div at bounding box center [1001, 148] width 271 height 47
type textarea "/"
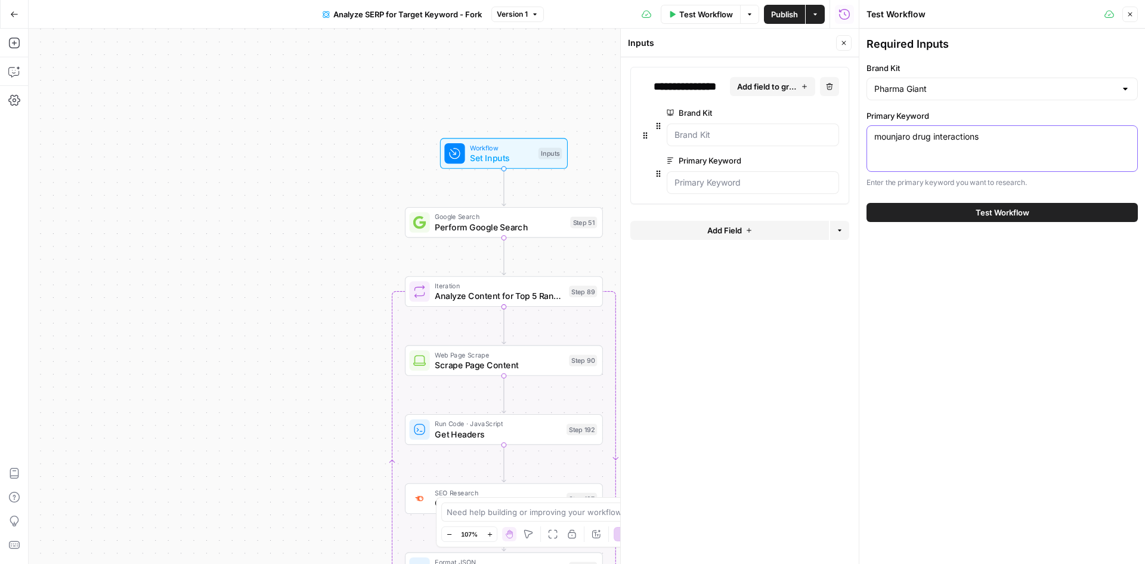
type textarea "mounjaro drug interactions"
click at [994, 215] on span "Test Workflow" at bounding box center [1003, 212] width 54 height 12
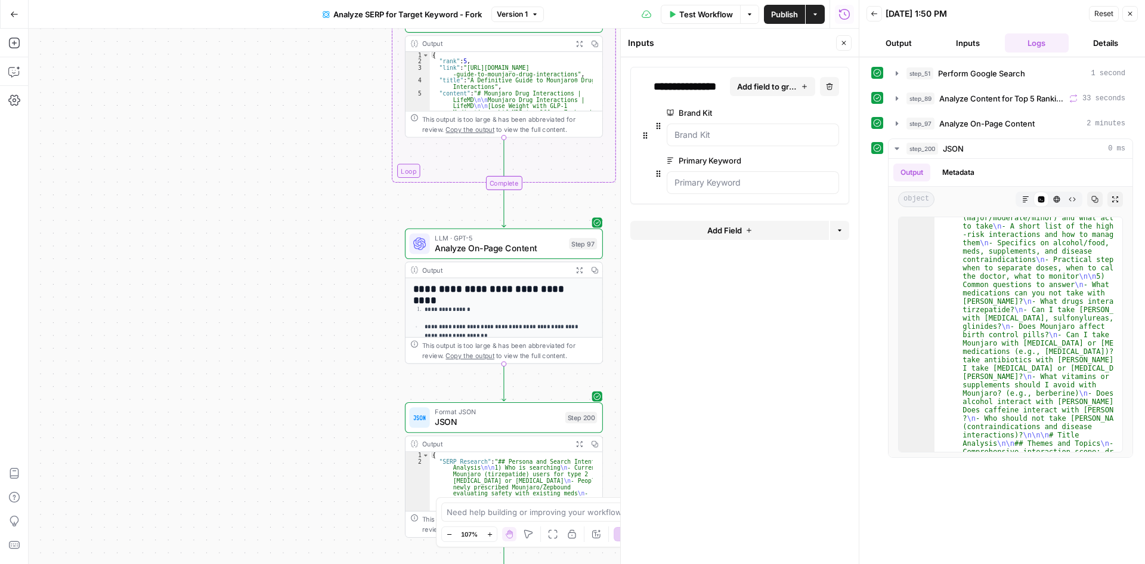
scroll to position [239, 0]
drag, startPoint x: 900, startPoint y: 38, endPoint x: 920, endPoint y: 44, distance: 20.6
click at [900, 39] on button "Output" at bounding box center [898, 42] width 64 height 19
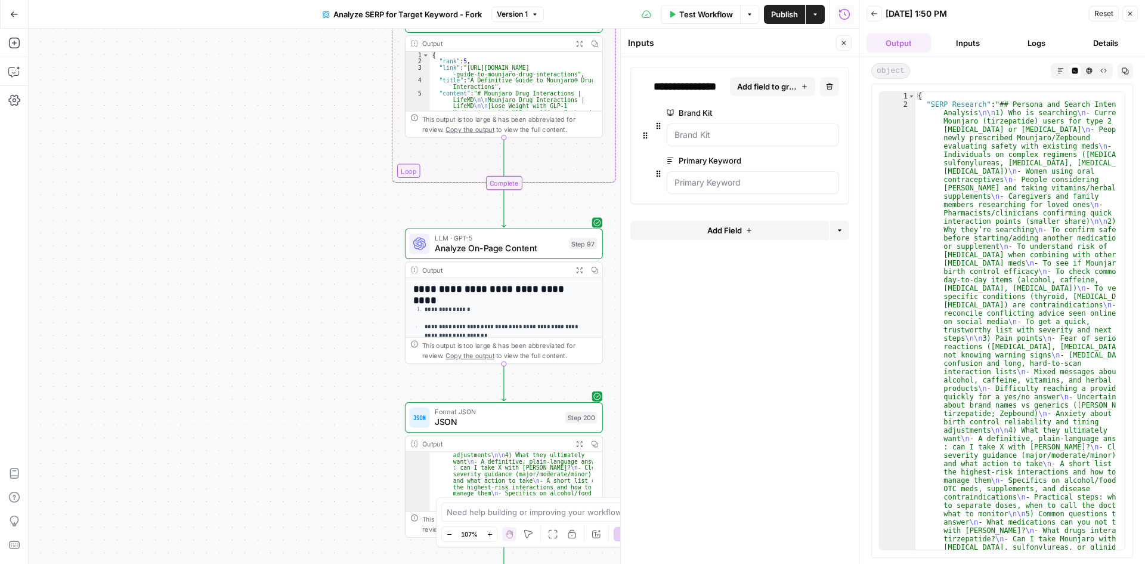
click at [1059, 70] on icon "button" at bounding box center [1059, 69] width 5 height 5
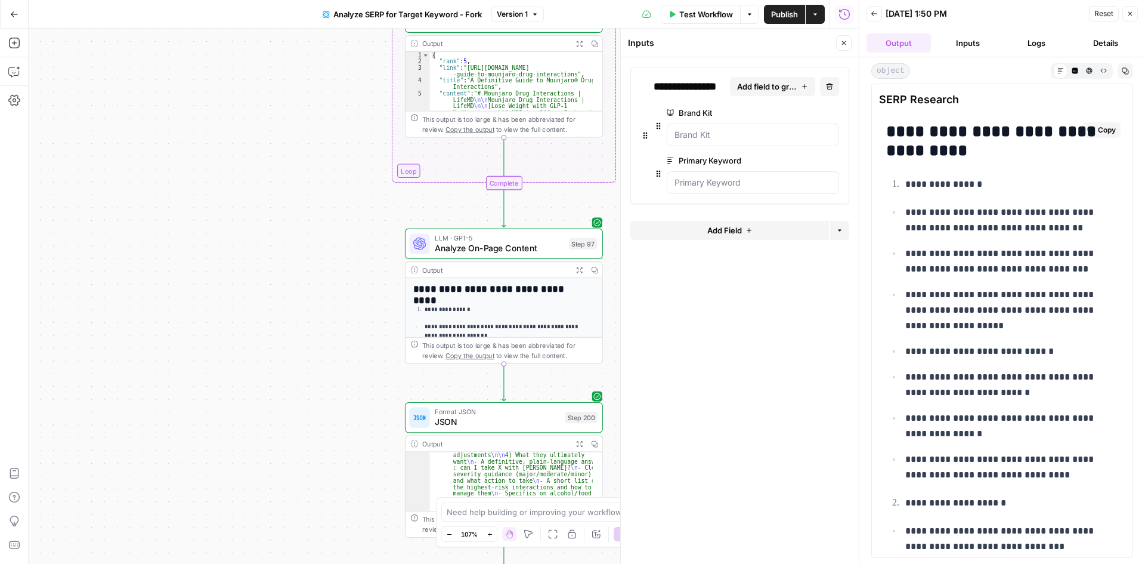
click at [925, 230] on p "**********" at bounding box center [1007, 220] width 204 height 31
click at [947, 267] on p "**********" at bounding box center [1007, 261] width 204 height 31
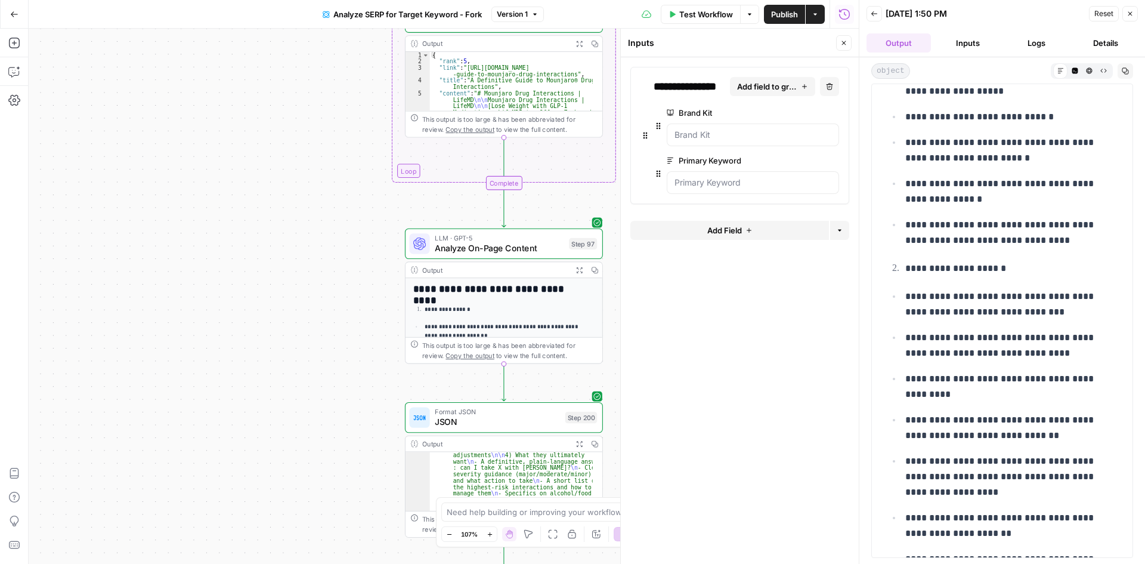
scroll to position [318, 0]
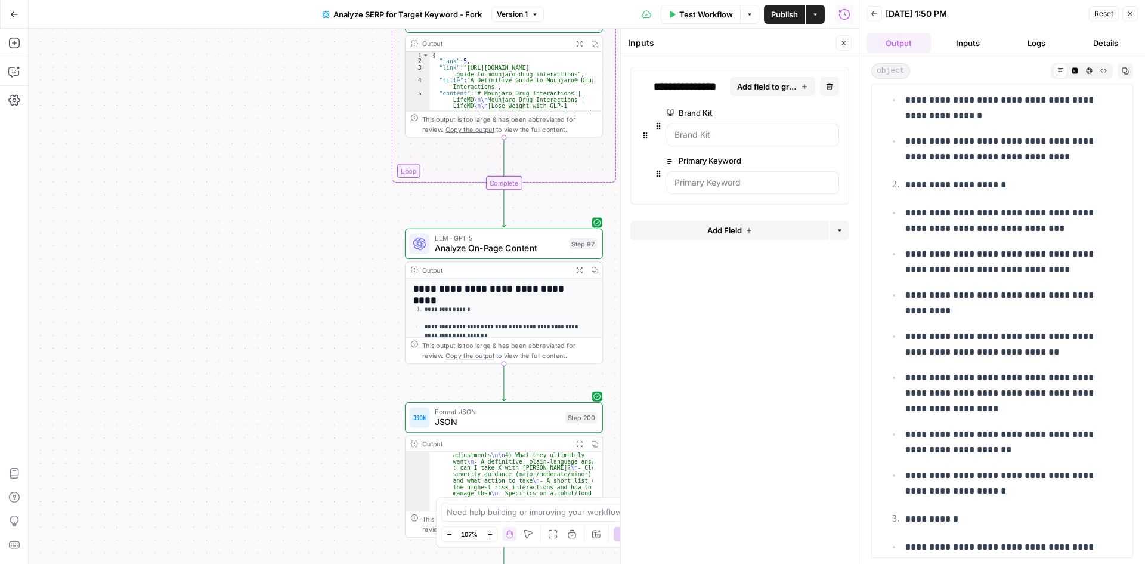
click at [1026, 216] on p "**********" at bounding box center [1007, 220] width 204 height 31
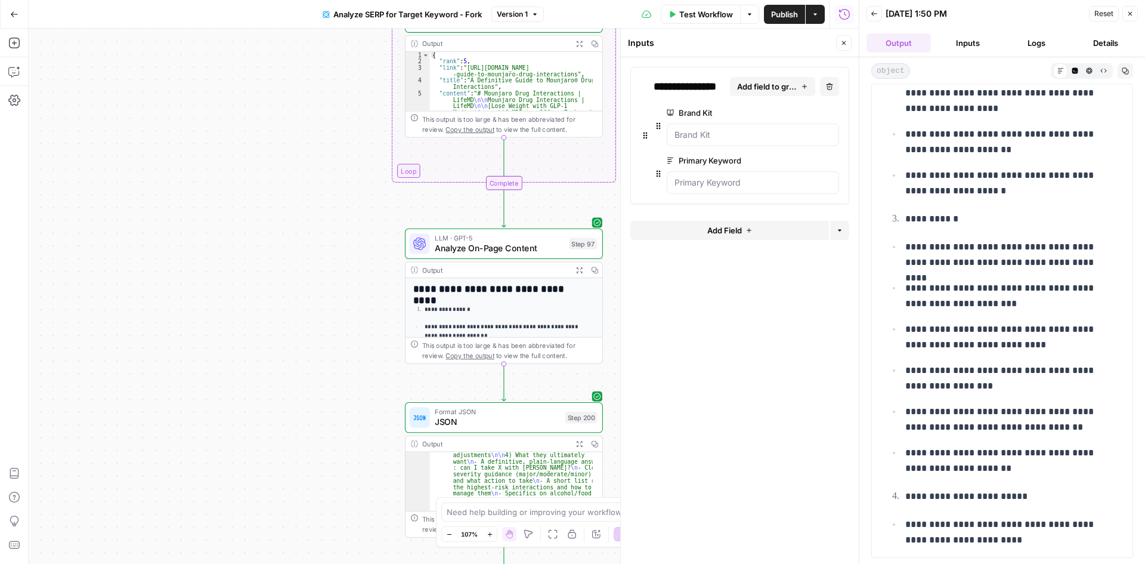
scroll to position [636, 0]
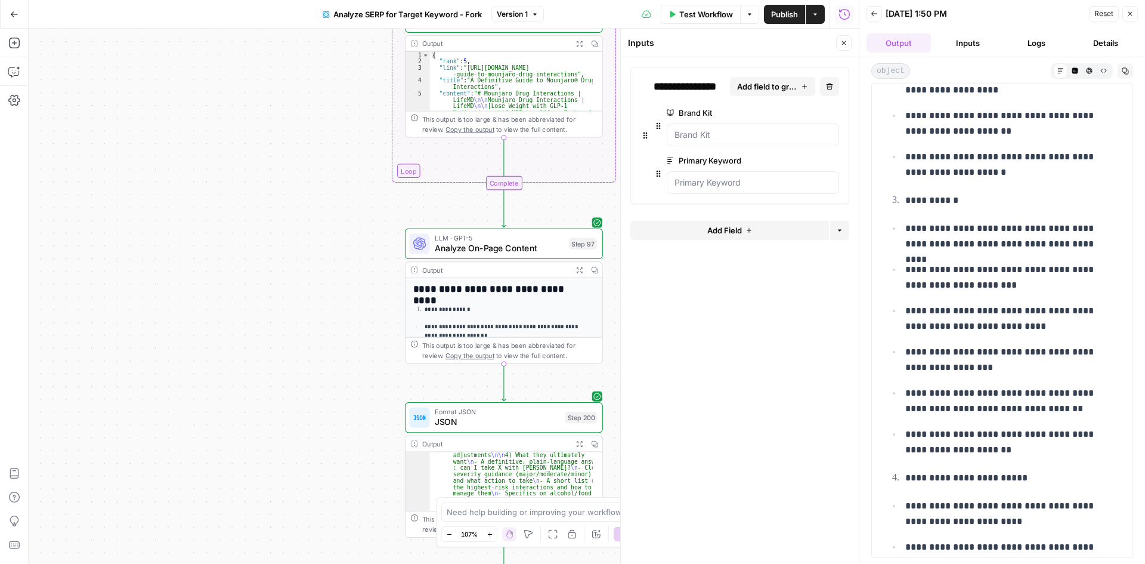
drag, startPoint x: 999, startPoint y: 225, endPoint x: 1034, endPoint y: 228, distance: 35.3
click at [1034, 228] on p "**********" at bounding box center [1007, 236] width 204 height 31
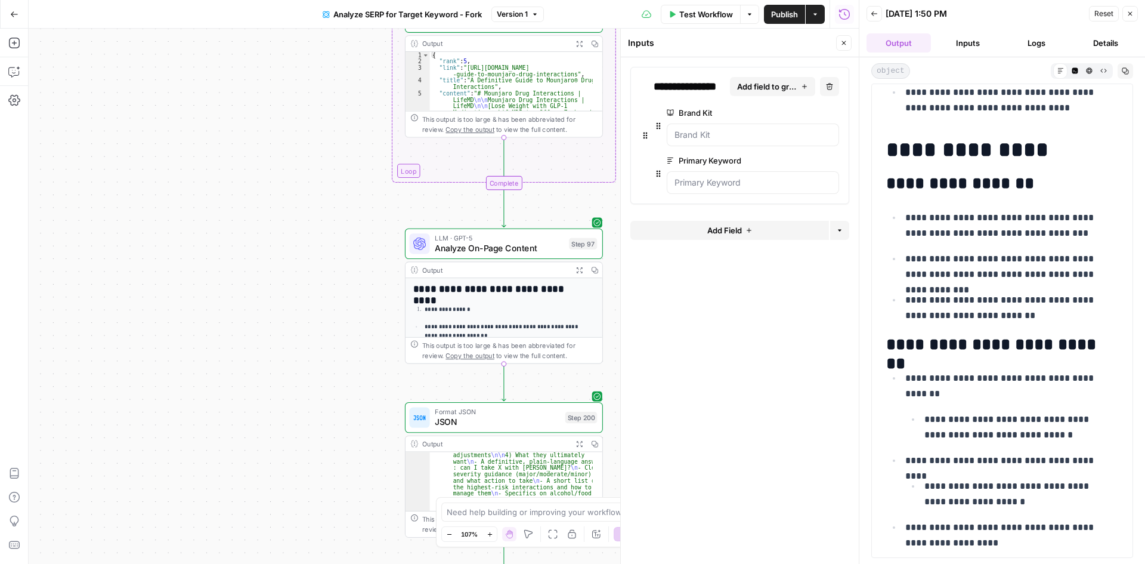
scroll to position [1510, 0]
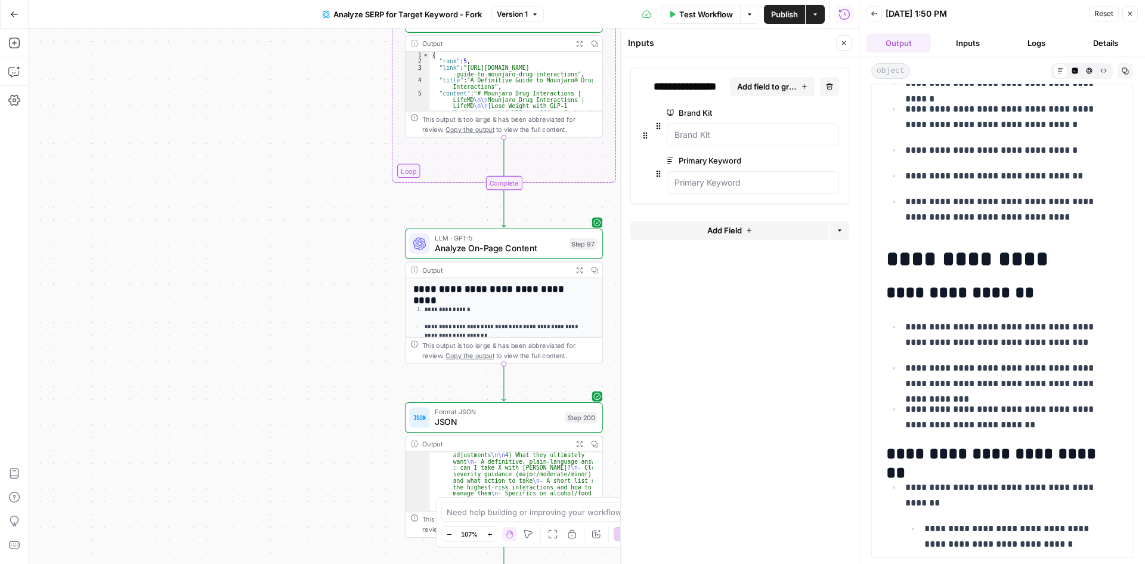
drag, startPoint x: 933, startPoint y: 330, endPoint x: 1044, endPoint y: 329, distance: 111.5
click at [1044, 329] on p "**********" at bounding box center [1007, 334] width 204 height 31
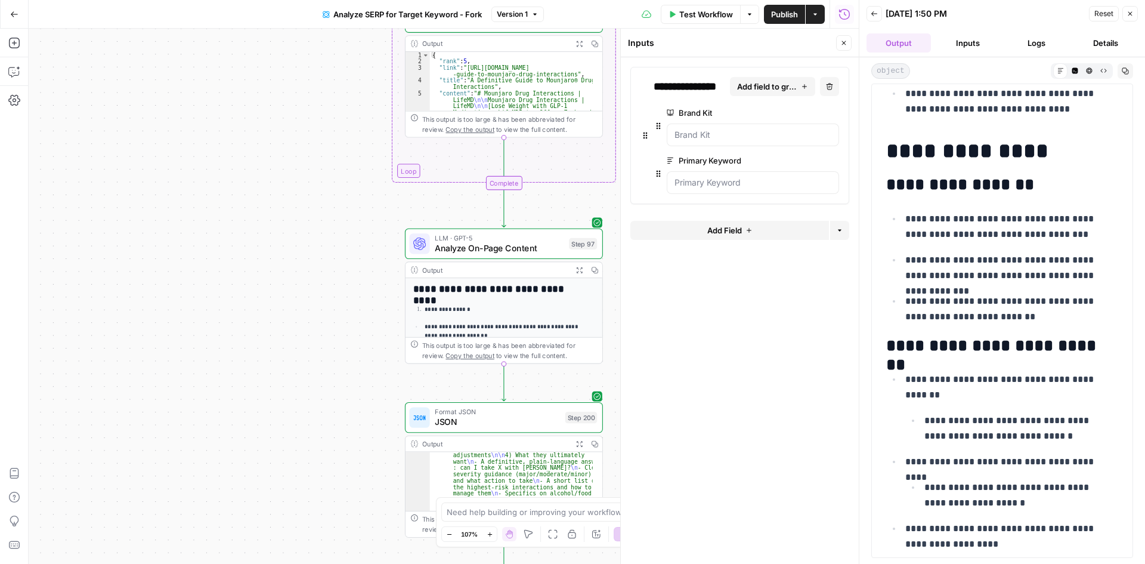
scroll to position [1670, 0]
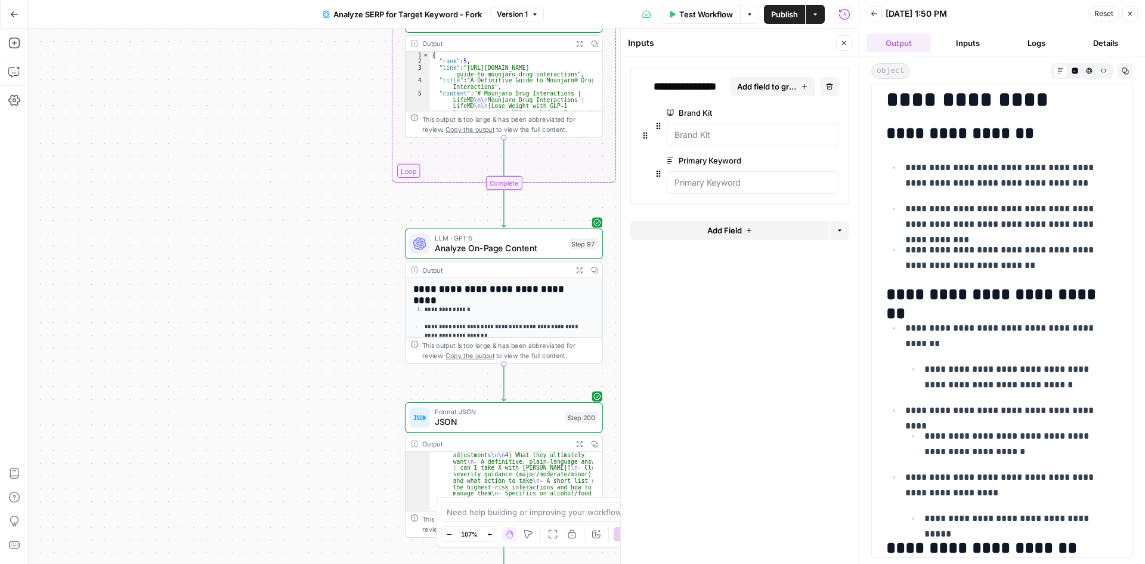
click at [961, 184] on p "**********" at bounding box center [1007, 175] width 204 height 31
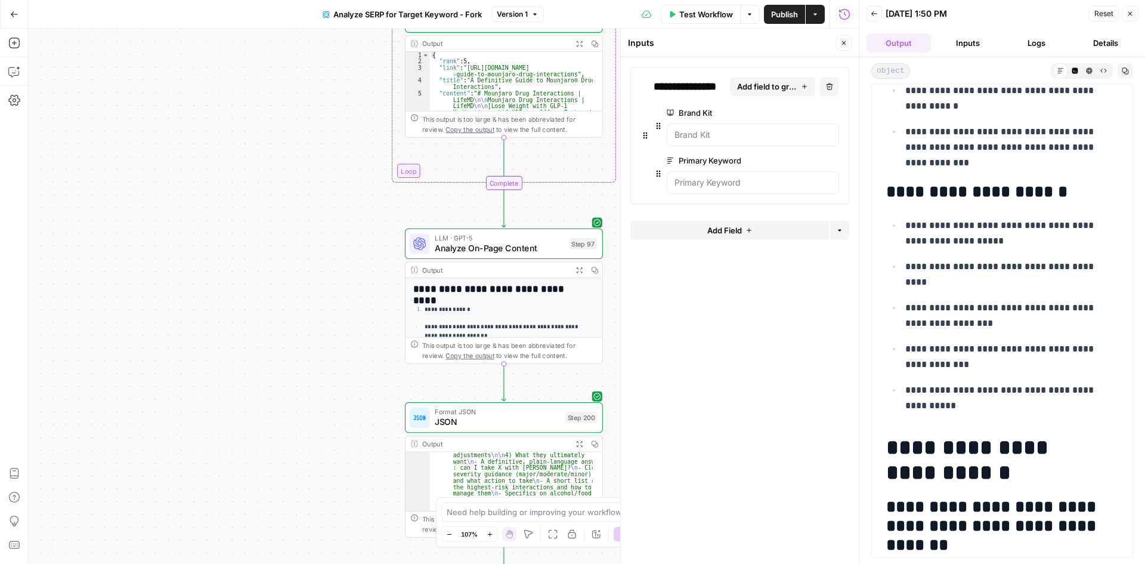
scroll to position [2226, 0]
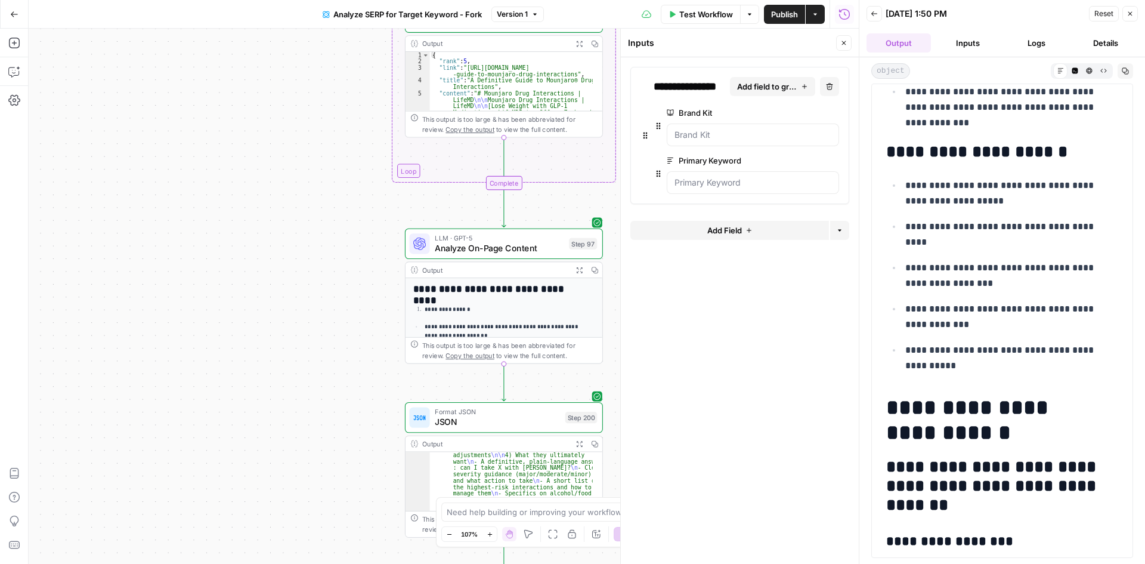
click at [1061, 187] on p "**********" at bounding box center [1007, 193] width 204 height 31
drag, startPoint x: 939, startPoint y: 197, endPoint x: 991, endPoint y: 197, distance: 52.5
click at [991, 197] on p "**********" at bounding box center [1007, 193] width 204 height 31
drag, startPoint x: 930, startPoint y: 221, endPoint x: 1038, endPoint y: 229, distance: 107.6
click at [1038, 229] on p "**********" at bounding box center [1007, 234] width 204 height 31
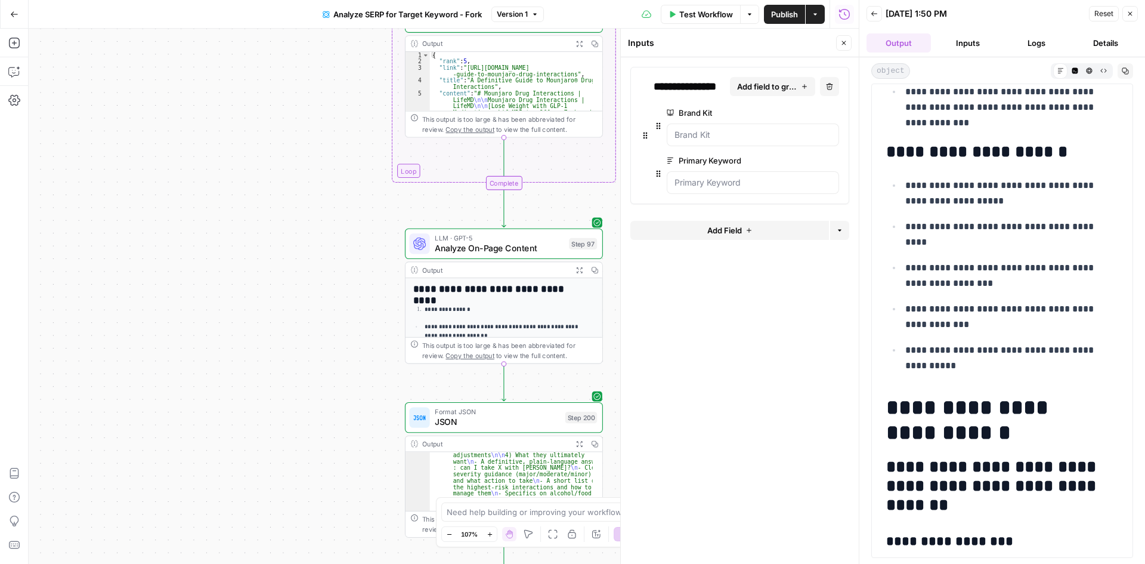
drag, startPoint x: 940, startPoint y: 269, endPoint x: 987, endPoint y: 270, distance: 47.1
click at [987, 270] on p "**********" at bounding box center [1007, 275] width 204 height 31
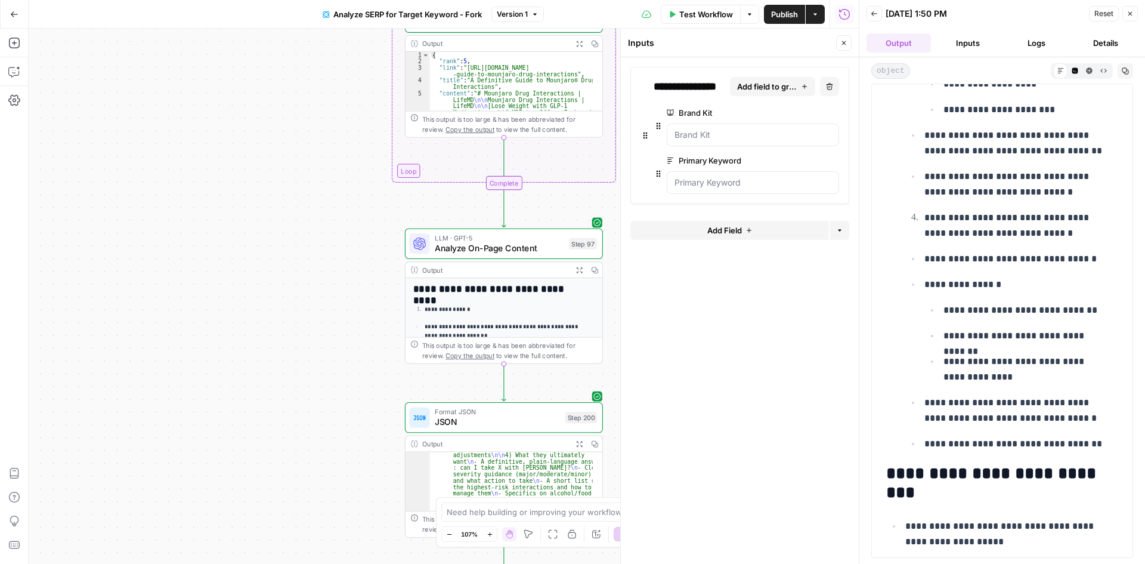
scroll to position [6042, 0]
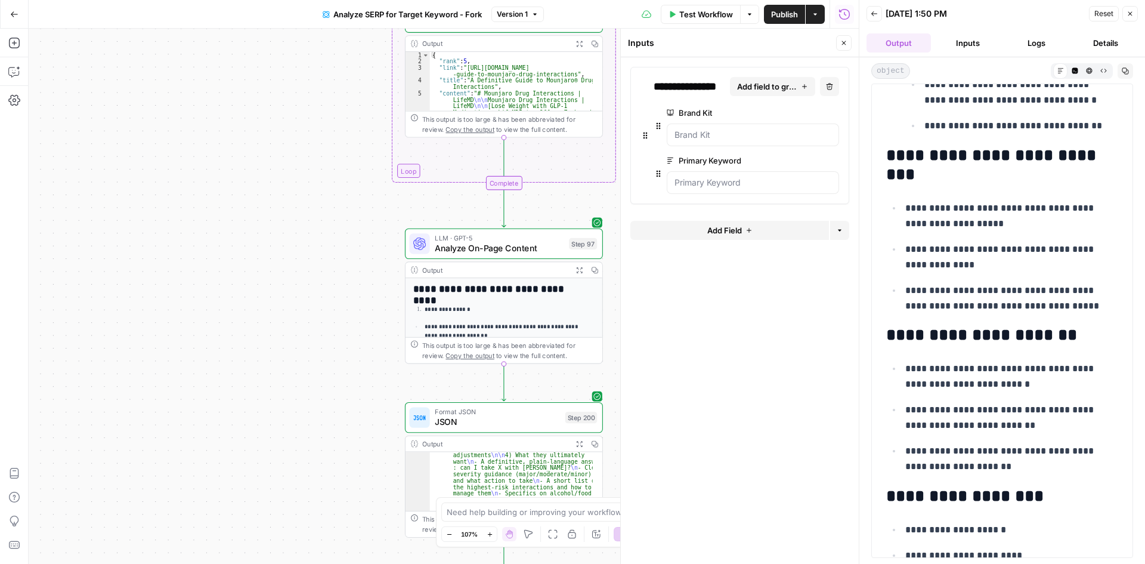
drag, startPoint x: 917, startPoint y: 170, endPoint x: 976, endPoint y: 176, distance: 58.7
click at [976, 176] on h2 "**********" at bounding box center [997, 165] width 223 height 38
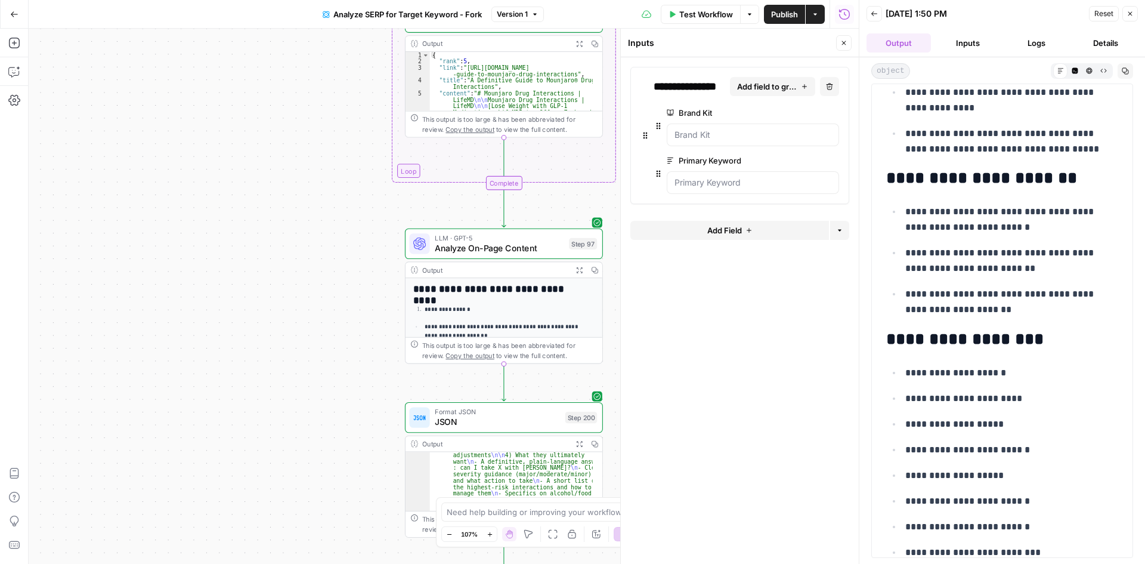
scroll to position [6361, 0]
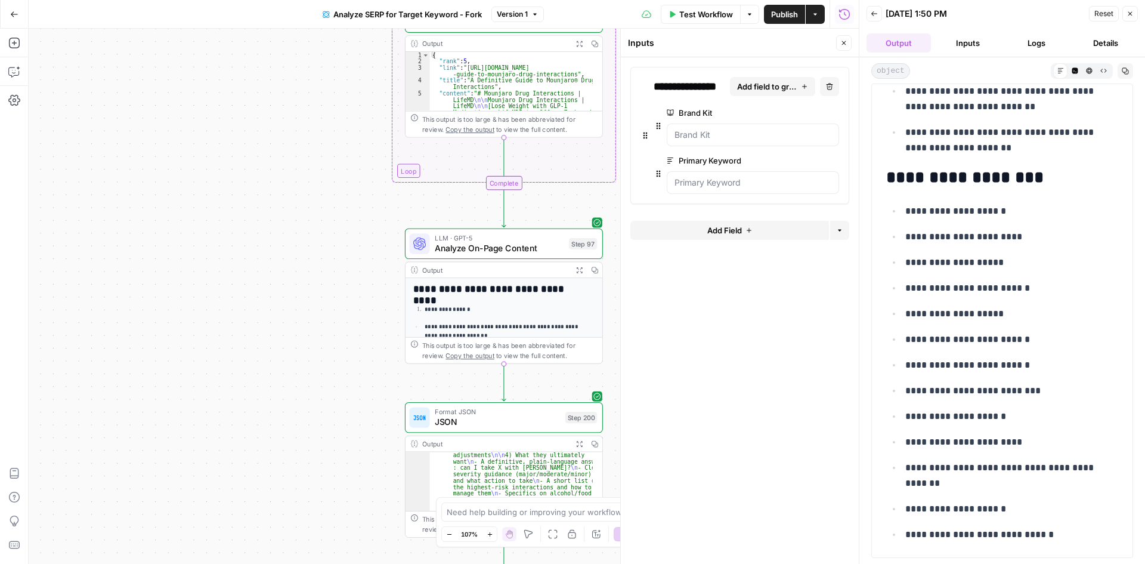
click at [955, 312] on p "**********" at bounding box center [1007, 314] width 204 height 16
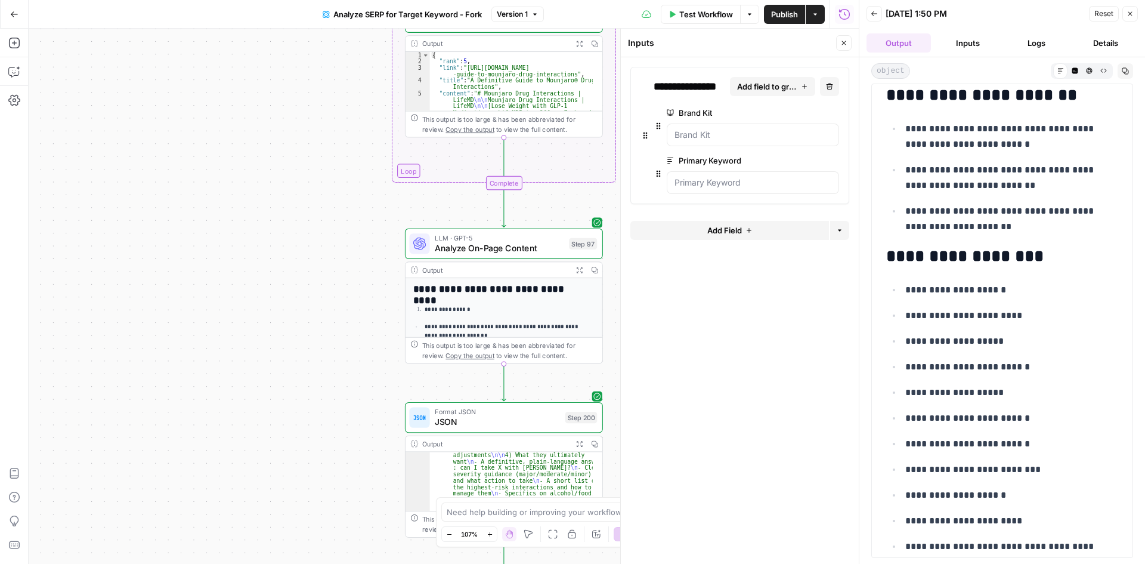
scroll to position [6281, 0]
drag, startPoint x: 933, startPoint y: 290, endPoint x: 986, endPoint y: 290, distance: 53.1
click at [986, 290] on p "**********" at bounding box center [1007, 291] width 204 height 16
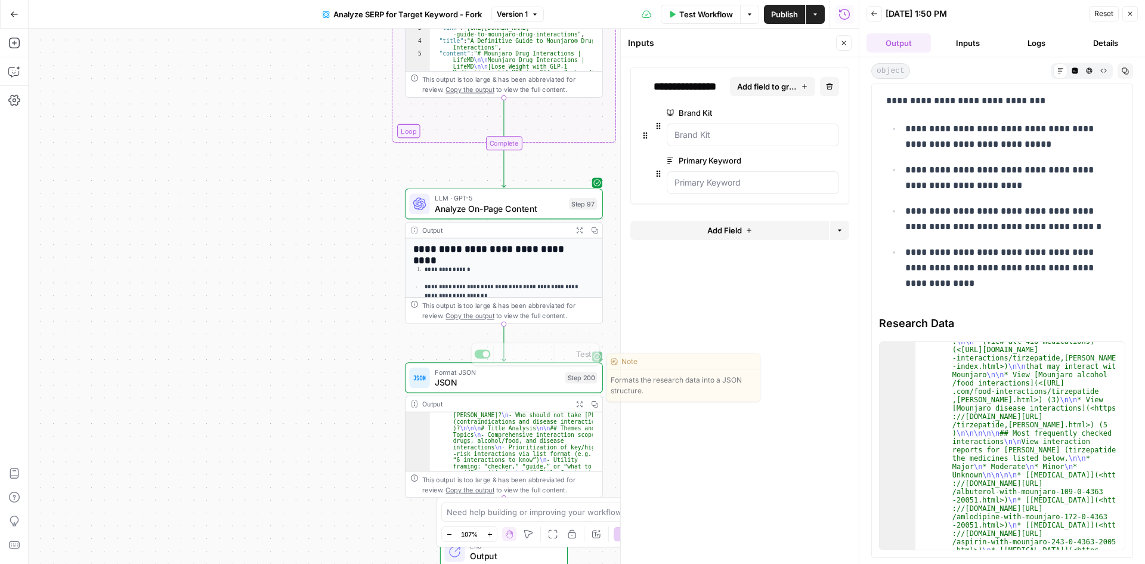
scroll to position [382, 0]
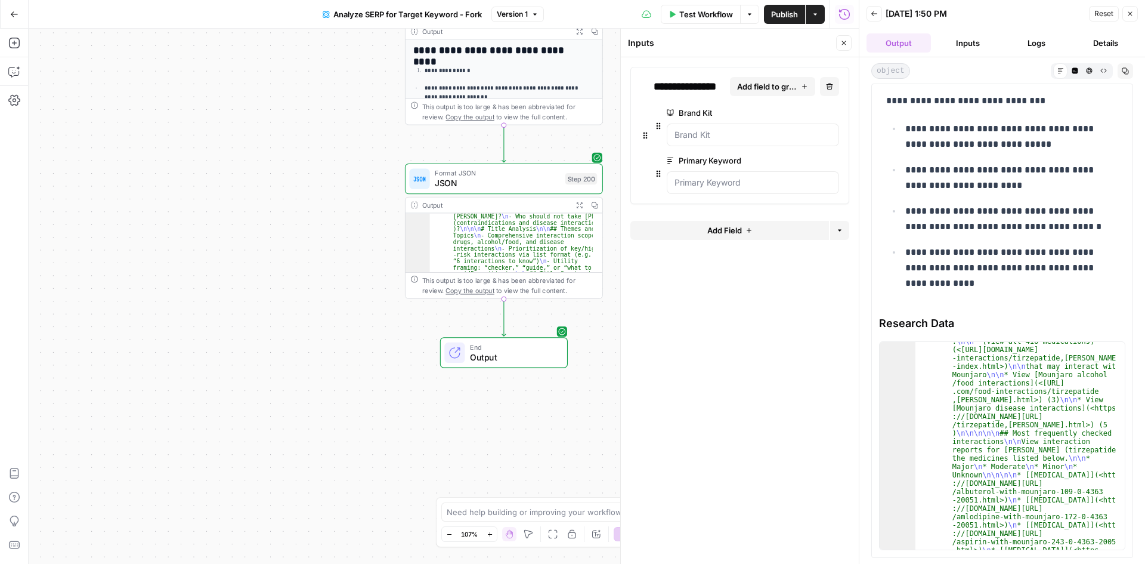
click at [1135, 14] on button "Close" at bounding box center [1130, 14] width 16 height 16
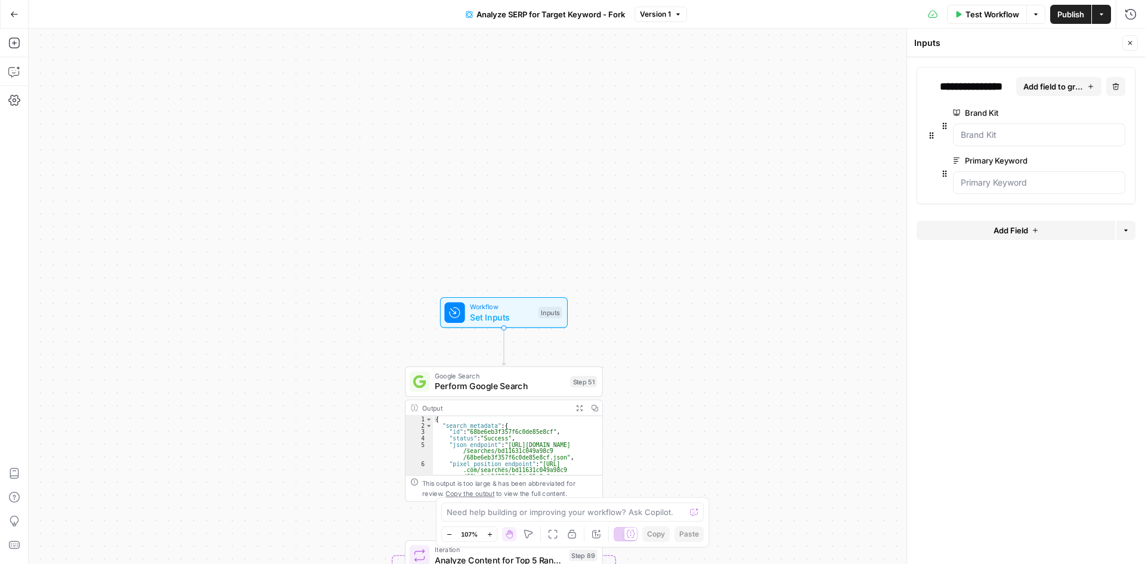
click at [545, 18] on span "Analyze SERP for Target Keyword - Fork" at bounding box center [550, 14] width 148 height 12
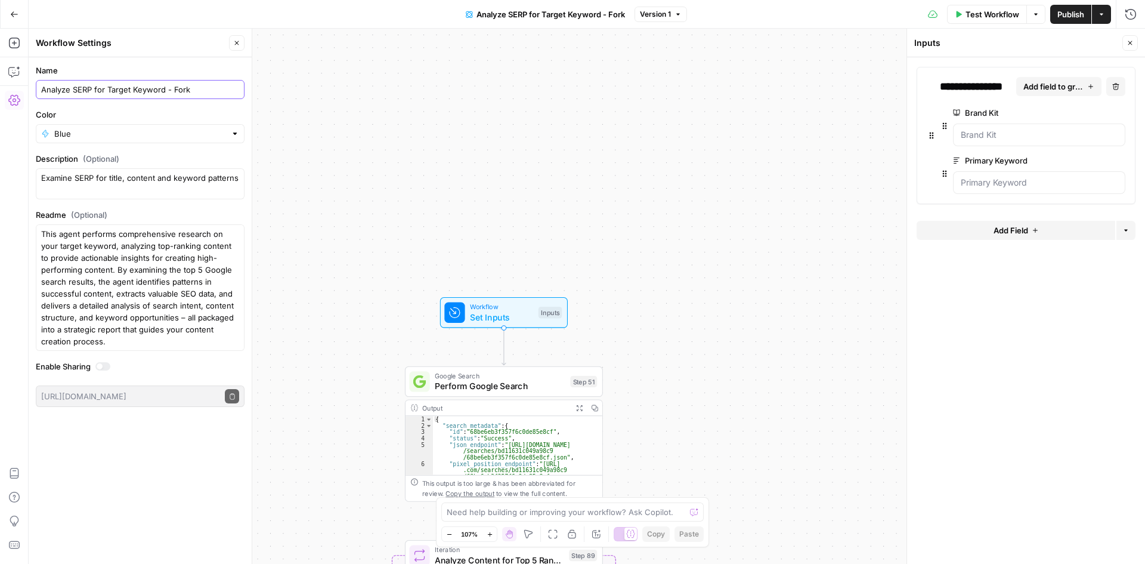
drag, startPoint x: 100, startPoint y: 94, endPoint x: 28, endPoint y: 97, distance: 71.6
click at [28, 97] on body "Cohort 5 New Home Browse Insights Opportunities Your Data Recent Grids Keyword …" at bounding box center [572, 282] width 1145 height 564
click at [62, 91] on input "Analyze SERP for Target Keyword - Fork" at bounding box center [140, 89] width 198 height 12
click at [216, 89] on input "Analyze SERP for Target Keyword - Fork" at bounding box center [140, 89] width 198 height 12
type input "Analyze SERP for Target Keyword"
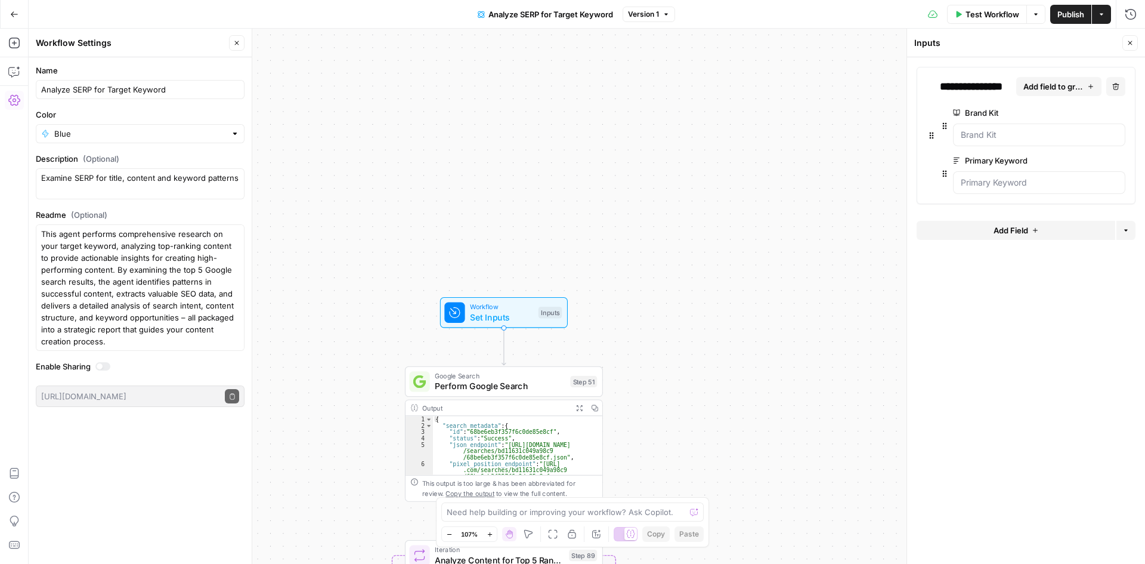
click at [462, 92] on div "Workflow Set Inputs Inputs Google Search Perform Google Search Step 51 Output E…" at bounding box center [587, 296] width 1116 height 535
click at [1106, 14] on button "Actions" at bounding box center [1101, 14] width 19 height 19
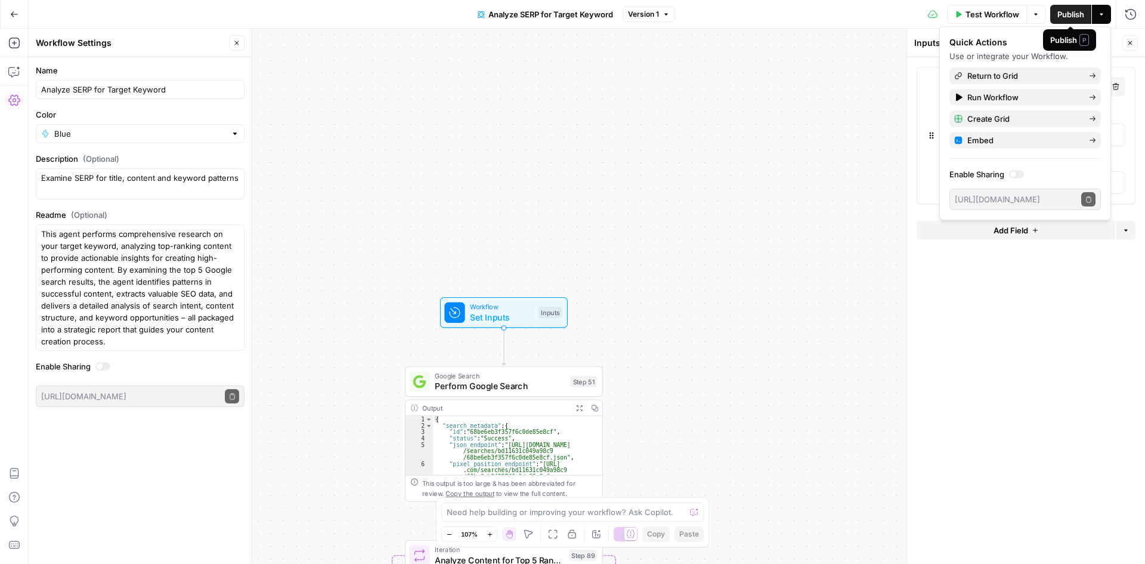
click at [1073, 16] on span "Publish" at bounding box center [1070, 14] width 27 height 12
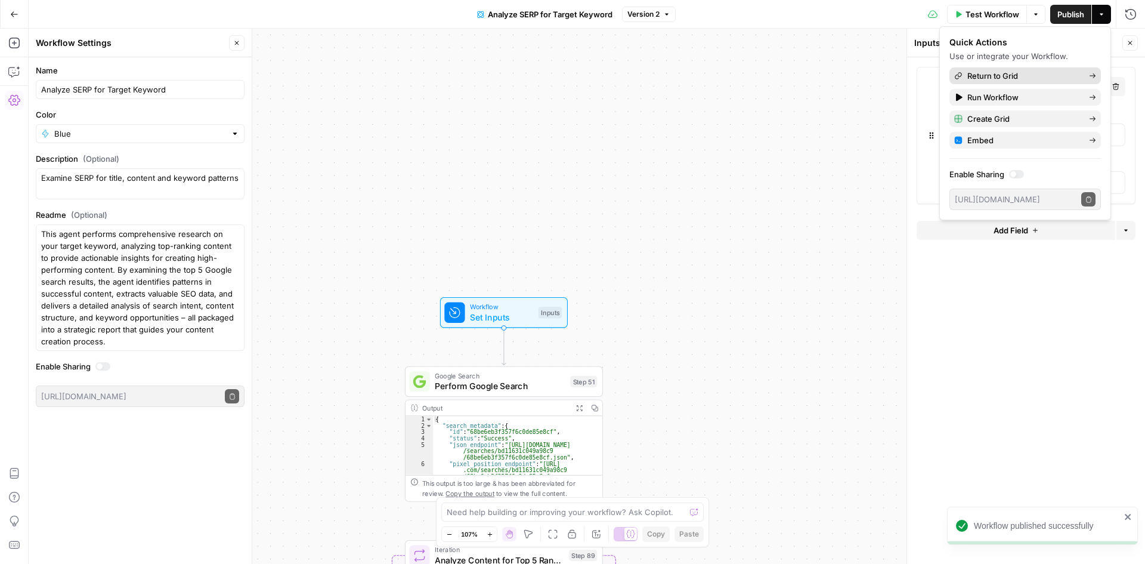
click at [993, 73] on span "Return to Grid" at bounding box center [1023, 76] width 112 height 12
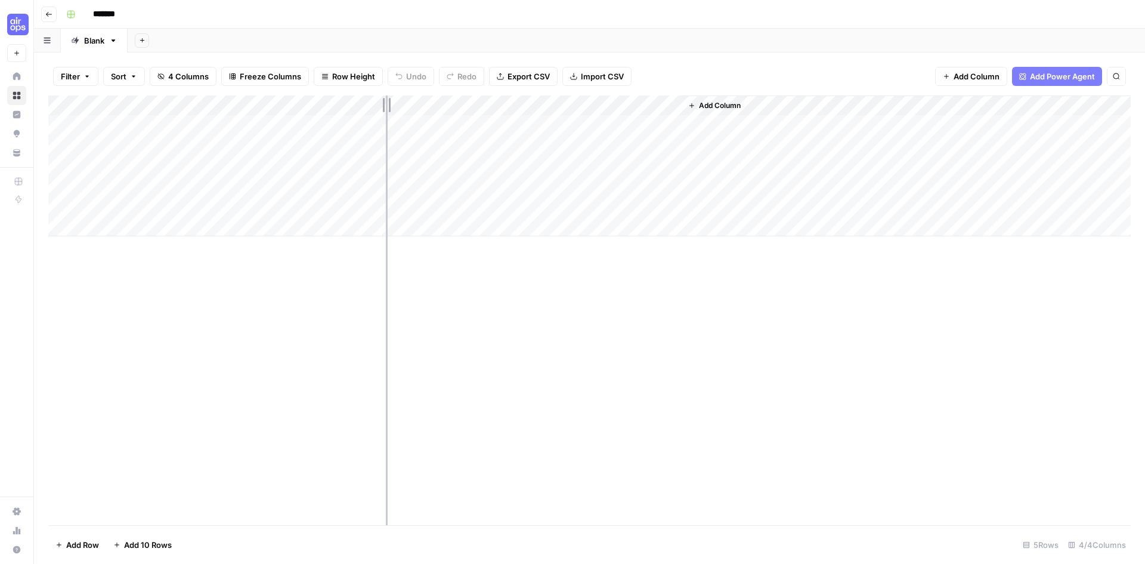
drag, startPoint x: 467, startPoint y: 107, endPoint x: 386, endPoint y: 106, distance: 81.1
click at [386, 106] on div "Add Column" at bounding box center [589, 165] width 1082 height 141
click at [575, 107] on div "Add Column" at bounding box center [589, 165] width 1082 height 141
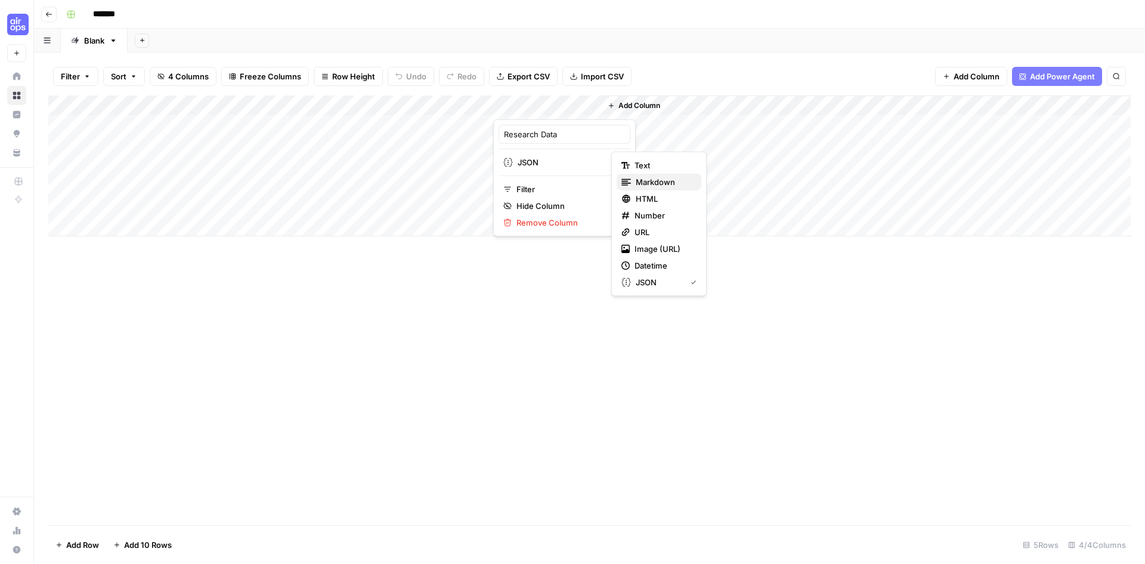
click at [664, 182] on span "Markdown" at bounding box center [664, 182] width 56 height 12
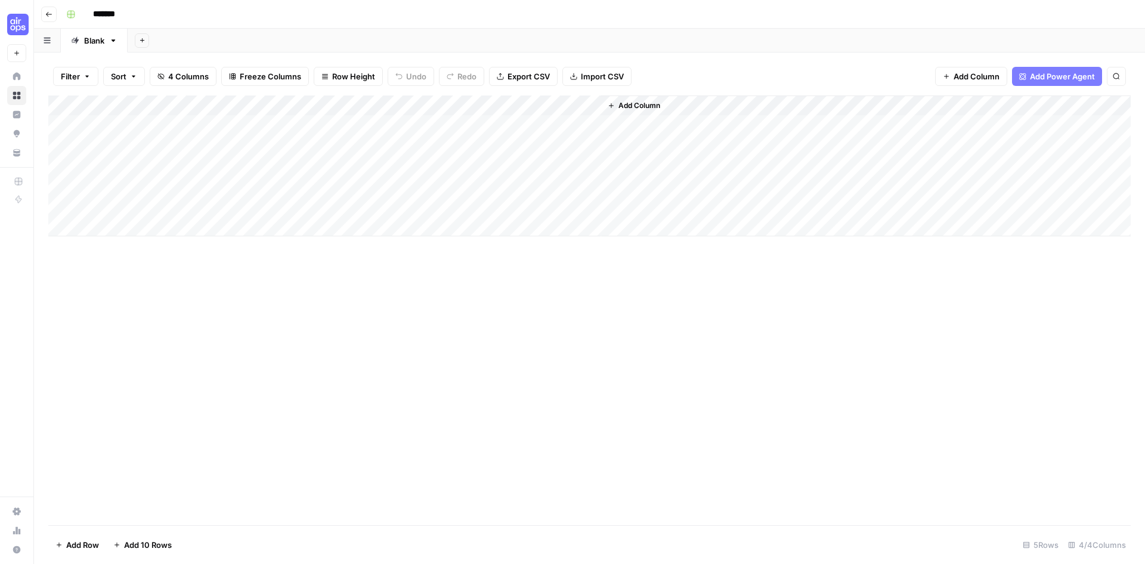
click at [590, 106] on div "Add Column" at bounding box center [589, 165] width 1082 height 141
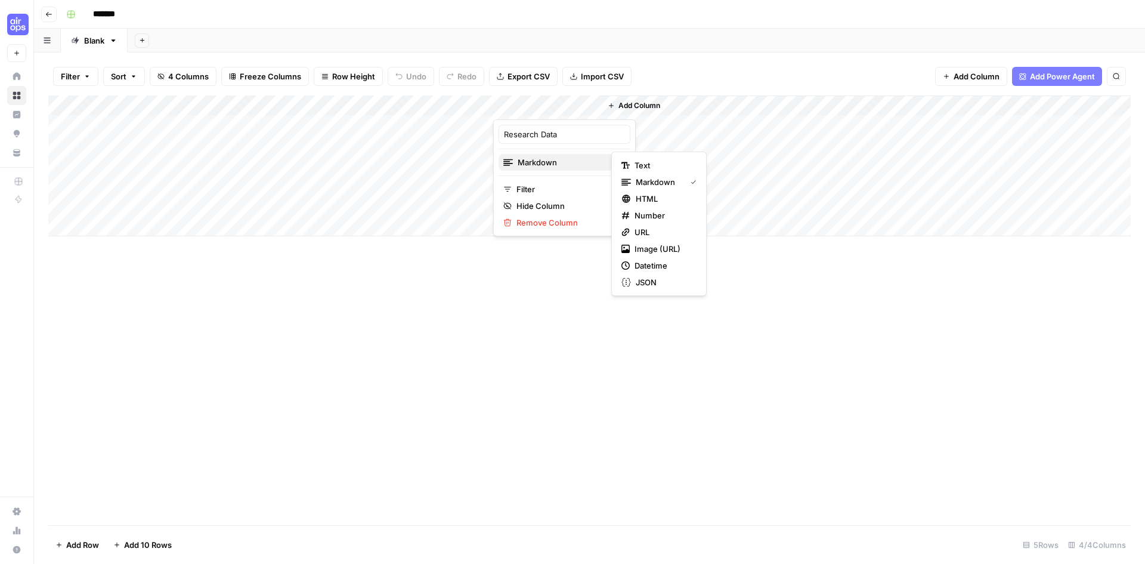
click at [591, 164] on div "Markdown" at bounding box center [564, 162] width 122 height 12
click at [643, 278] on span "JSON" at bounding box center [664, 282] width 56 height 12
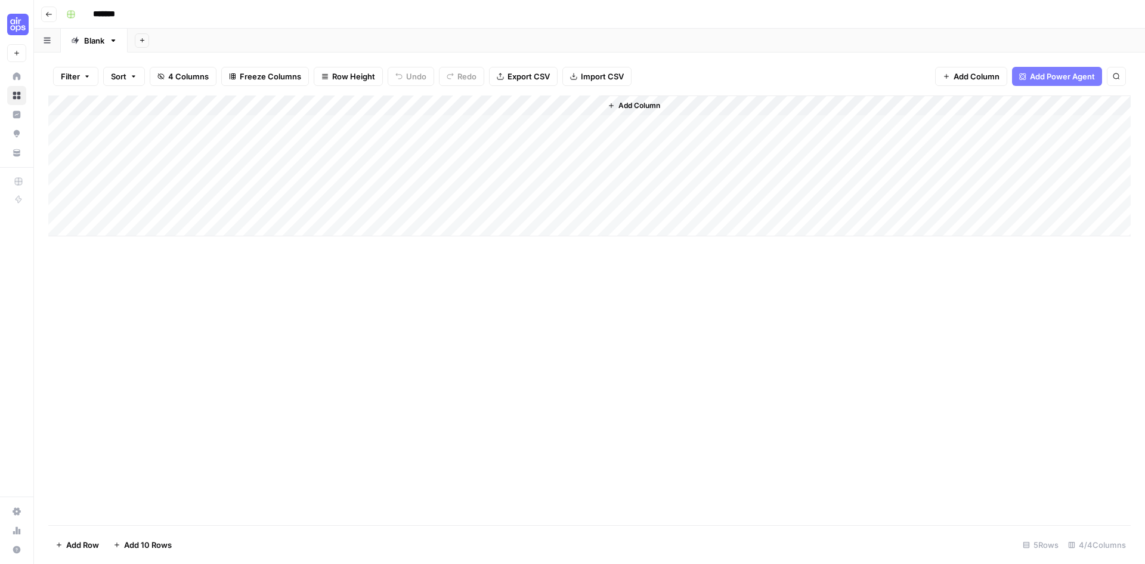
click at [590, 104] on div "Add Column" at bounding box center [589, 165] width 1082 height 141
click at [519, 205] on span "Hide Column" at bounding box center [568, 206] width 104 height 12
click at [484, 125] on div "Add Column" at bounding box center [589, 165] width 1082 height 141
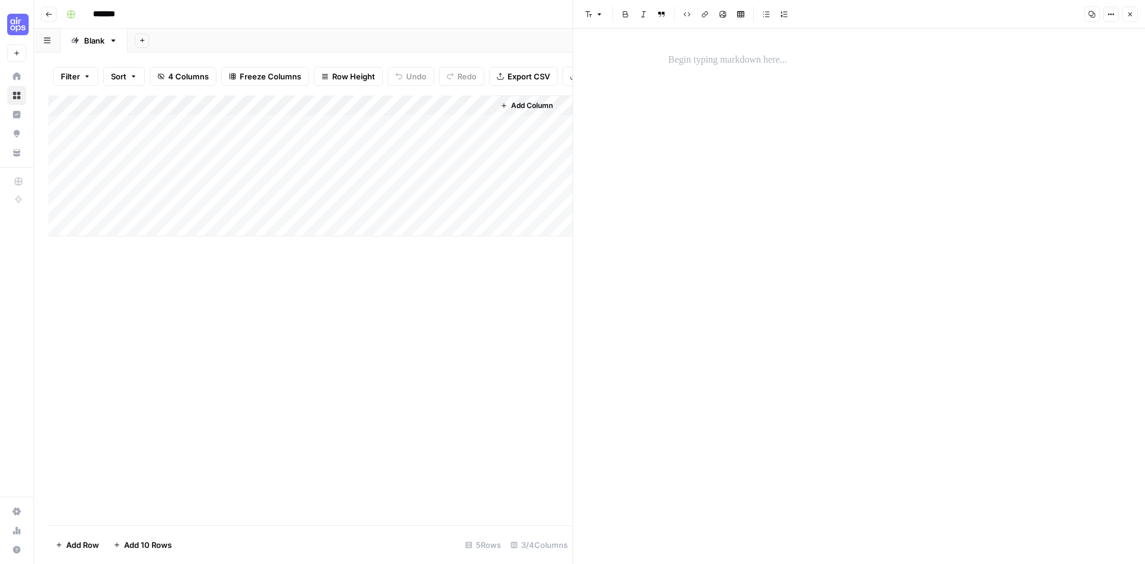
click at [1131, 14] on icon "button" at bounding box center [1129, 14] width 7 height 7
click at [77, 126] on div "Add Column" at bounding box center [589, 165] width 1082 height 141
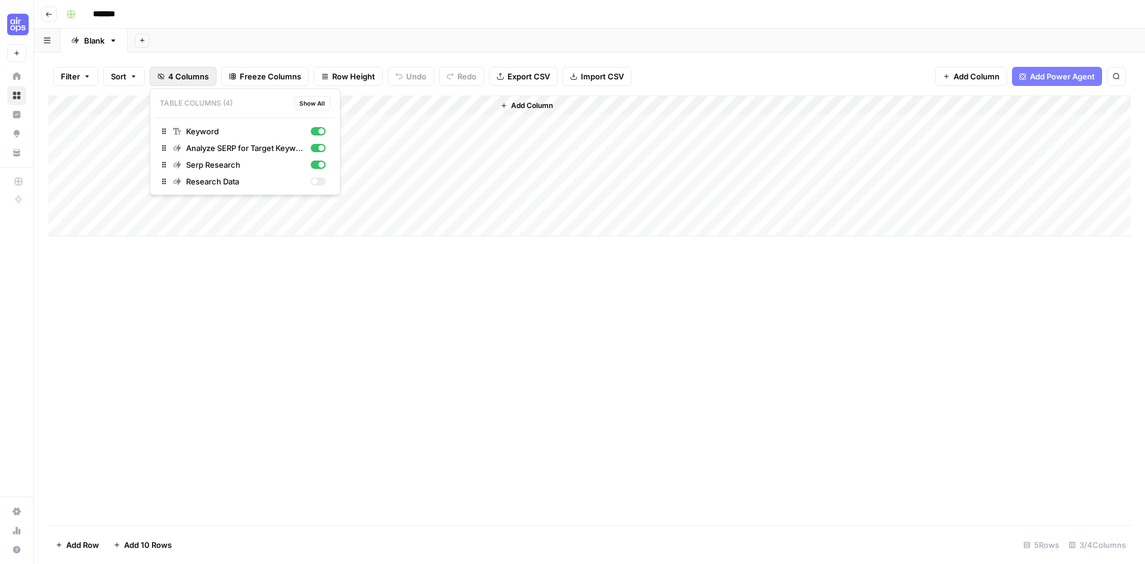
click at [184, 78] on span "4 Columns" at bounding box center [188, 76] width 41 height 12
click at [323, 180] on div "button" at bounding box center [318, 181] width 15 height 8
click at [620, 323] on div "Add Column" at bounding box center [589, 309] width 1082 height 429
click at [952, 74] on button "Add Column" at bounding box center [971, 76] width 72 height 19
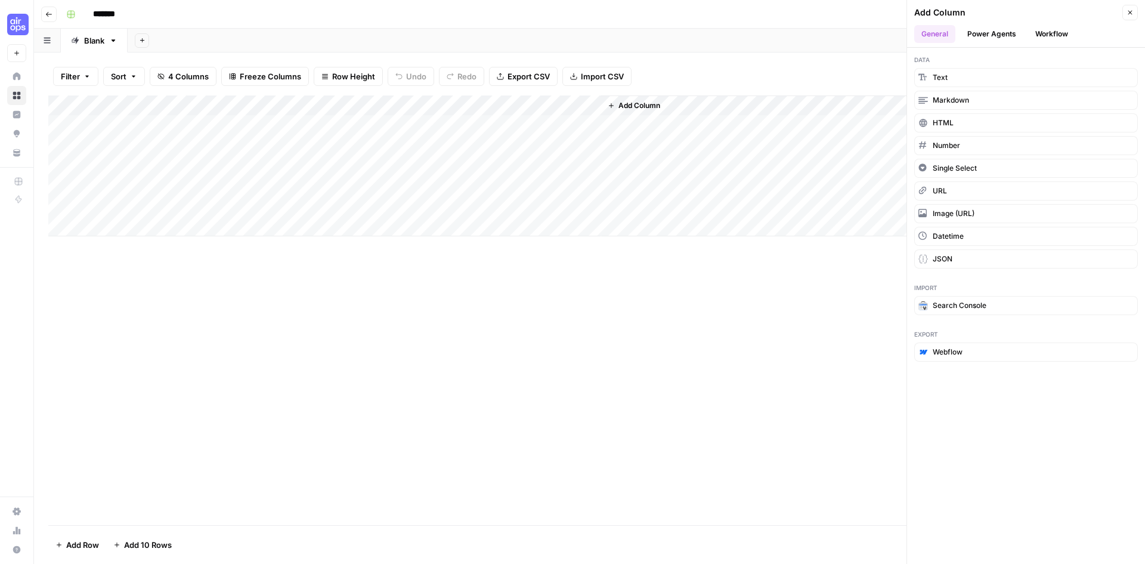
click at [991, 34] on button "Power Agents" at bounding box center [991, 34] width 63 height 18
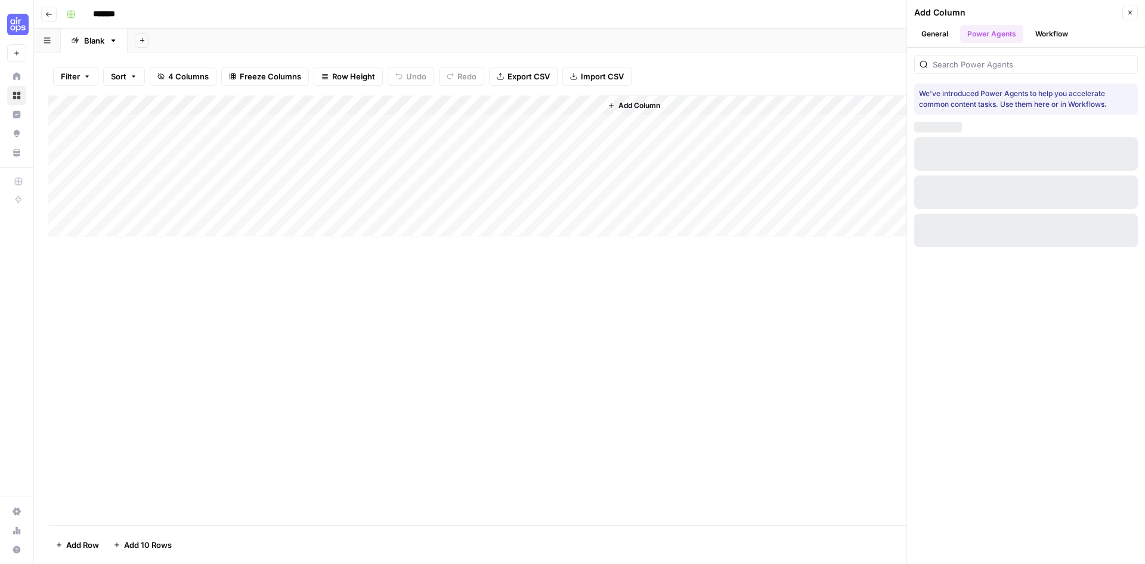
click at [1045, 33] on button "Workflow" at bounding box center [1051, 34] width 47 height 18
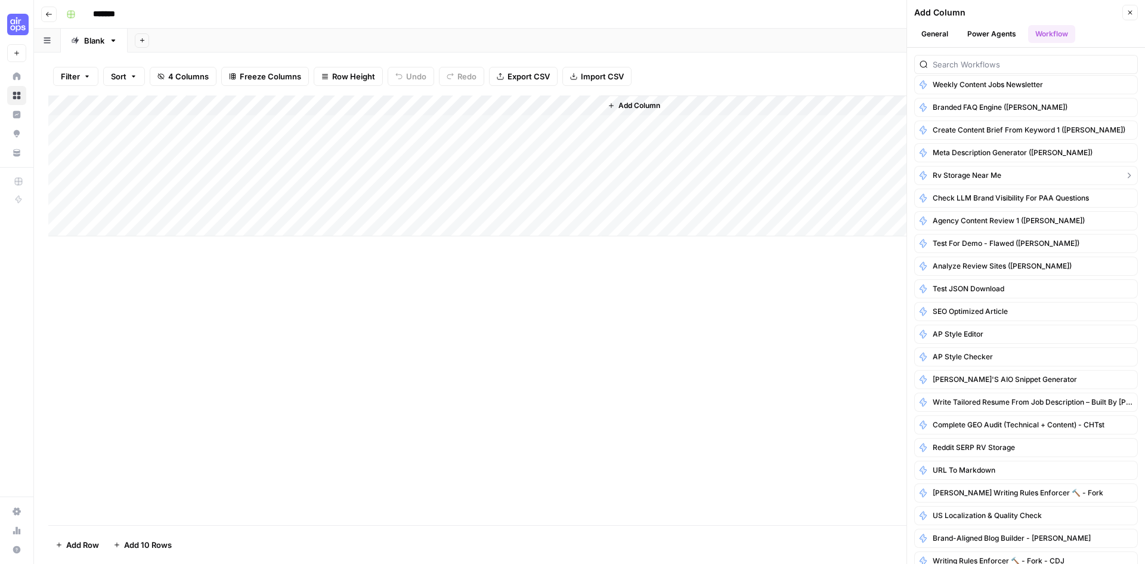
scroll to position [318, 0]
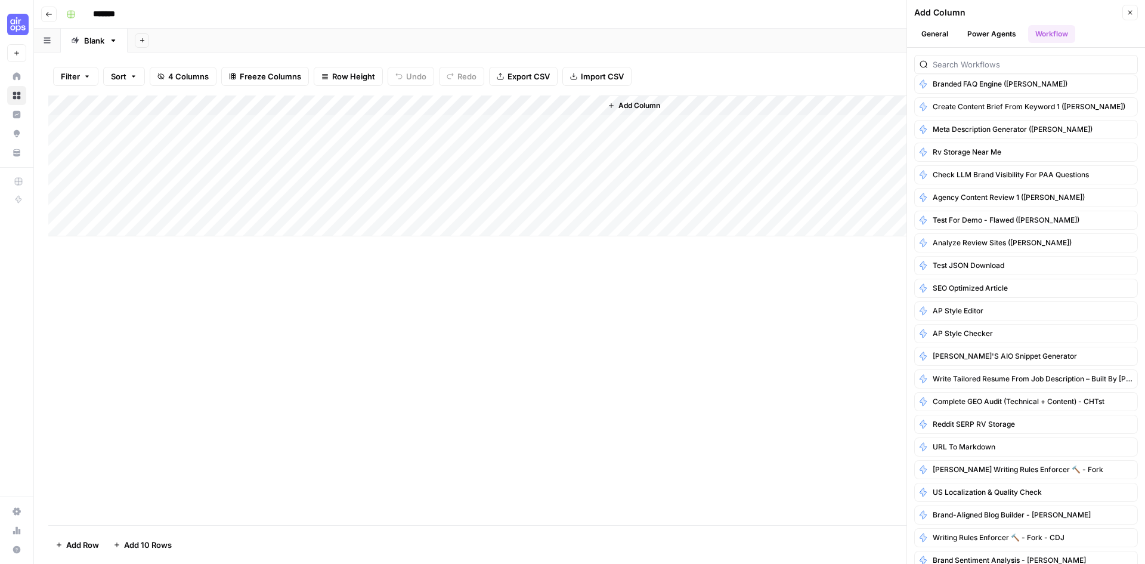
click at [940, 32] on button "General" at bounding box center [934, 34] width 41 height 18
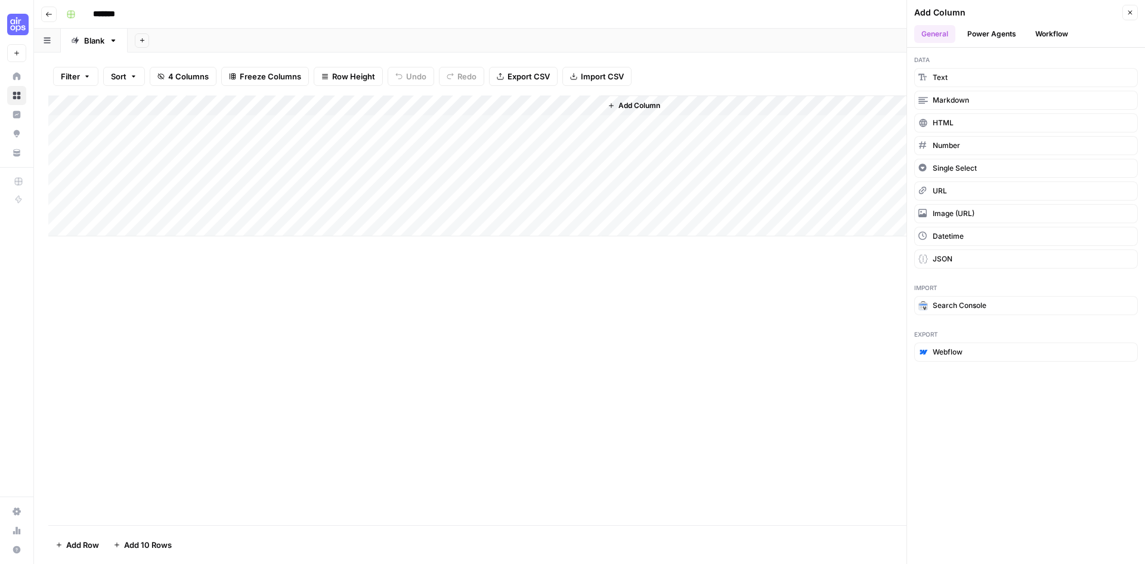
click at [992, 38] on button "Power Agents" at bounding box center [991, 34] width 63 height 18
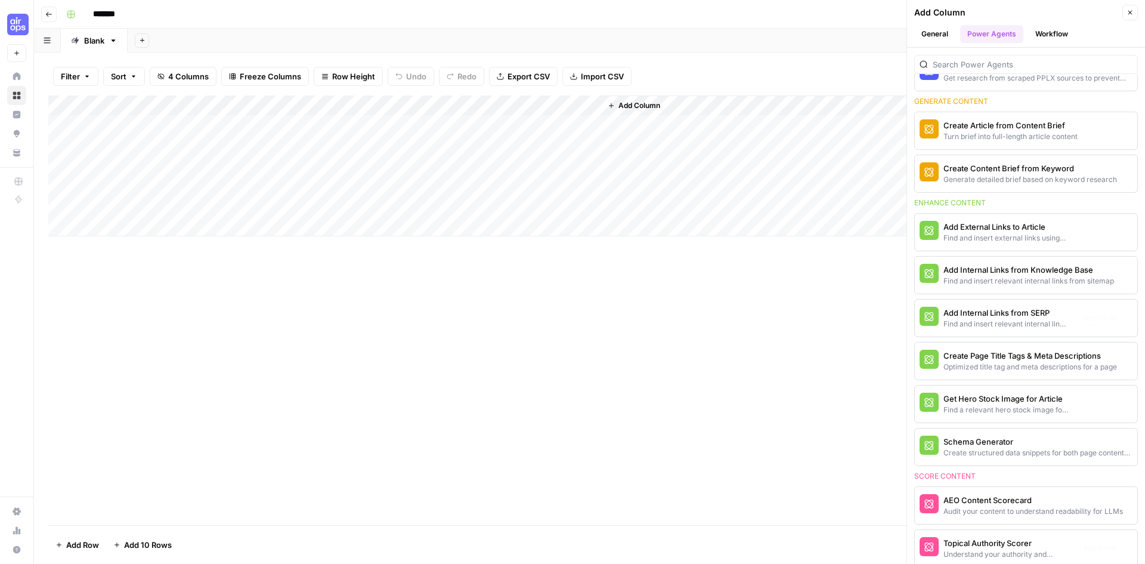
scroll to position [0, 0]
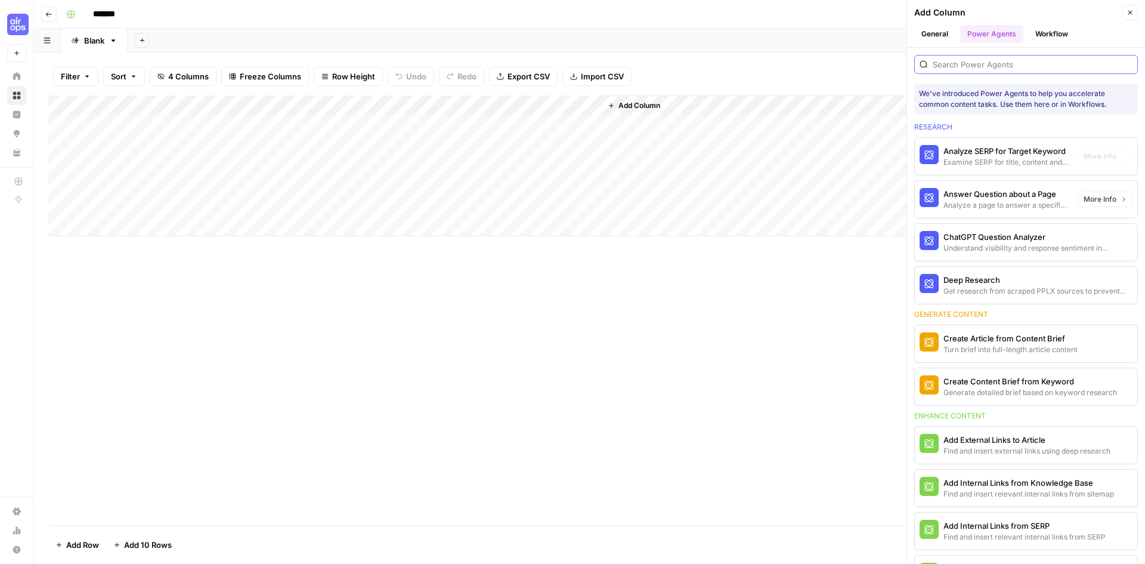
click at [966, 62] on input "search" at bounding box center [1033, 64] width 200 height 12
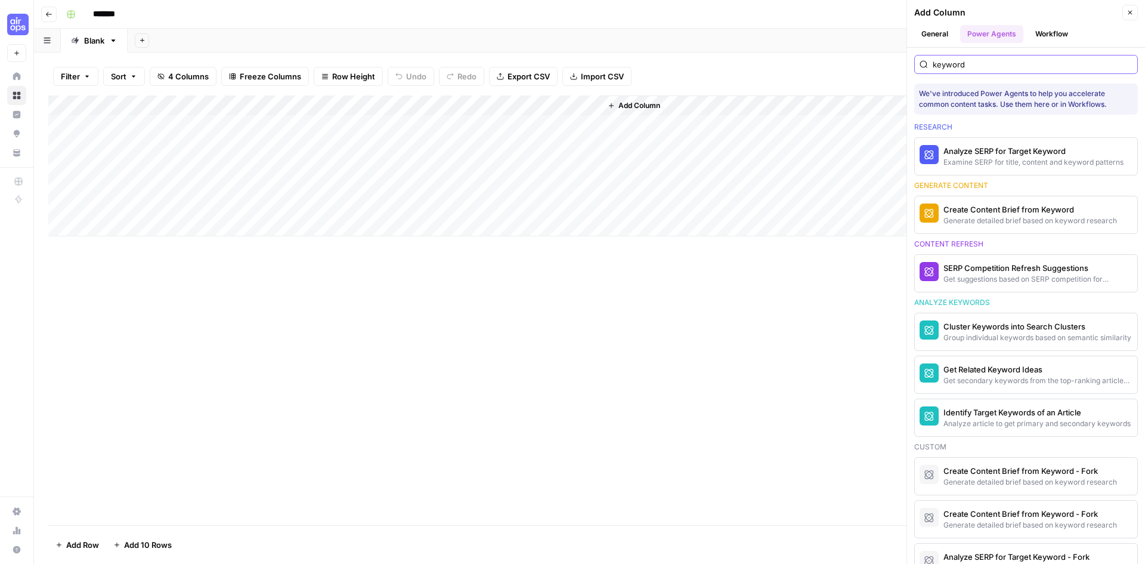
type input "keyword"
click at [602, 391] on div "Add Column" at bounding box center [589, 309] width 1082 height 429
click at [854, 42] on div "Add Sheet" at bounding box center [636, 41] width 1017 height 24
click at [1131, 11] on icon "button" at bounding box center [1129, 12] width 7 height 7
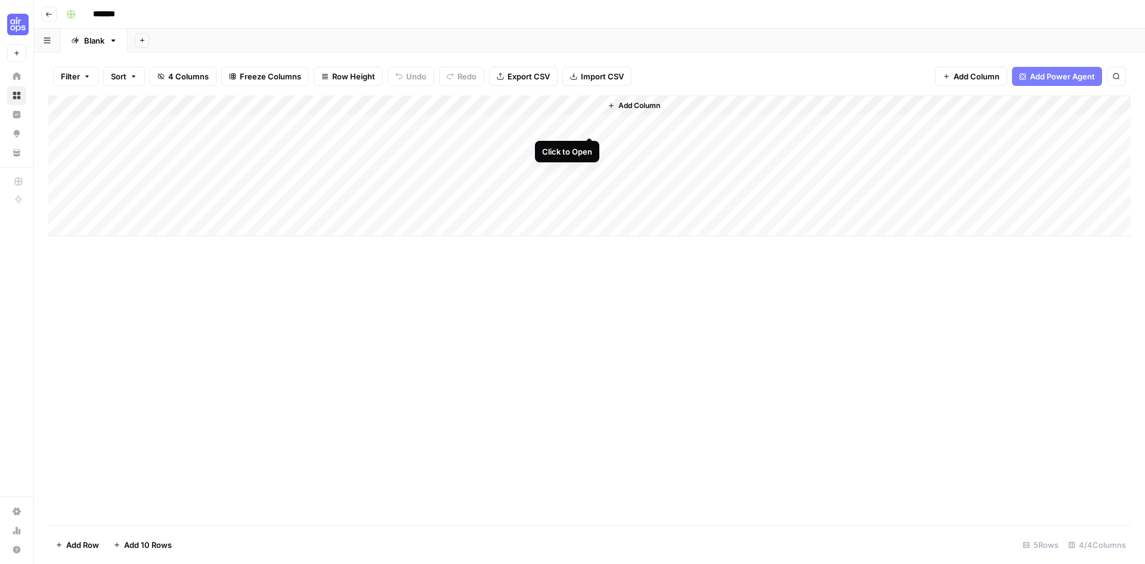
click at [590, 126] on div "Add Column" at bounding box center [589, 165] width 1082 height 141
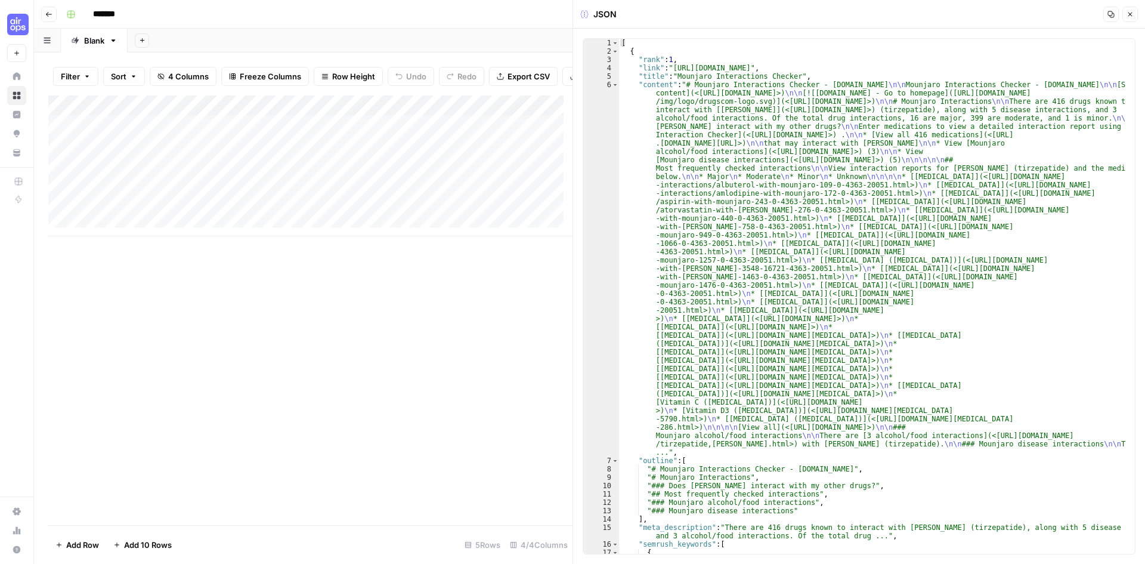
click at [1131, 12] on icon "button" at bounding box center [1129, 14] width 7 height 7
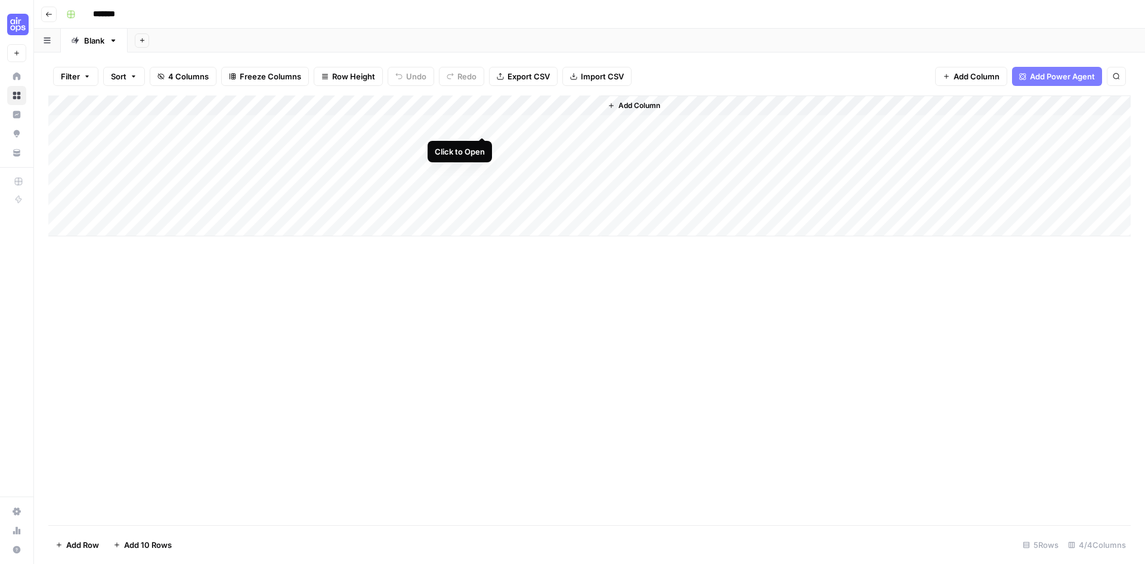
click at [481, 125] on div "Add Column" at bounding box center [589, 165] width 1082 height 141
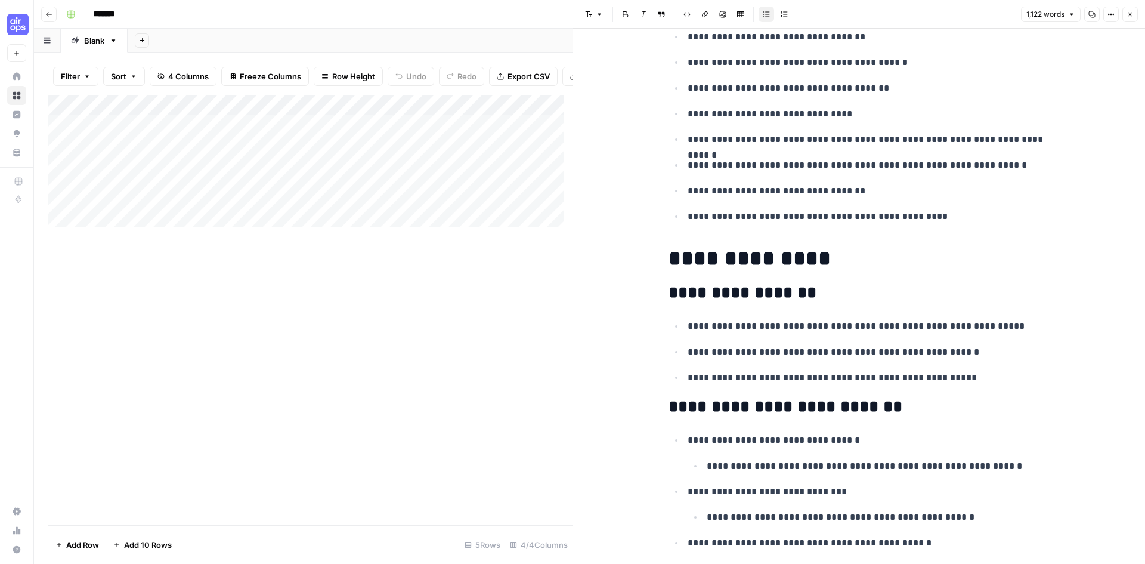
scroll to position [1033, 0]
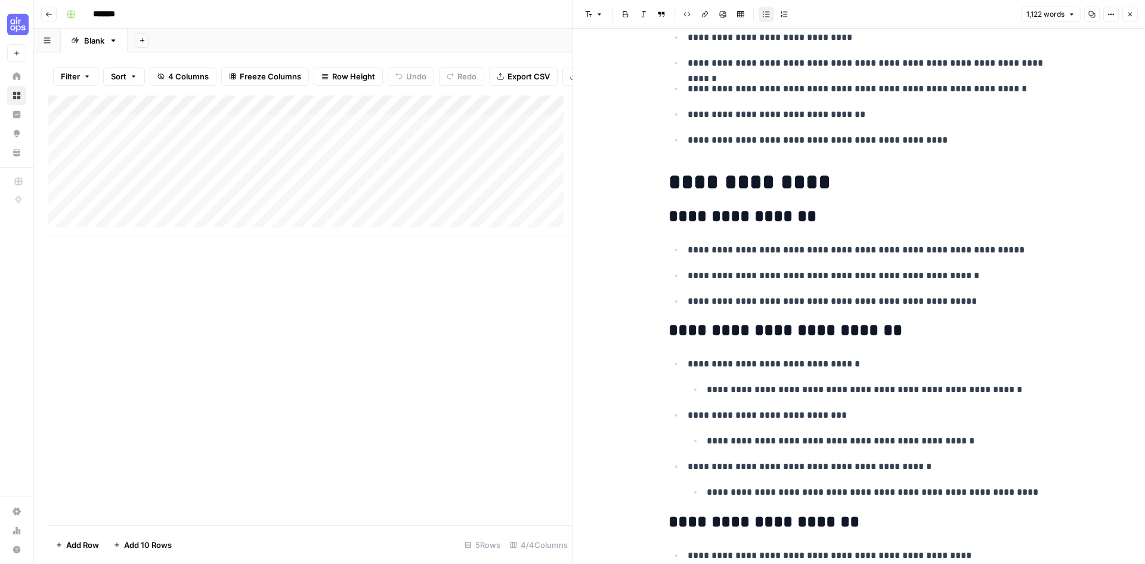
click at [1129, 16] on icon "button" at bounding box center [1130, 15] width 4 height 4
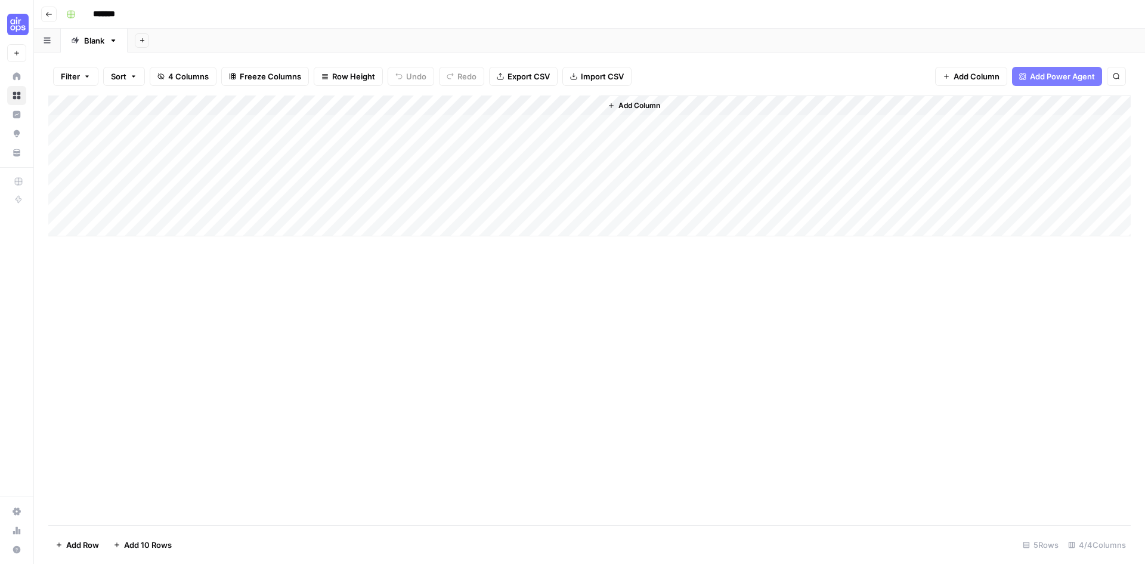
click at [49, 13] on icon "button" at bounding box center [48, 14] width 7 height 7
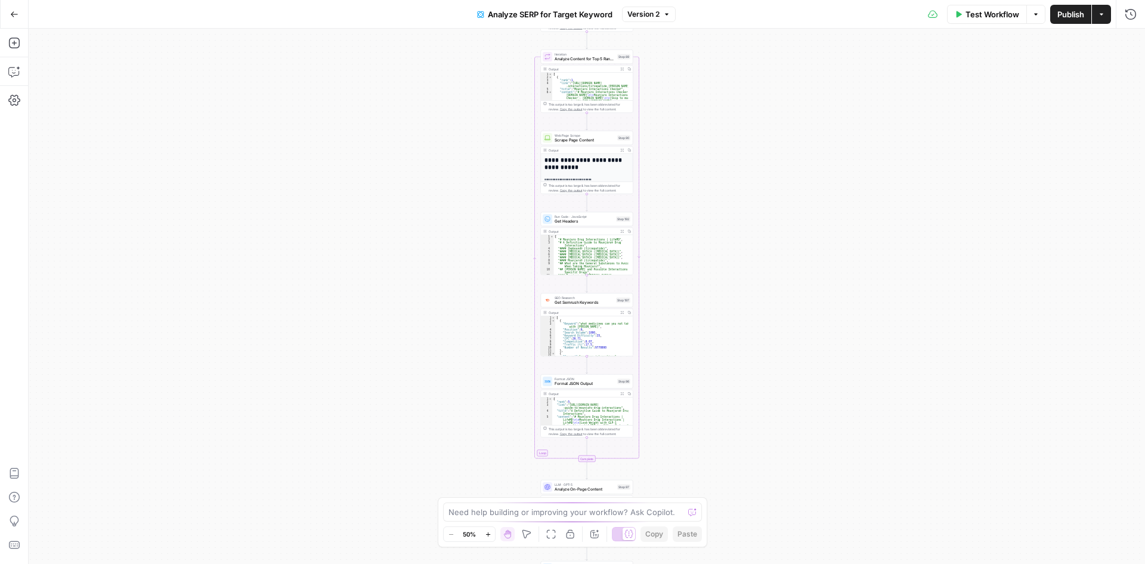
click at [14, 17] on icon "button" at bounding box center [14, 14] width 8 height 8
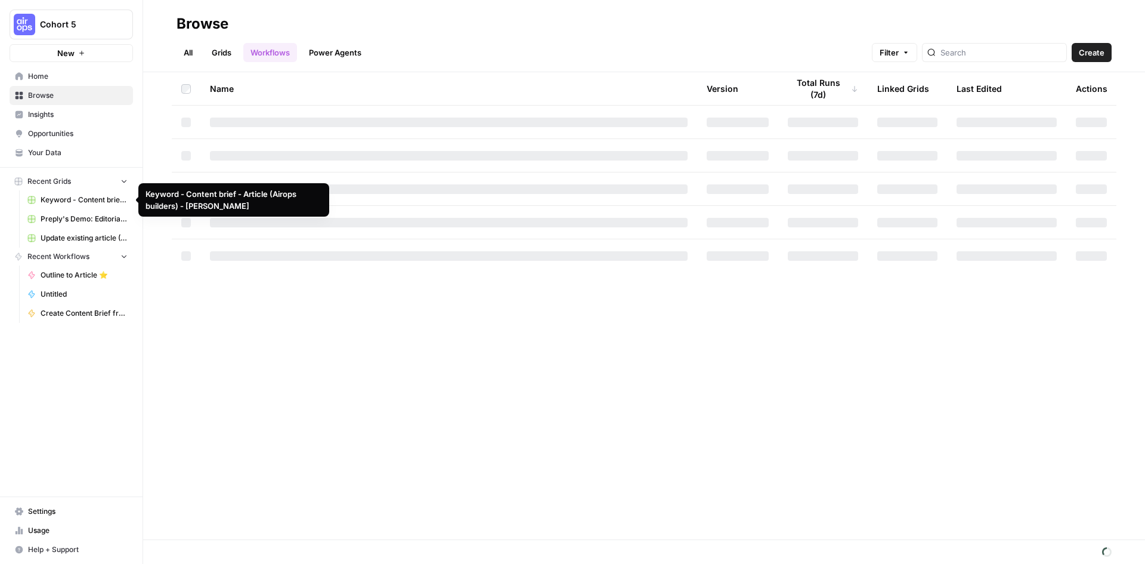
click at [63, 197] on span "Keyword - Content brief - Article (Airops builders) - Deepshikha" at bounding box center [84, 199] width 87 height 11
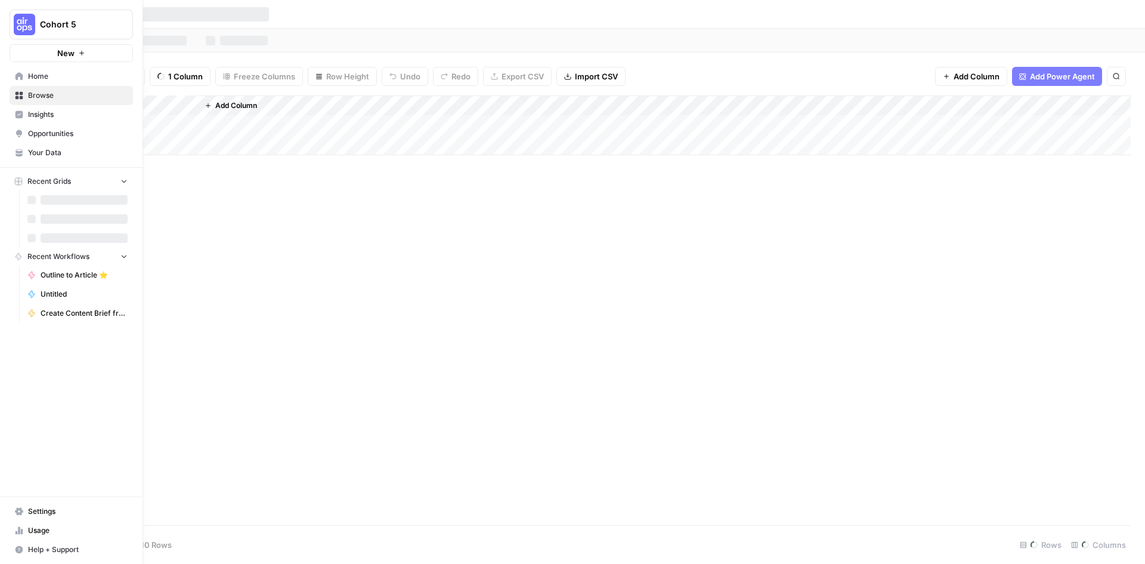
click at [67, 183] on span "Recent Grids" at bounding box center [49, 181] width 44 height 11
click at [66, 179] on span "Recent Grids" at bounding box center [49, 181] width 44 height 11
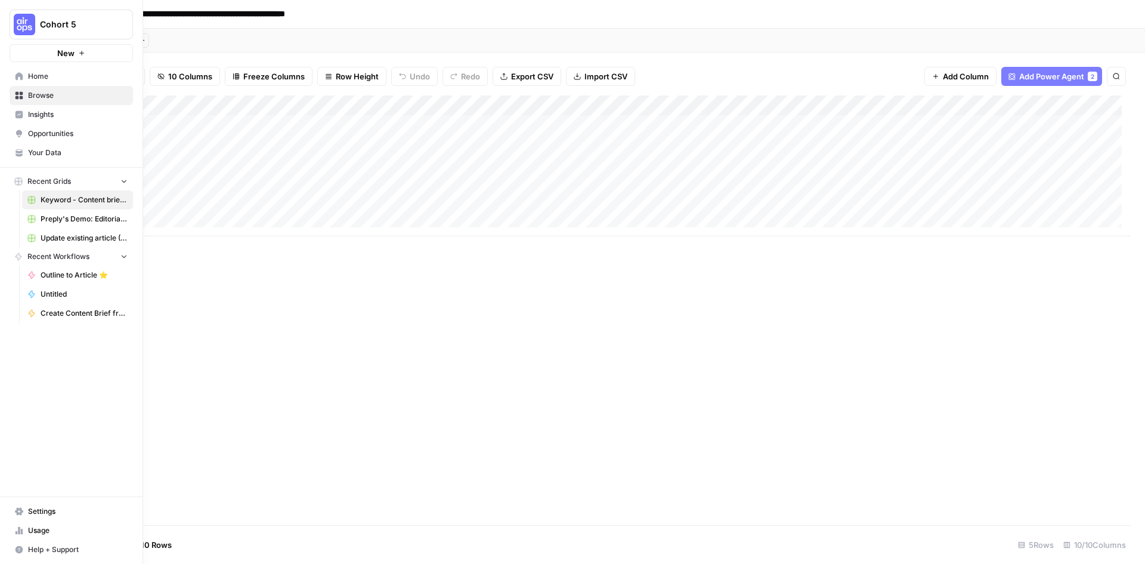
click at [52, 179] on span "Recent Grids" at bounding box center [49, 181] width 44 height 11
click at [54, 180] on span "Recent Grids" at bounding box center [49, 181] width 44 height 11
click at [52, 95] on span "Browse" at bounding box center [78, 95] width 100 height 11
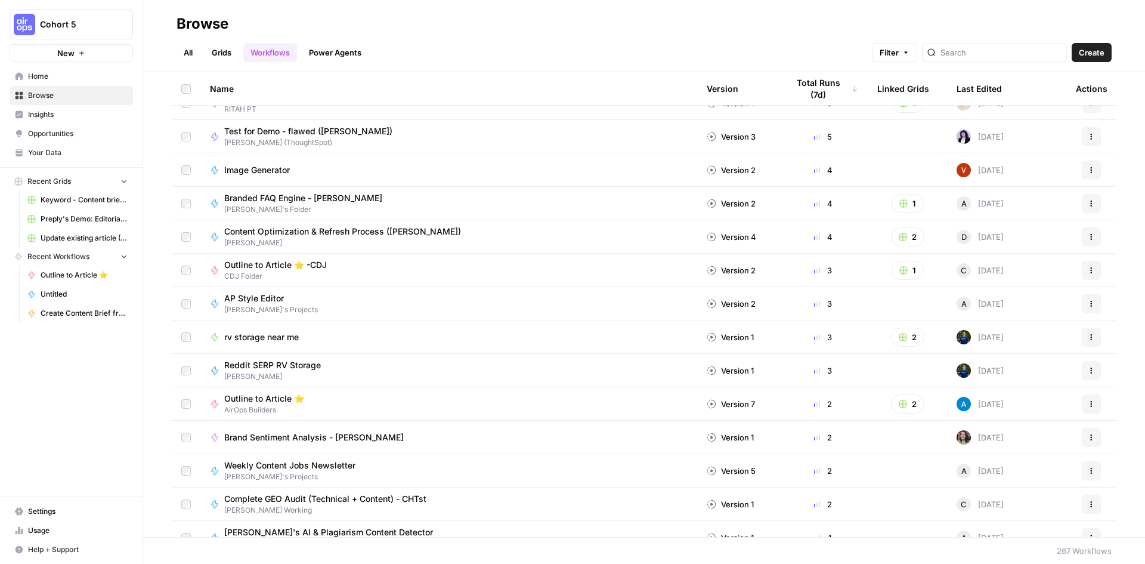
scroll to position [556, 0]
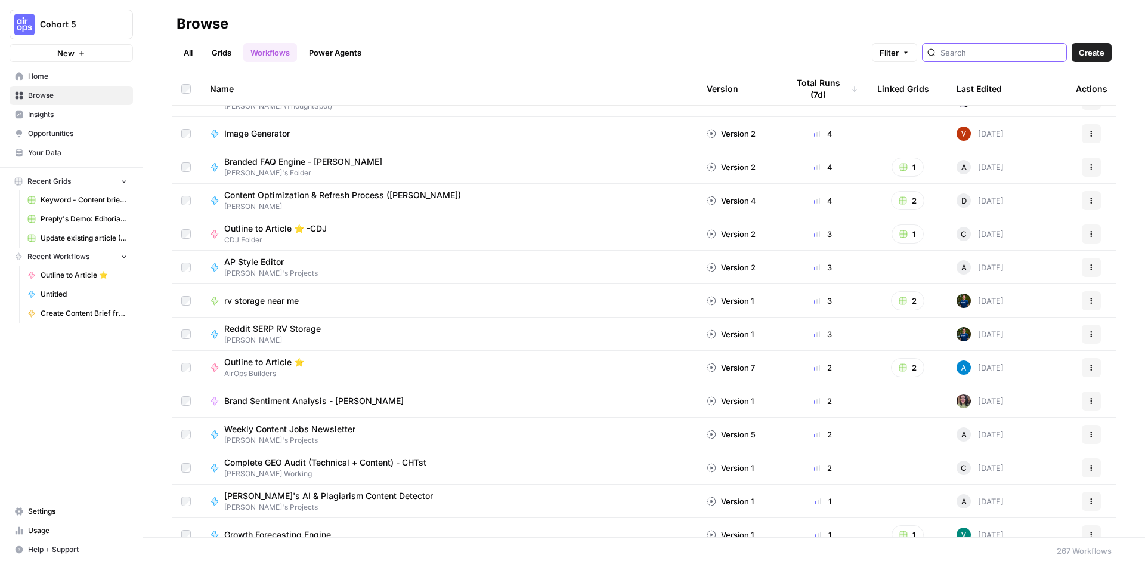
click at [1002, 48] on input "search" at bounding box center [1000, 53] width 121 height 12
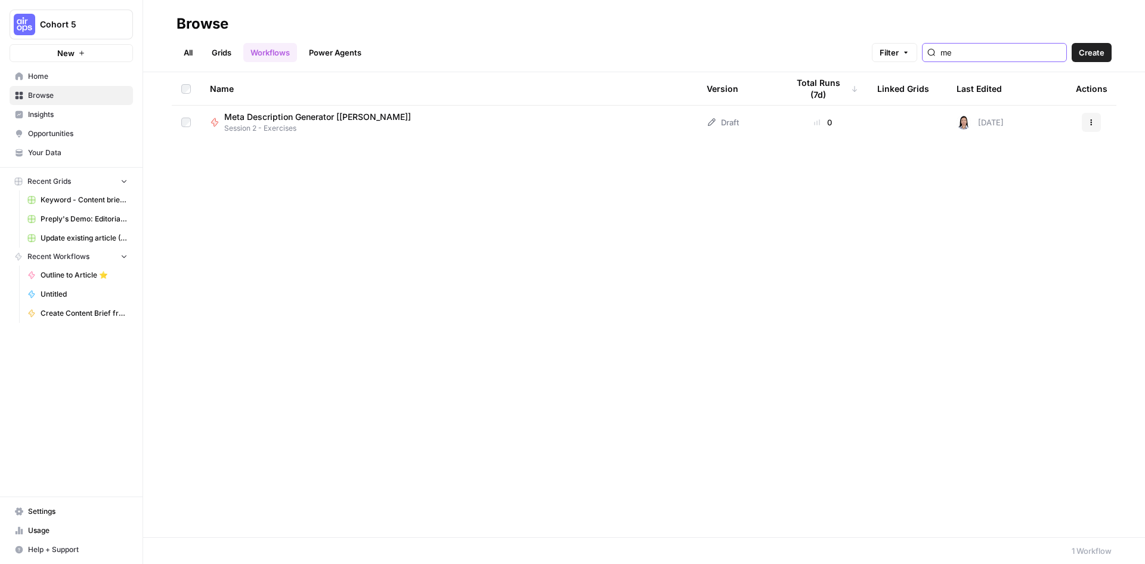
type input "m"
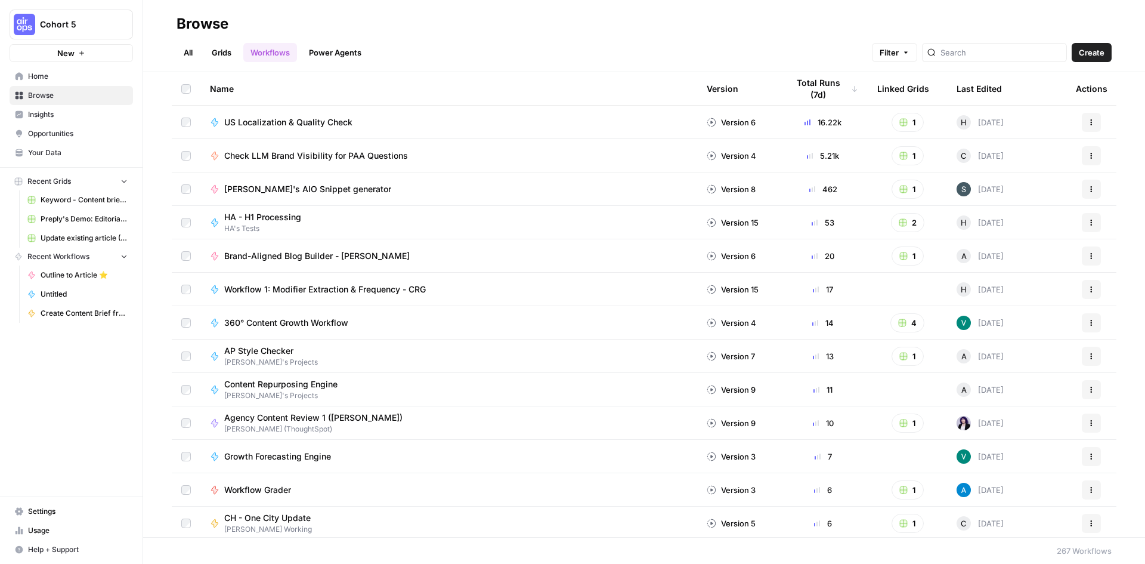
click at [64, 295] on span "Untitled" at bounding box center [84, 294] width 87 height 11
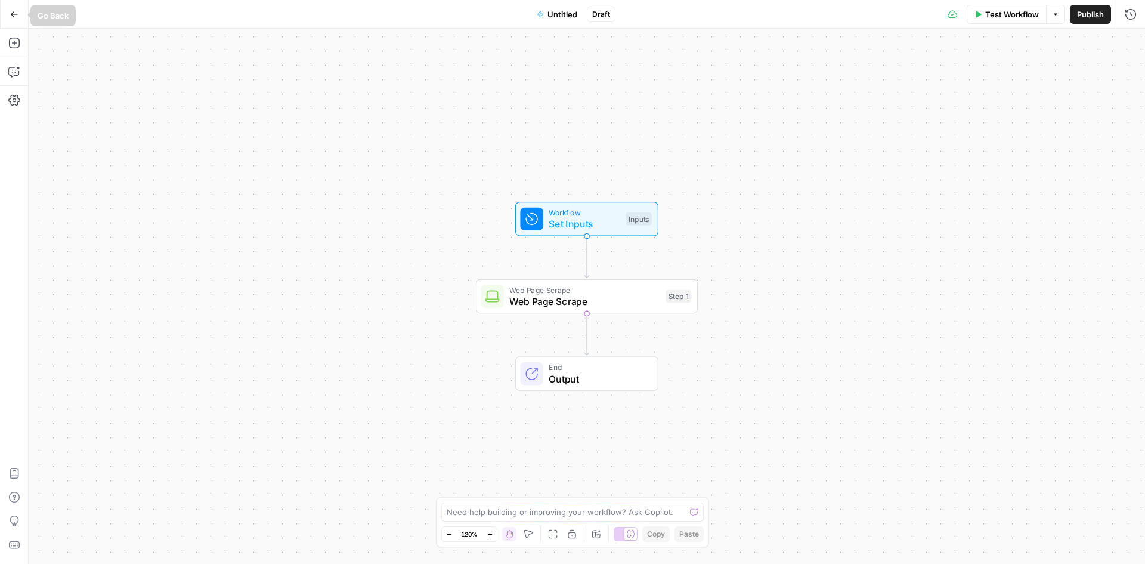
click at [11, 10] on icon "button" at bounding box center [14, 14] width 8 height 8
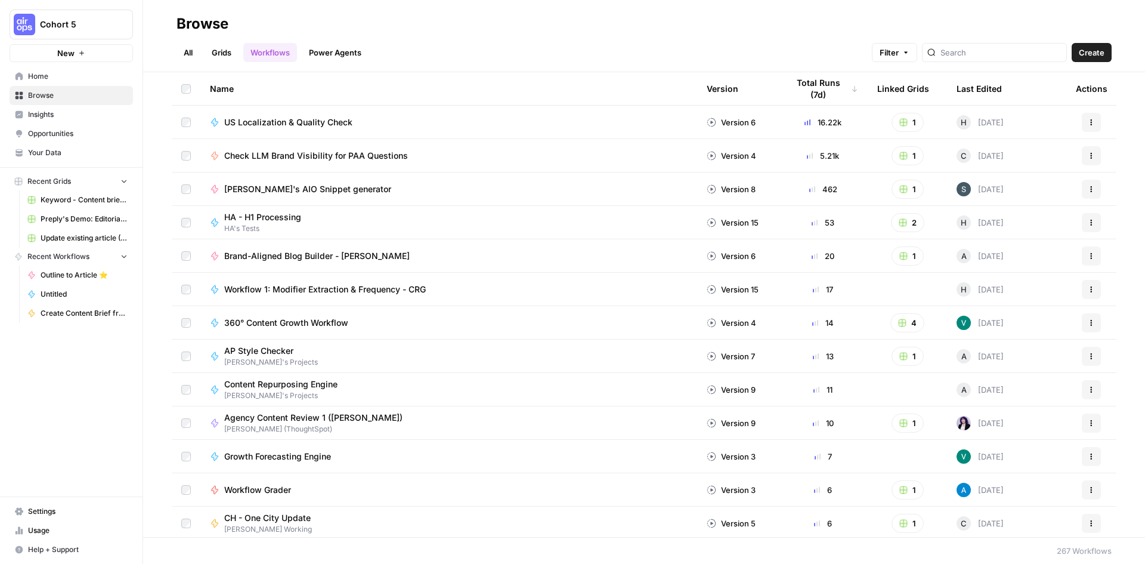
click at [51, 153] on span "Your Data" at bounding box center [78, 152] width 100 height 11
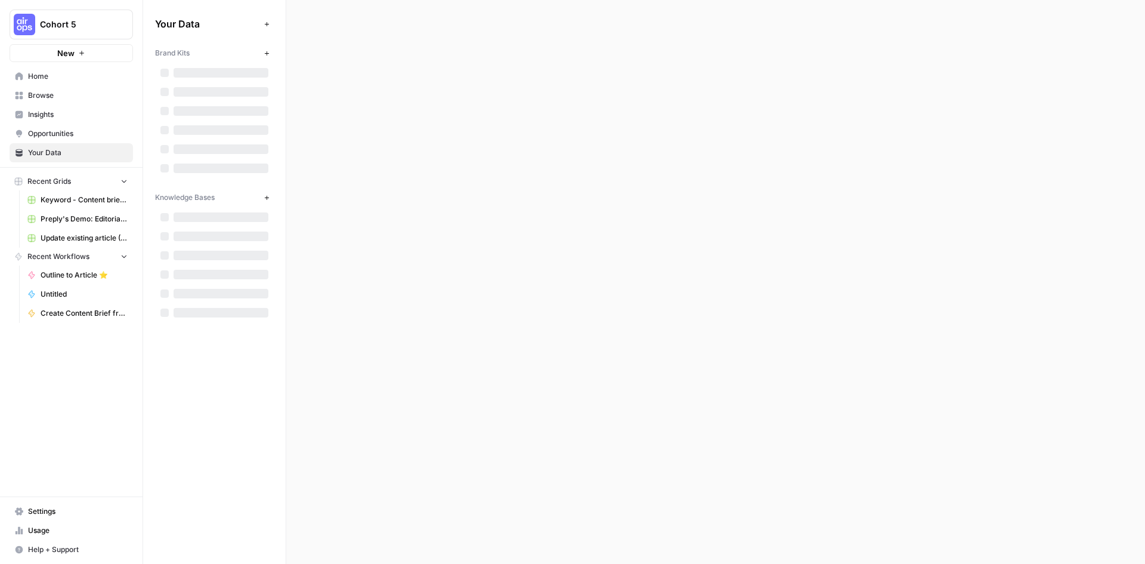
click at [44, 513] on span "Settings" at bounding box center [78, 511] width 100 height 11
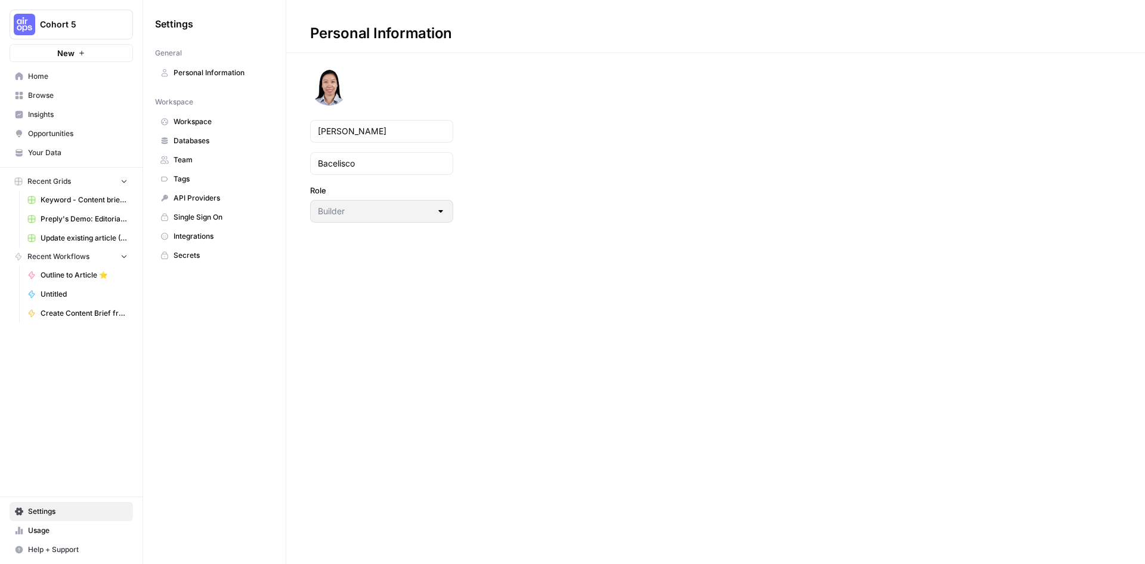
click at [200, 166] on link "Team" at bounding box center [214, 159] width 119 height 19
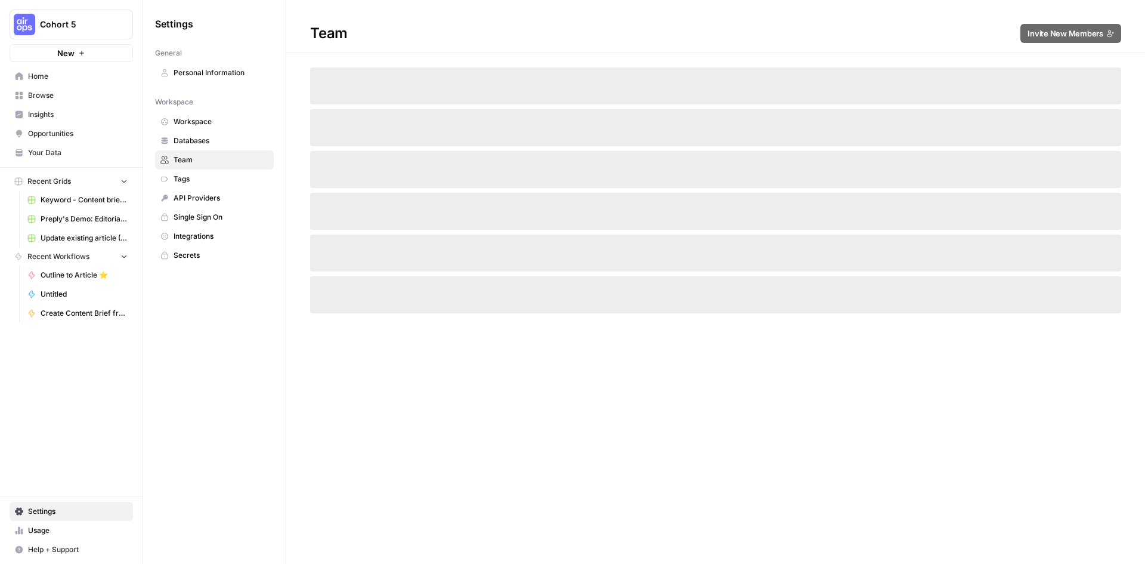
click at [39, 73] on span "Home" at bounding box center [78, 76] width 100 height 11
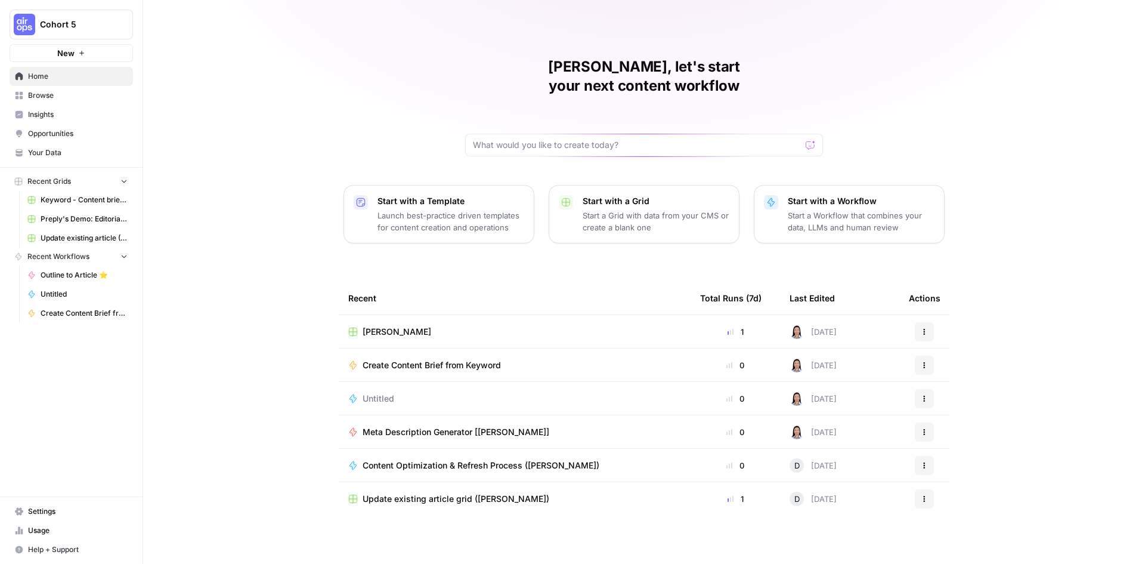
click at [924, 328] on icon "button" at bounding box center [924, 331] width 7 height 7
click at [373, 326] on span "Melanie" at bounding box center [397, 332] width 69 height 12
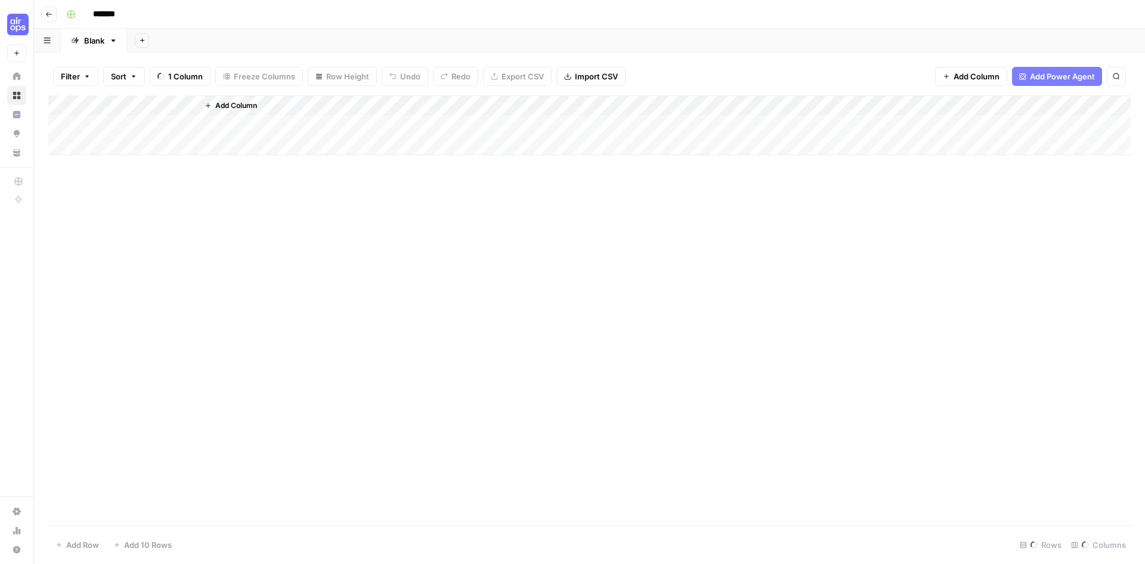
drag, startPoint x: 121, startPoint y: 14, endPoint x: 135, endPoint y: 13, distance: 13.8
click at [122, 14] on input "*******" at bounding box center [121, 14] width 67 height 19
click at [135, 12] on input "*******" at bounding box center [121, 14] width 67 height 19
click at [94, 14] on input "*******" at bounding box center [121, 14] width 67 height 19
click at [135, 16] on input "*******" at bounding box center [121, 14] width 67 height 19
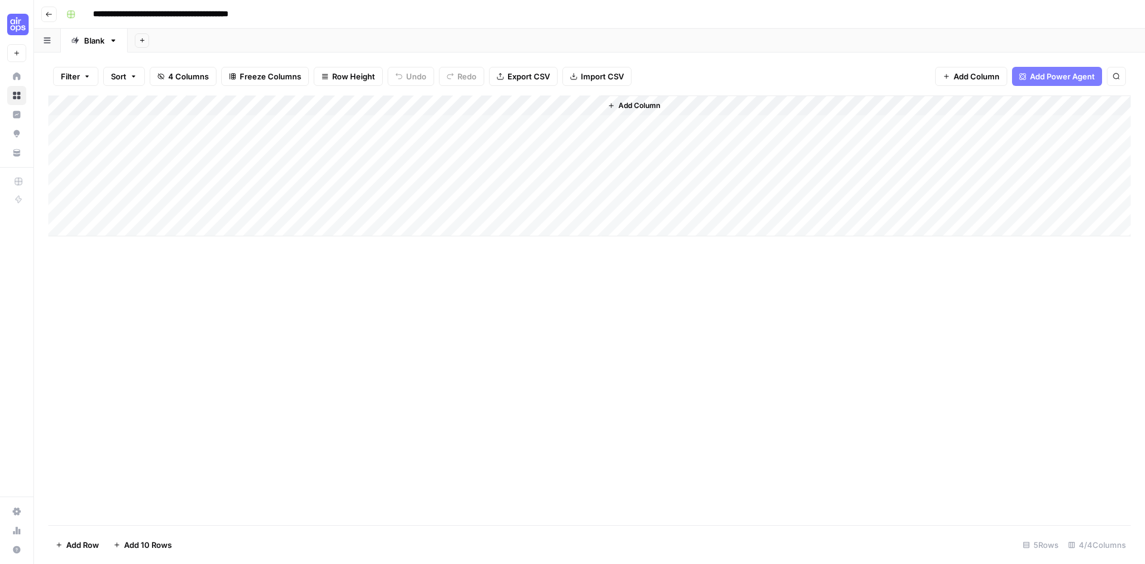
type input "**********"
click at [649, 14] on div "**********" at bounding box center [597, 14] width 1072 height 19
click at [48, 17] on icon "button" at bounding box center [48, 14] width 7 height 7
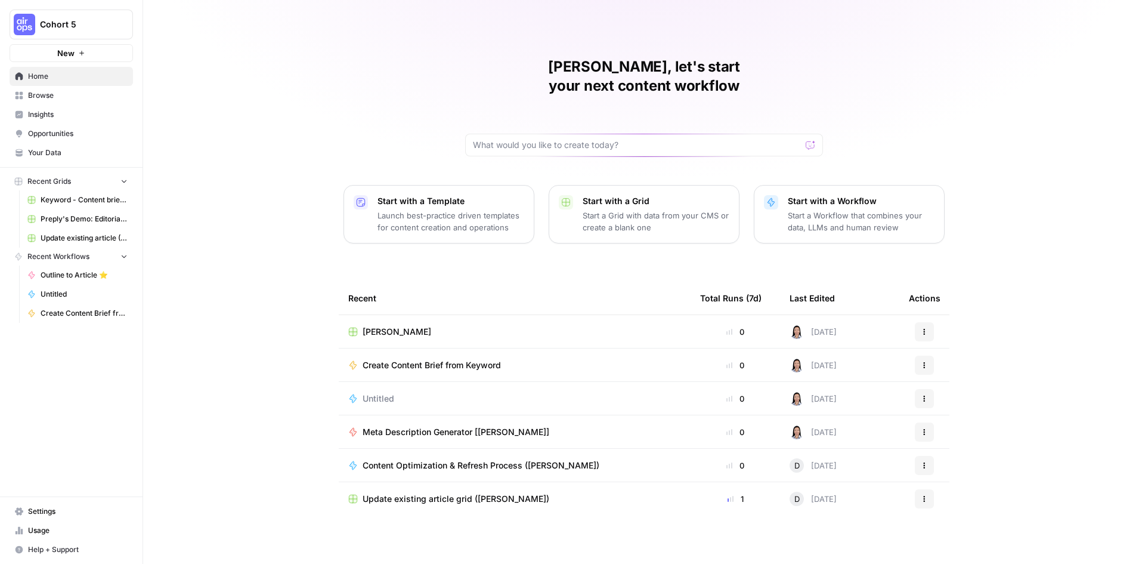
click at [57, 23] on span "Cohort 5" at bounding box center [76, 24] width 72 height 12
click at [53, 108] on span "BCI" at bounding box center [114, 109] width 157 height 12
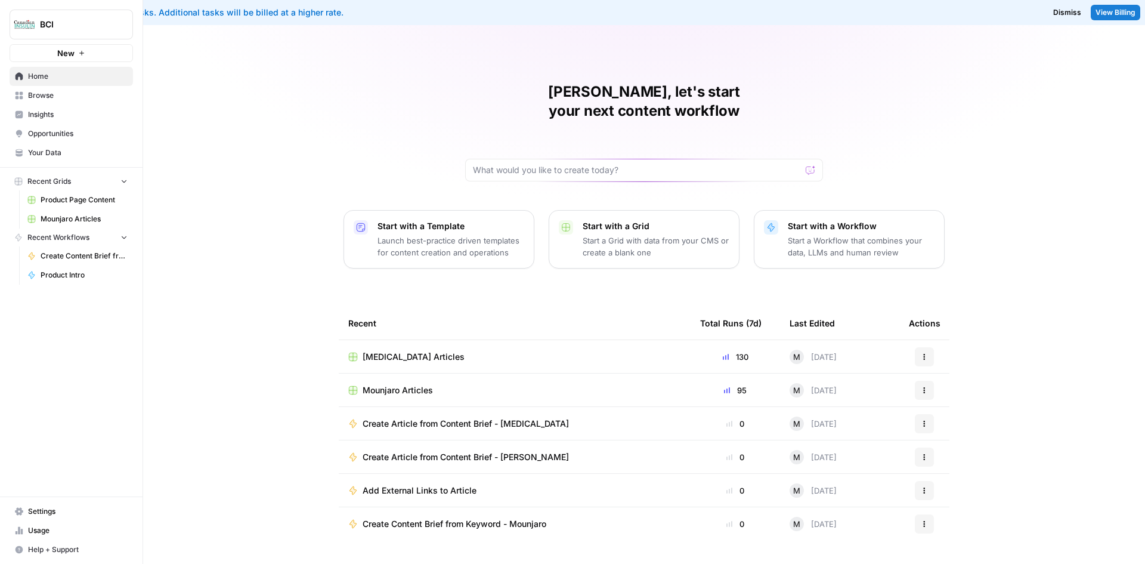
click at [413, 384] on span "Mounjaro Articles" at bounding box center [398, 390] width 70 height 12
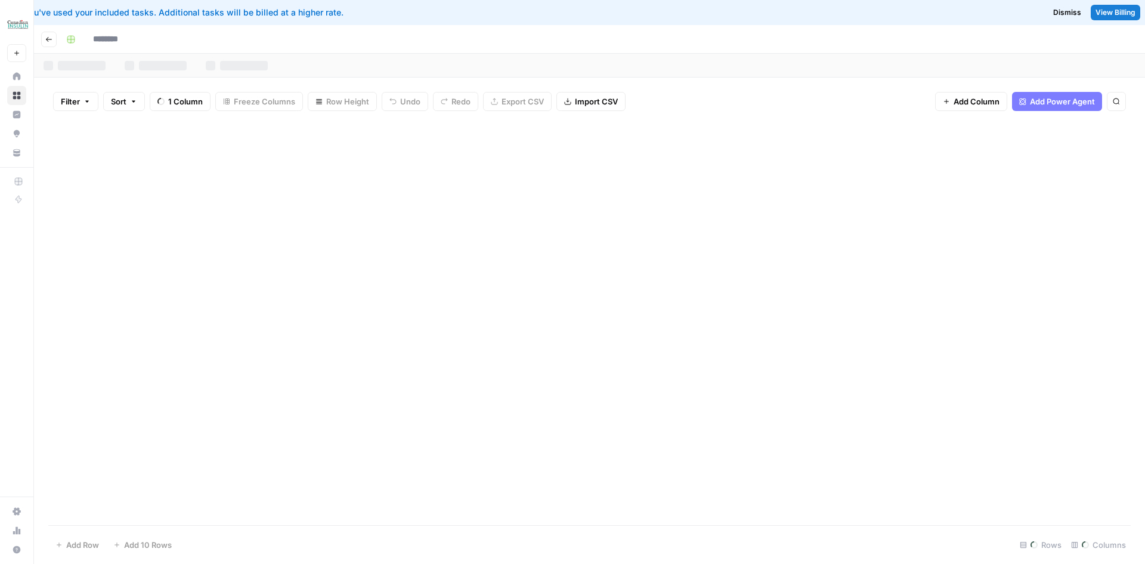
type input "**********"
click at [614, 129] on div "Add Column" at bounding box center [589, 322] width 1082 height 404
click at [823, 61] on div "Add Sheet" at bounding box center [659, 66] width 972 height 24
click at [607, 129] on div "Add Column" at bounding box center [589, 322] width 1082 height 404
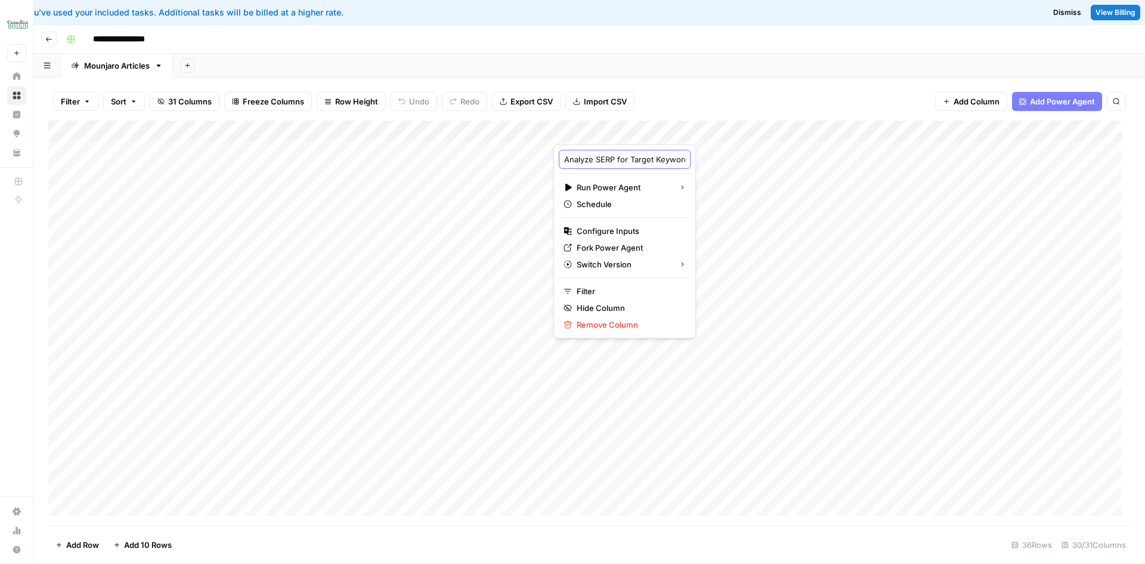
click at [652, 158] on input "Analyze SERP for Target Keyword (1)" at bounding box center [624, 159] width 121 height 12
click at [820, 133] on div "Add Column" at bounding box center [589, 322] width 1082 height 404
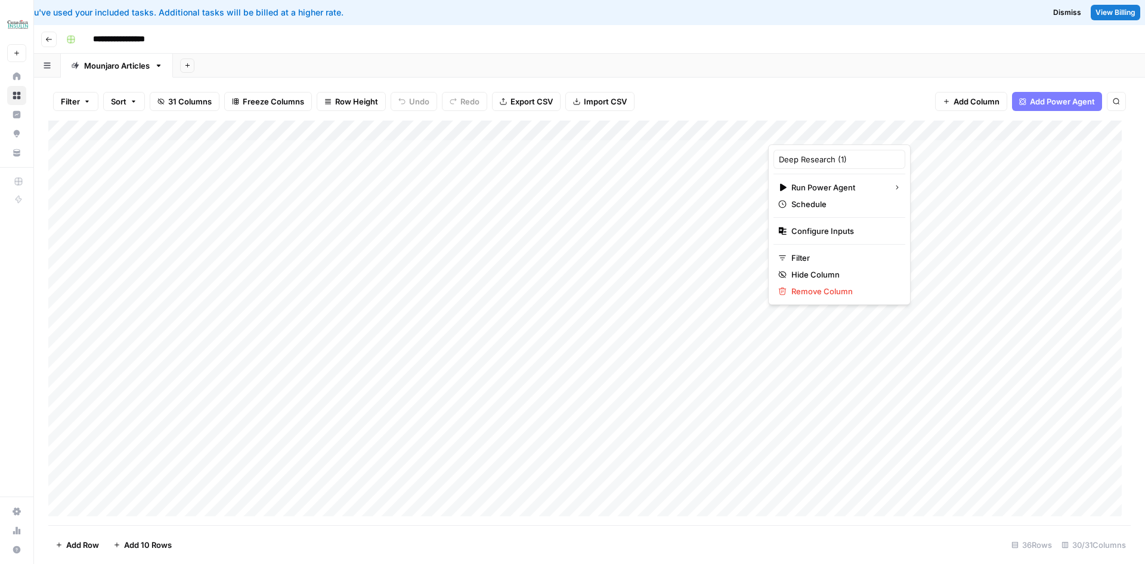
click at [169, 100] on span "31 Columns" at bounding box center [190, 101] width 44 height 12
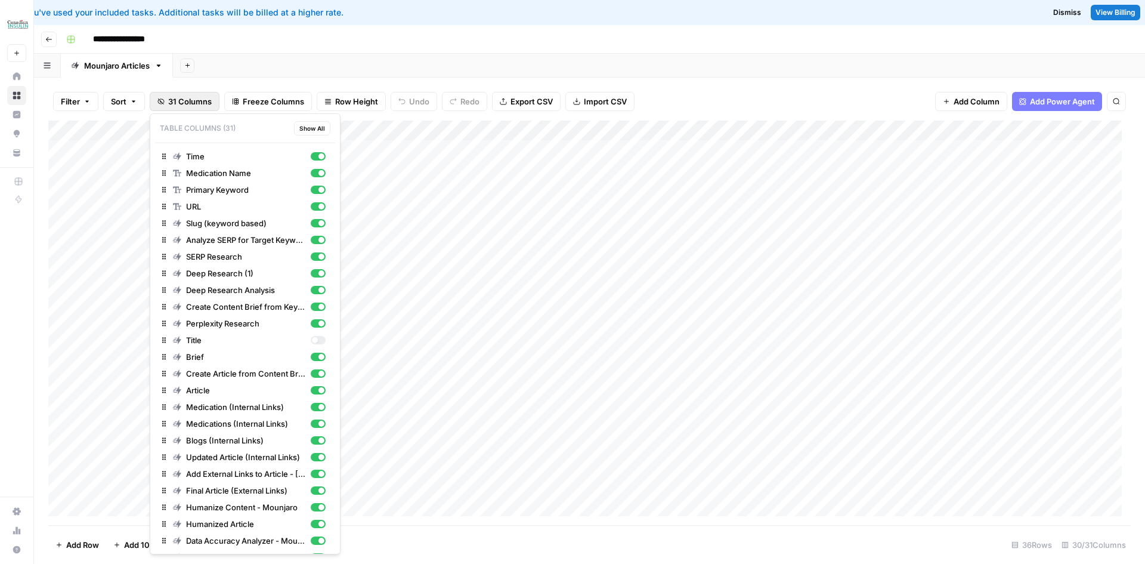
click at [757, 131] on div "Add Column" at bounding box center [589, 322] width 1082 height 404
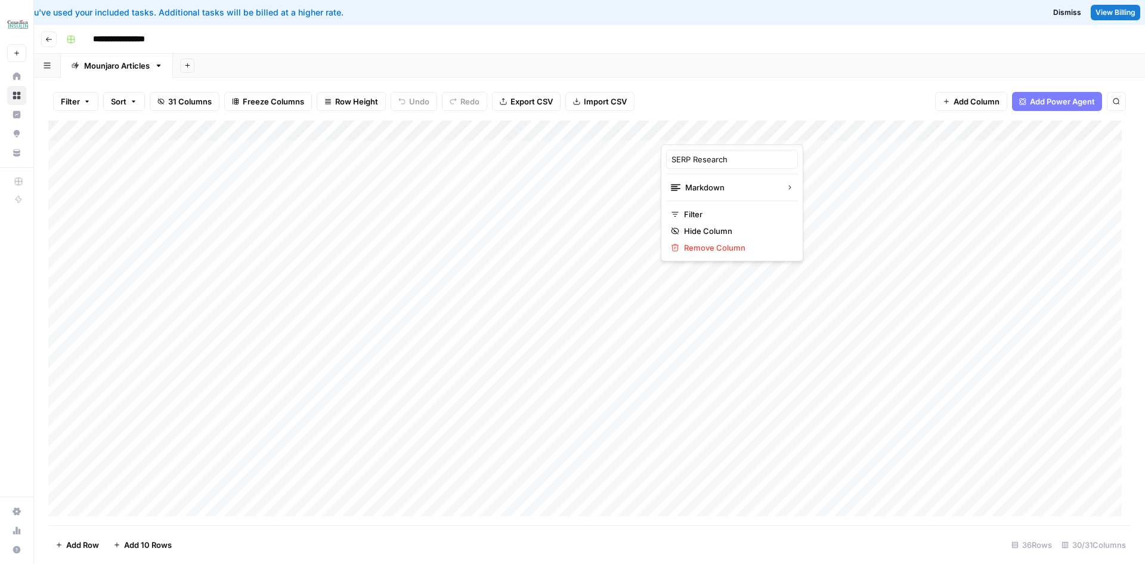
click at [708, 92] on div "Filter Sort 31 Columns Freeze Columns Row Height Undo Redo Export CSV Import CS…" at bounding box center [589, 101] width 1082 height 38
click at [852, 131] on div "Add Column" at bounding box center [589, 322] width 1082 height 404
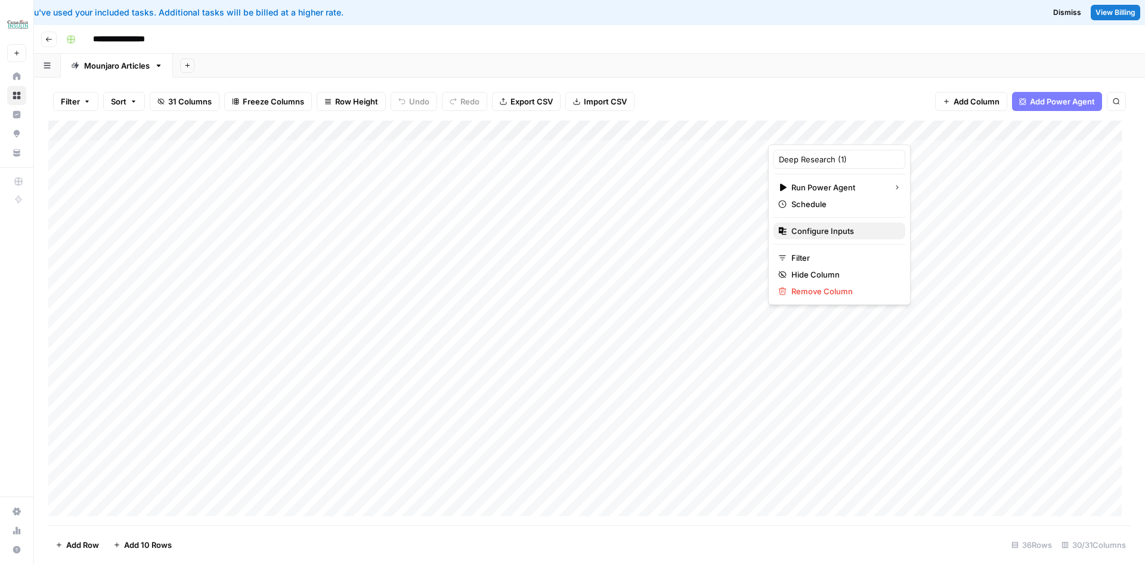
click at [841, 233] on span "Configure Inputs" at bounding box center [843, 231] width 104 height 12
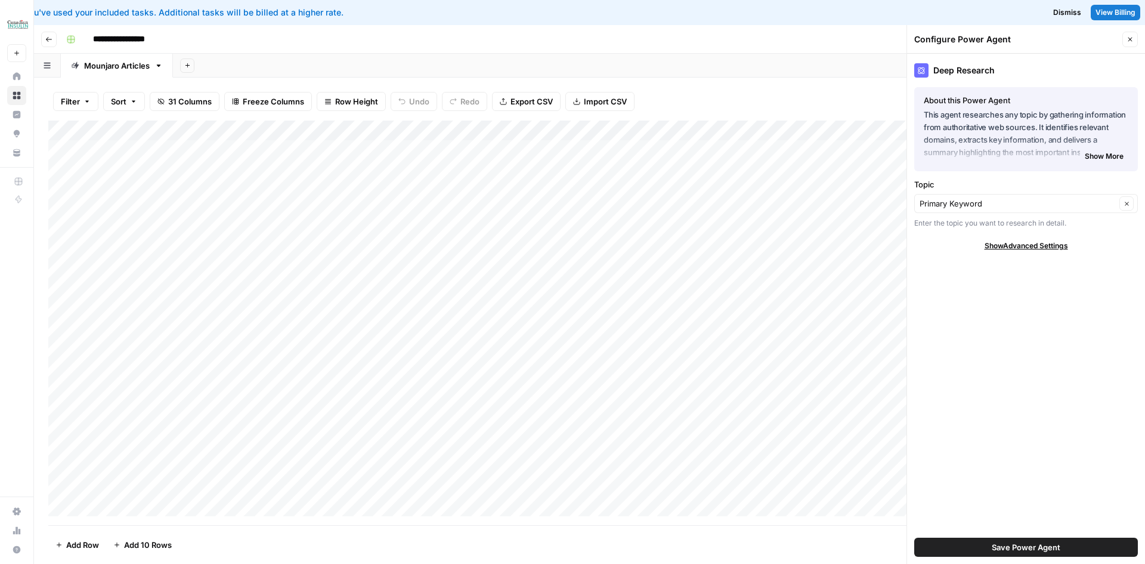
click at [1131, 38] on icon "button" at bounding box center [1129, 39] width 7 height 7
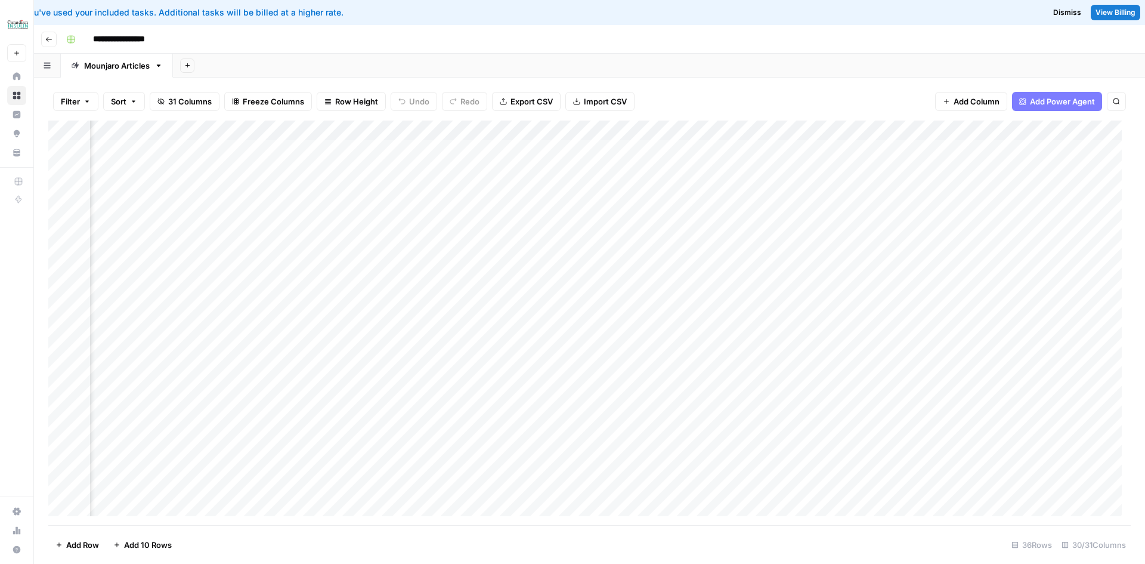
scroll to position [0, 803]
